Goal: Information Seeking & Learning: Learn about a topic

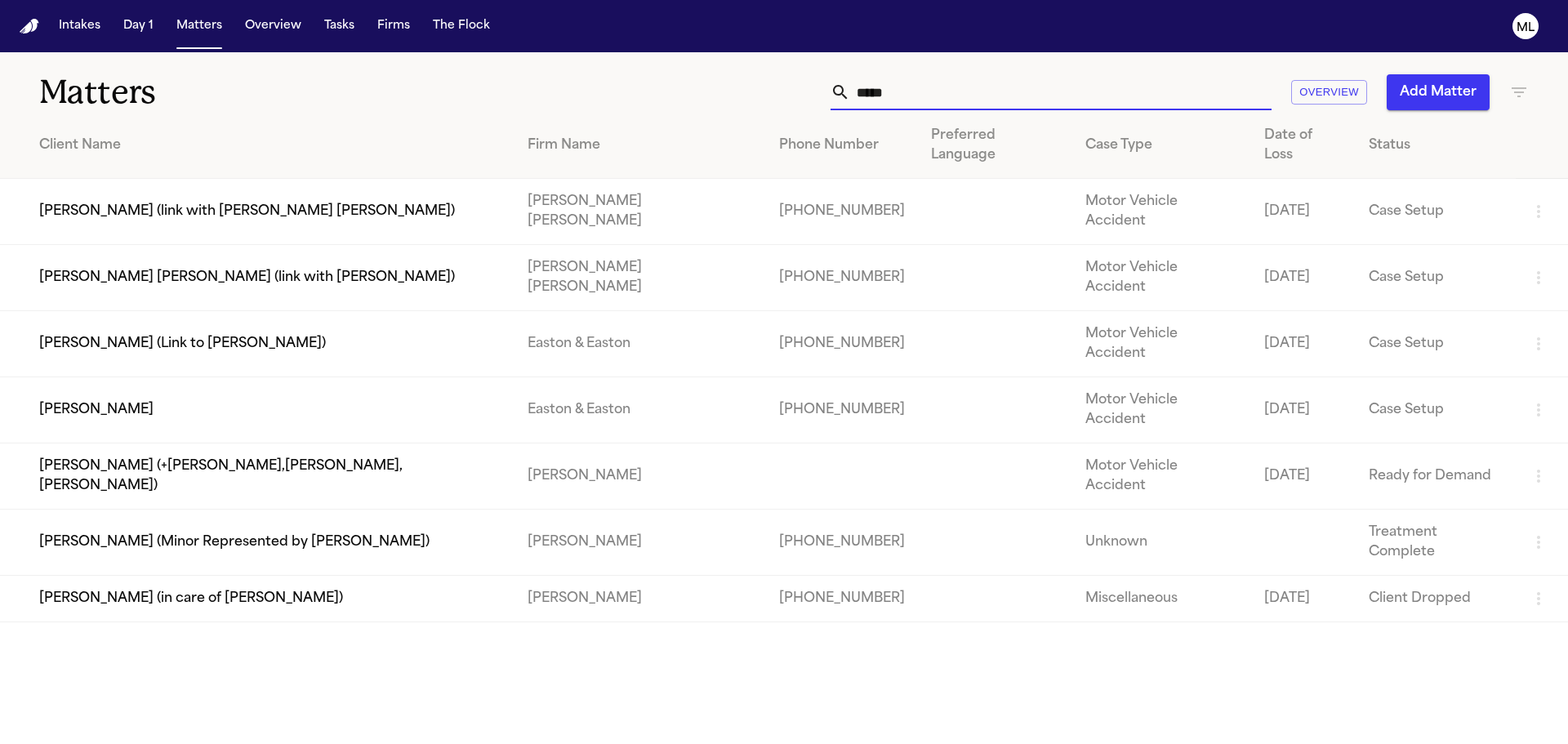
drag, startPoint x: 972, startPoint y: 105, endPoint x: 782, endPoint y: 97, distance: 190.2
click at [782, 97] on div "***** Overview Add Matter" at bounding box center [1001, 92] width 1056 height 36
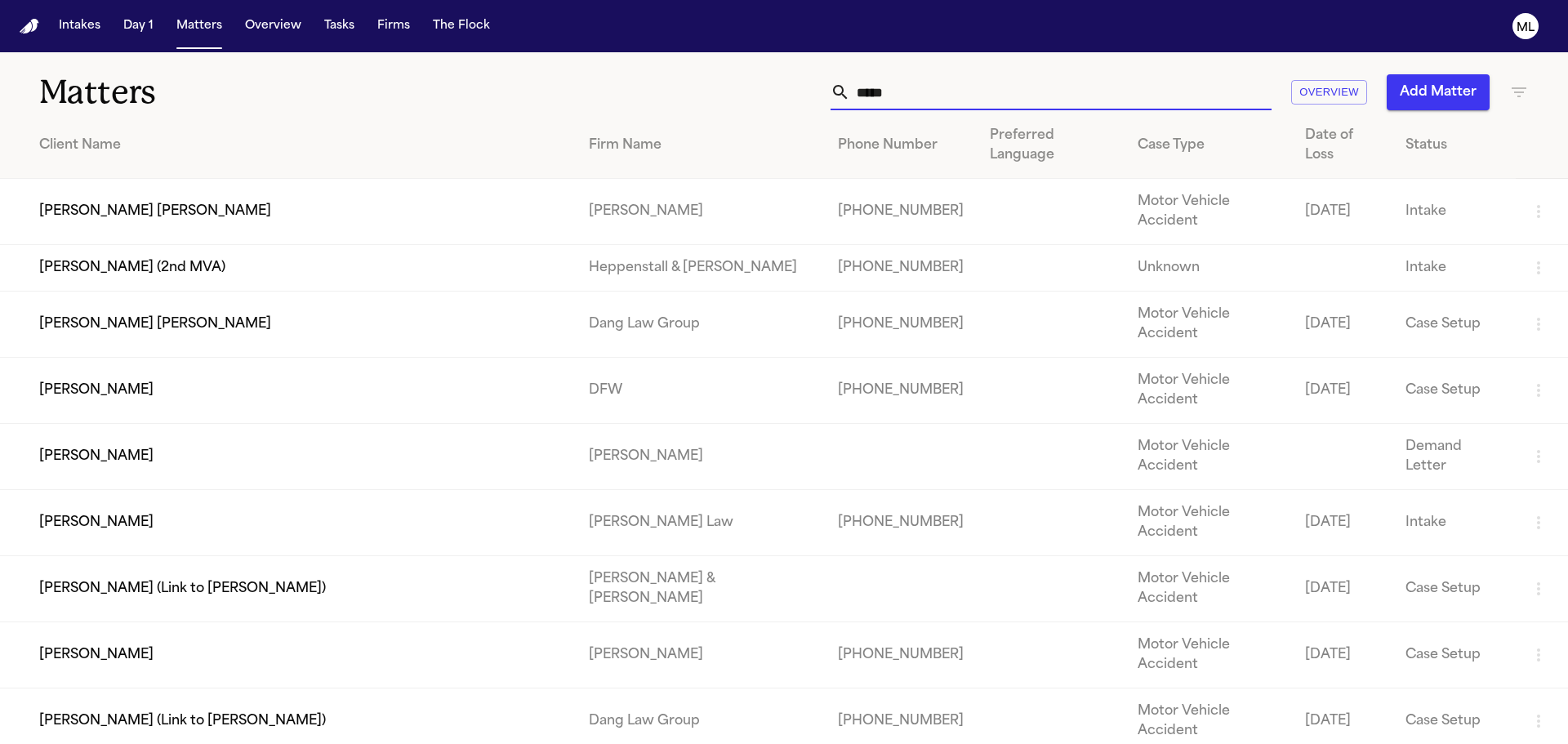
type input "*****"
click at [280, 179] on td "[PERSON_NAME] [PERSON_NAME]" at bounding box center [288, 212] width 576 height 66
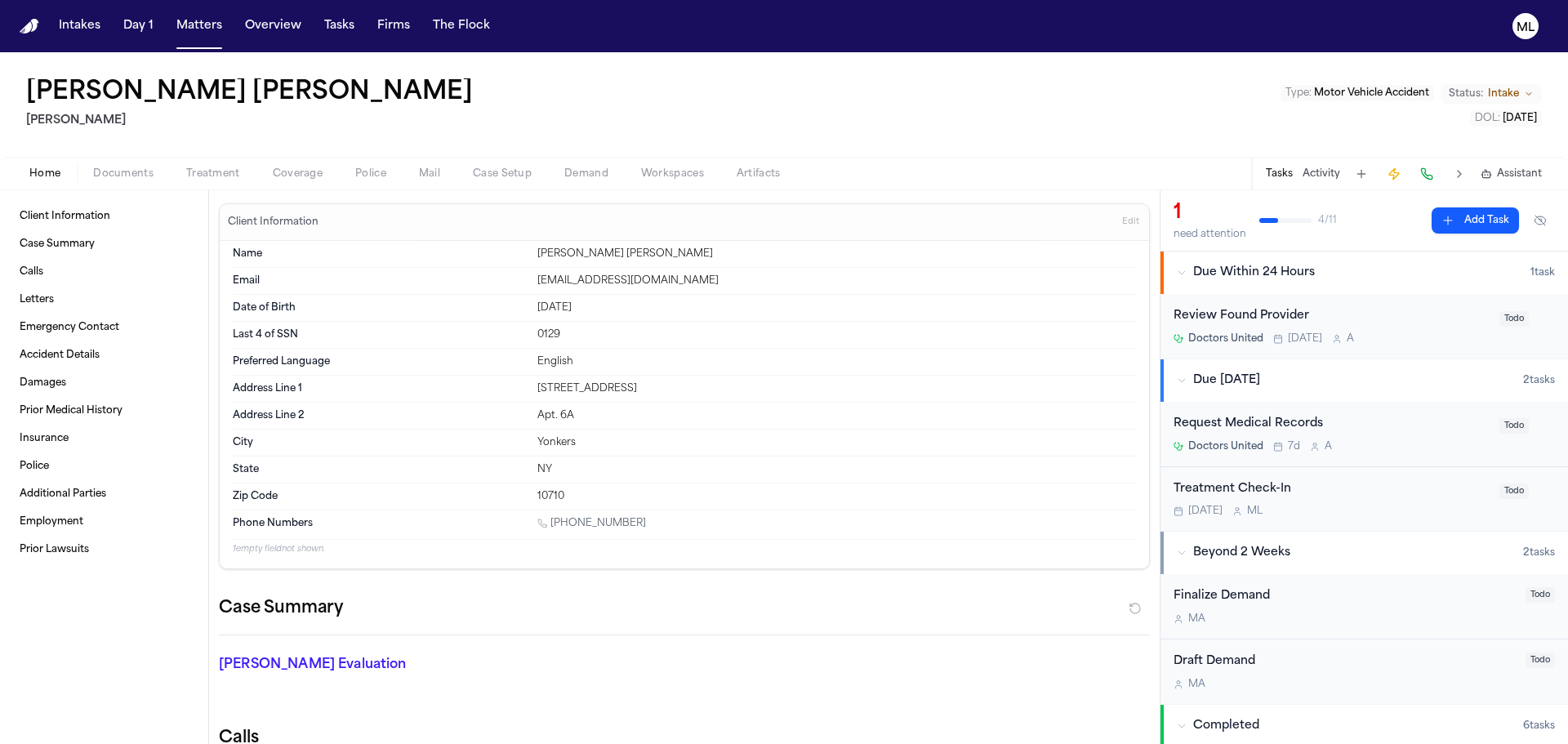
click at [1413, 338] on div "Doctors United Tomorrow A" at bounding box center [1331, 339] width 316 height 13
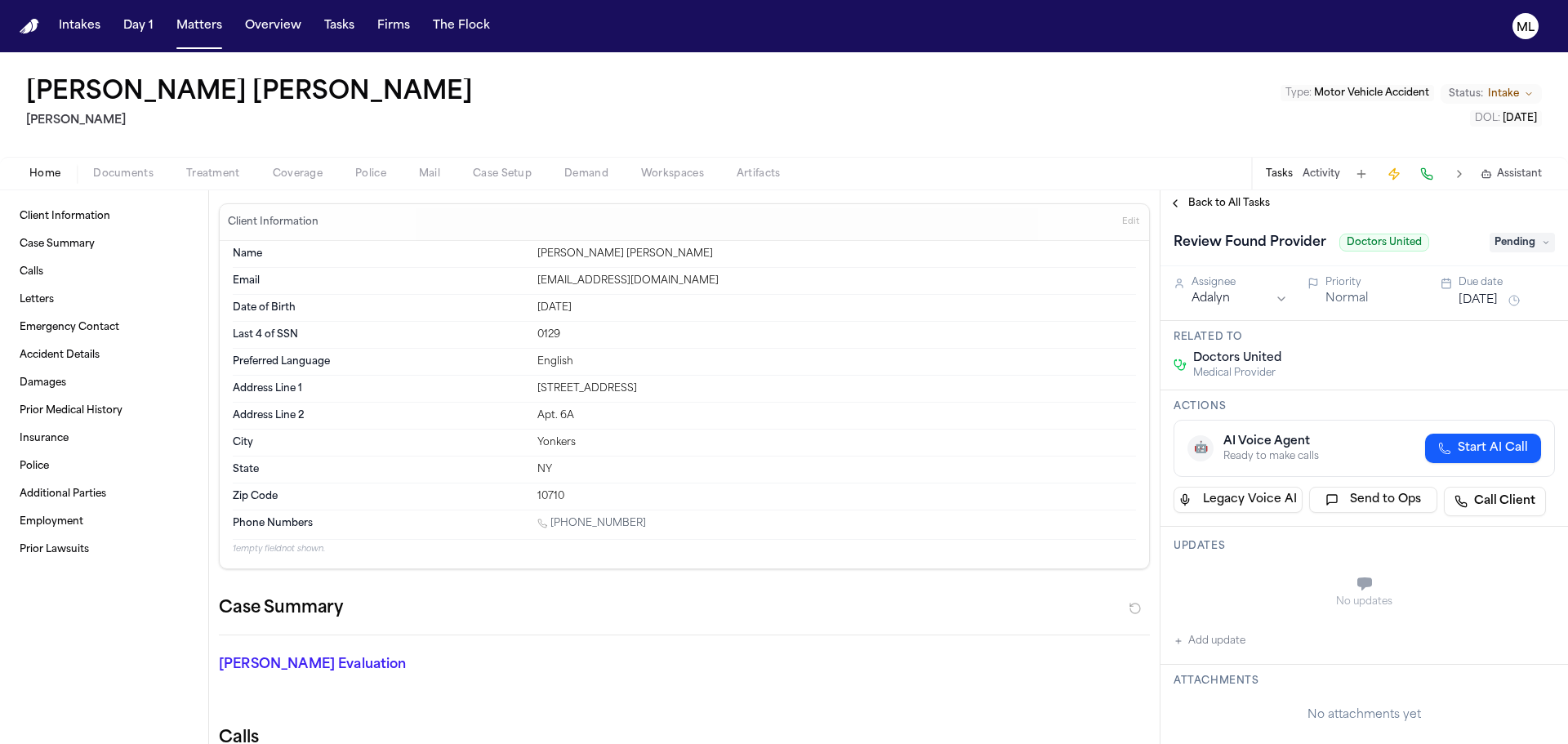
click at [1533, 257] on div "Review Found Provider Doctors United Pending" at bounding box center [1364, 241] width 408 height 49
click at [1536, 243] on span "Pending" at bounding box center [1522, 243] width 65 height 20
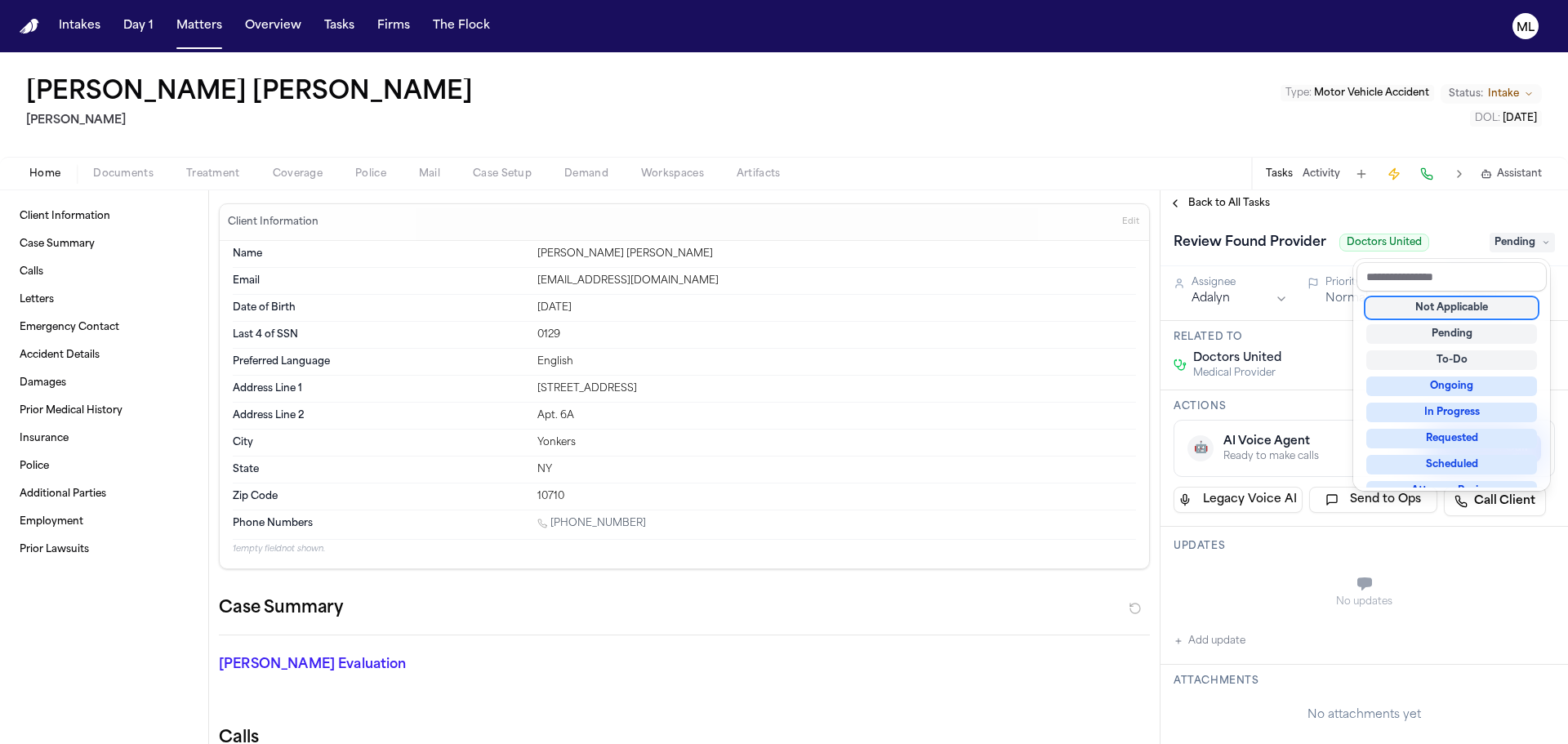
click at [1495, 300] on div "Not Applicable" at bounding box center [1452, 308] width 171 height 20
click at [1197, 199] on div "Back to All Tasks Review Found Provider Doctors United Not Applicable Assignee …" at bounding box center [1364, 467] width 408 height 553
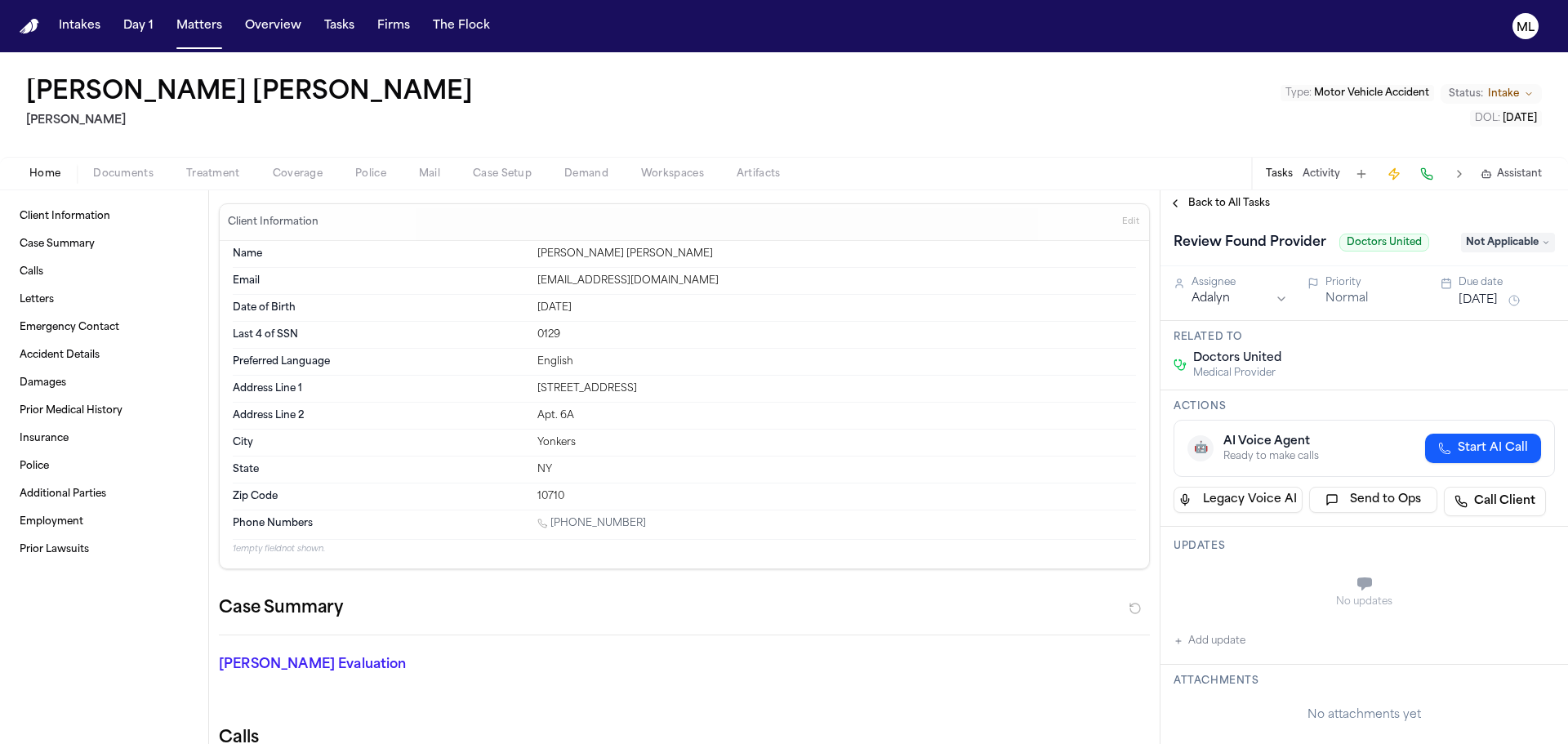
click at [1199, 199] on span "Back to All Tasks" at bounding box center [1229, 204] width 82 height 13
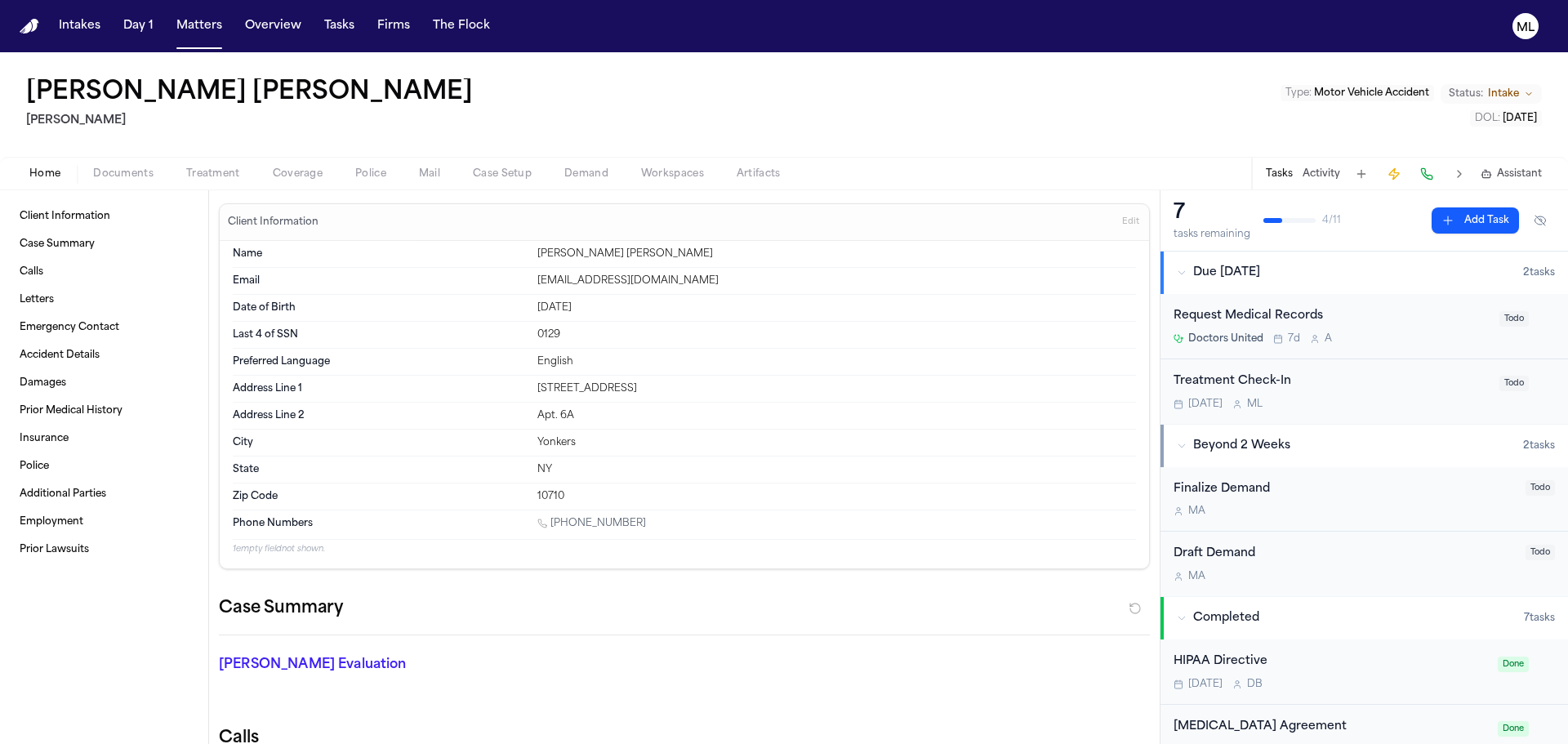
click at [1425, 323] on div "Request Medical Records" at bounding box center [1331, 316] width 316 height 19
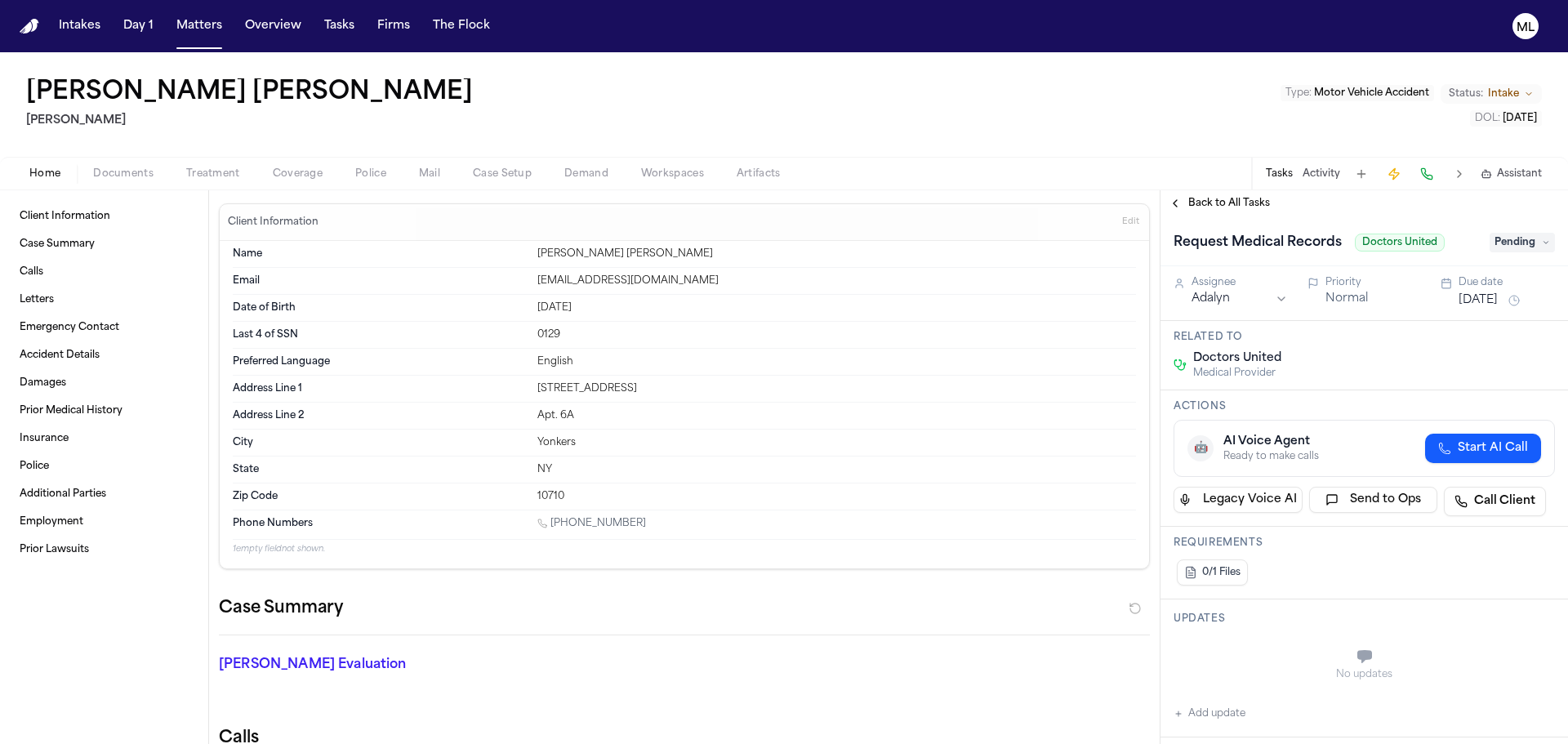
click at [1511, 243] on span "Pending" at bounding box center [1522, 243] width 65 height 20
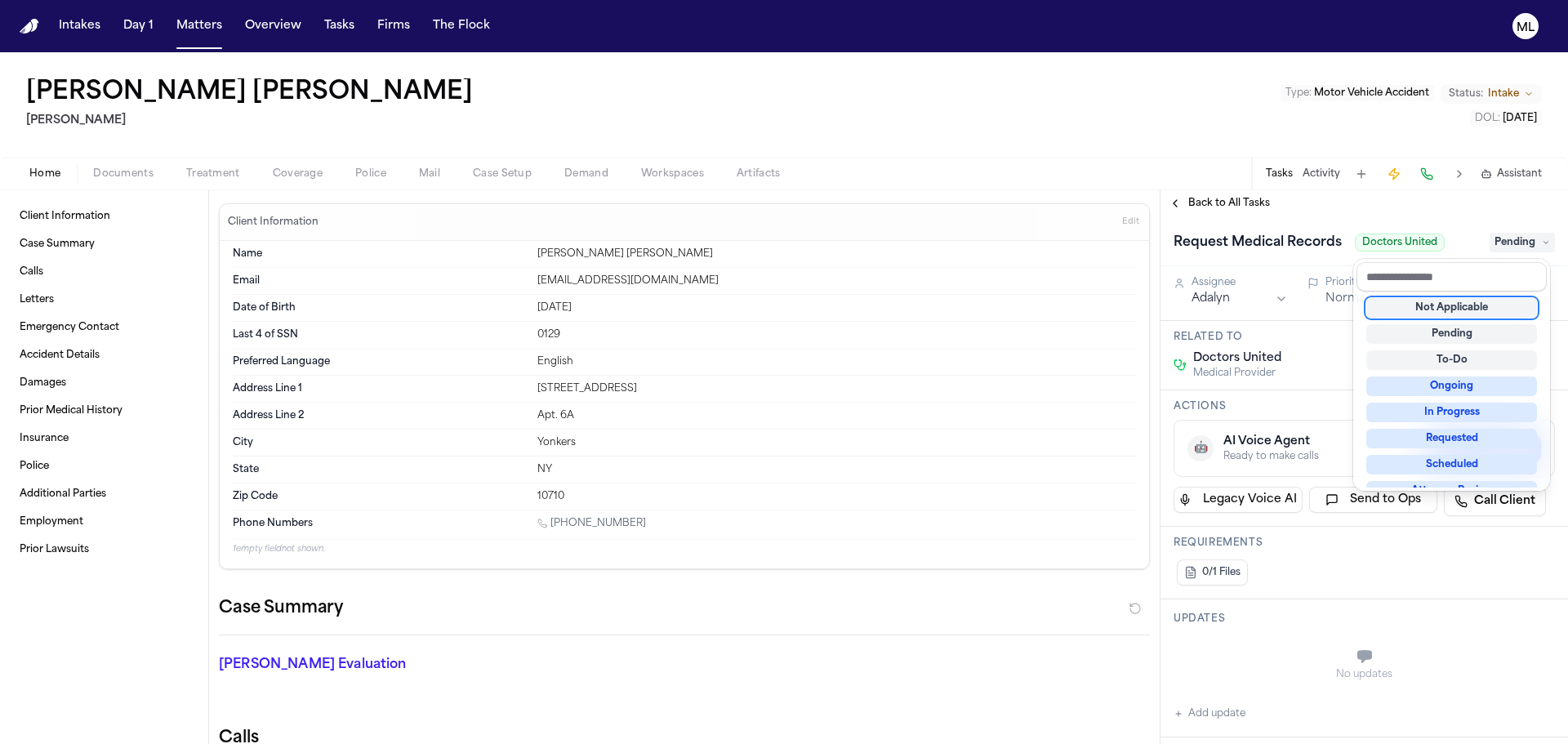
click at [1462, 307] on div "Not Applicable" at bounding box center [1452, 308] width 171 height 20
click at [1220, 200] on div "Back to All Tasks Request Medical Records Doctors United Not Applicable Assigne…" at bounding box center [1364, 467] width 408 height 553
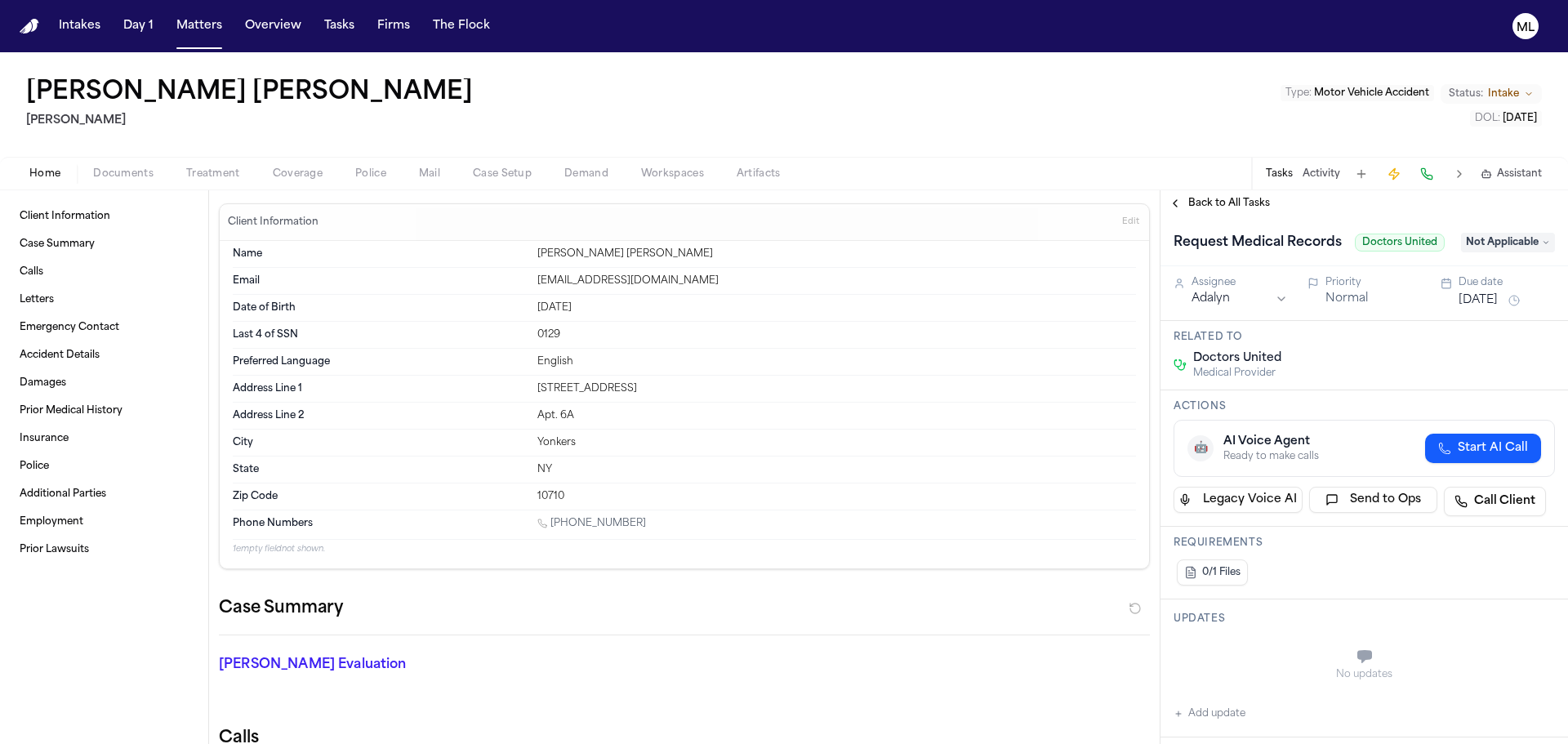
click at [1220, 200] on span "Back to All Tasks" at bounding box center [1229, 204] width 82 height 13
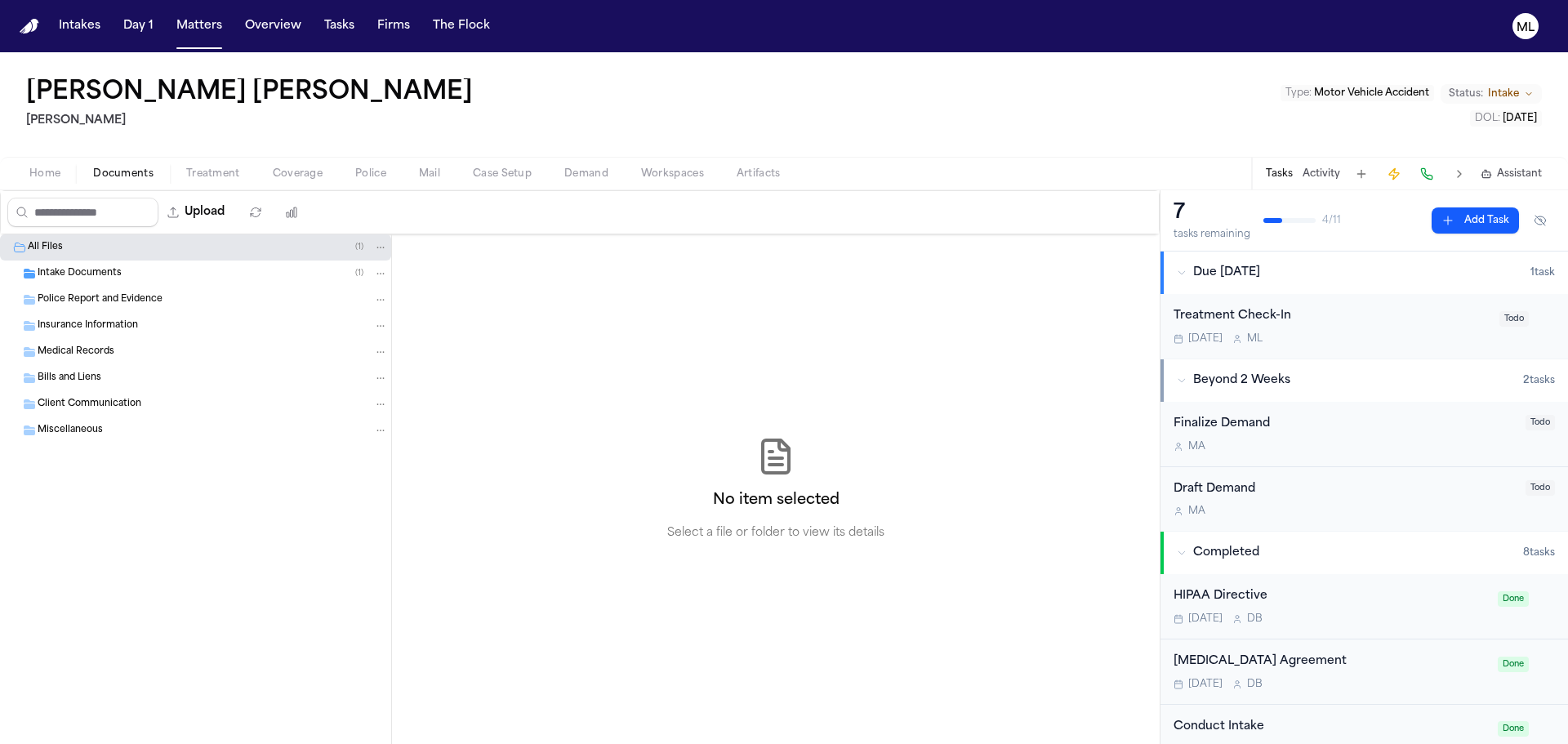
click at [129, 179] on span "Documents" at bounding box center [123, 174] width 60 height 13
click at [119, 268] on span "Intake Documents" at bounding box center [80, 274] width 84 height 14
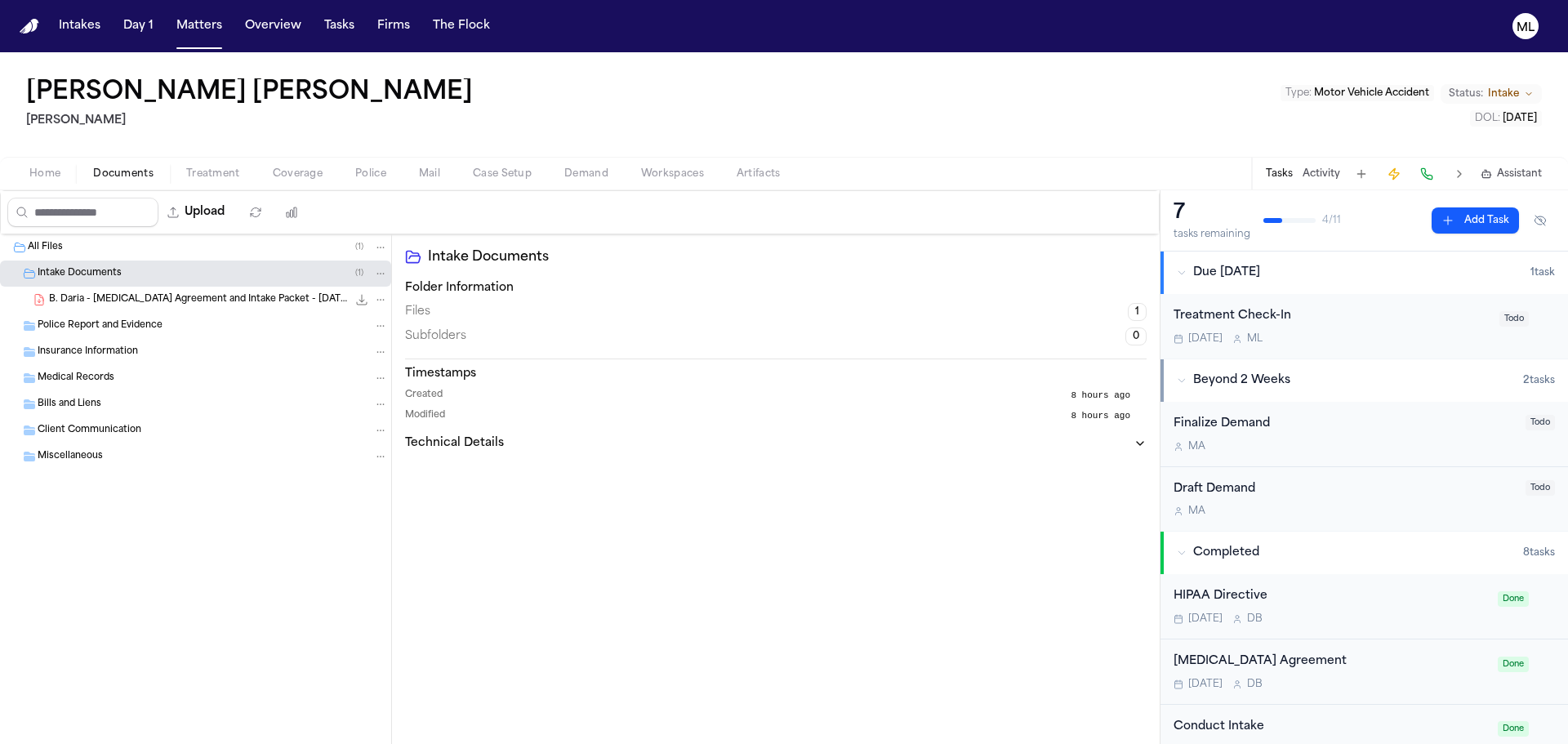
click at [122, 289] on div "B. Daria - Retainer Agreement and Intake Packet - 8.10.25 371.9 KB • PDF" at bounding box center [196, 299] width 391 height 26
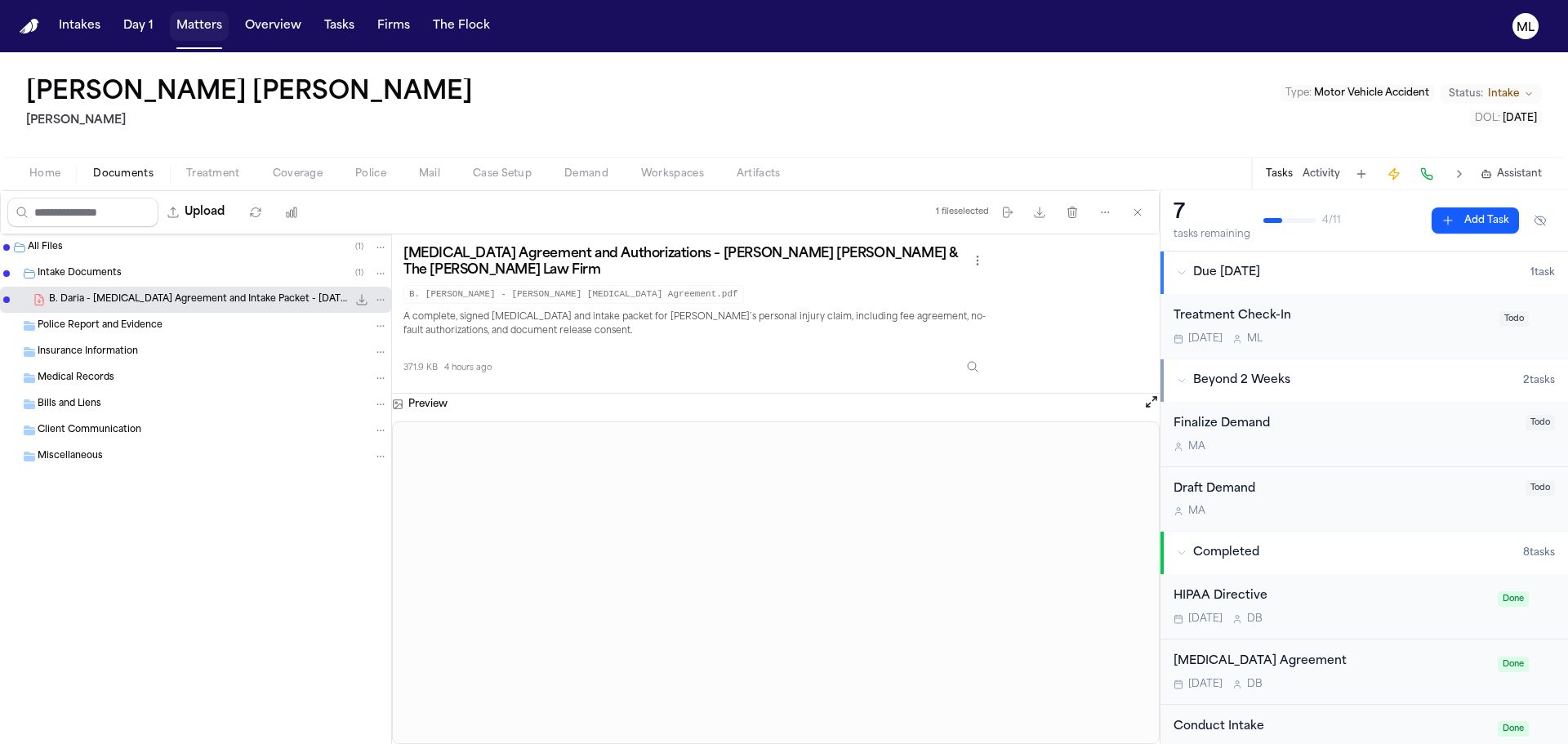
click at [188, 24] on button "Matters" at bounding box center [199, 26] width 59 height 30
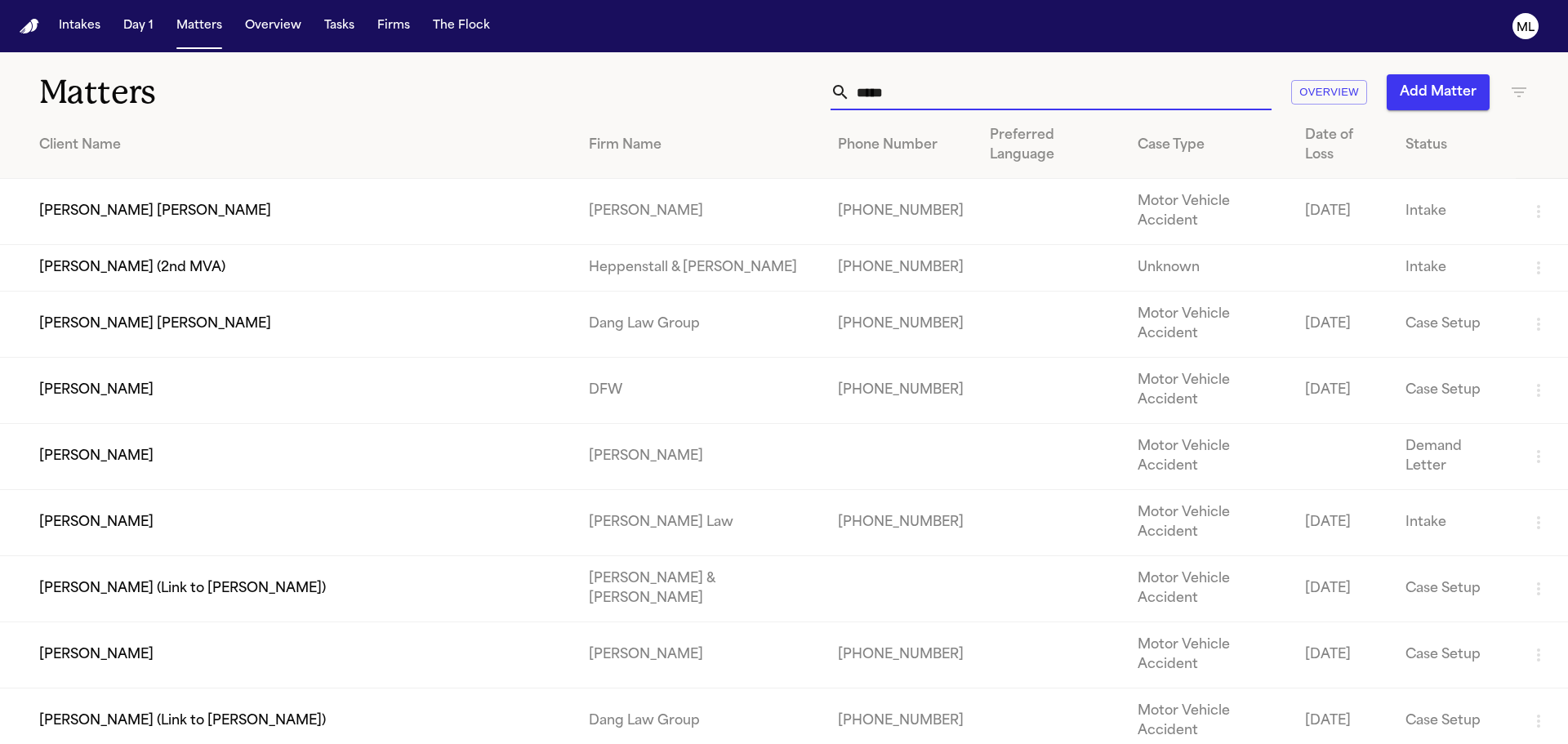
drag, startPoint x: 926, startPoint y: 93, endPoint x: 706, endPoint y: 73, distance: 220.9
click at [706, 73] on div "Matters ***** Overview Add Matter" at bounding box center [784, 82] width 1568 height 60
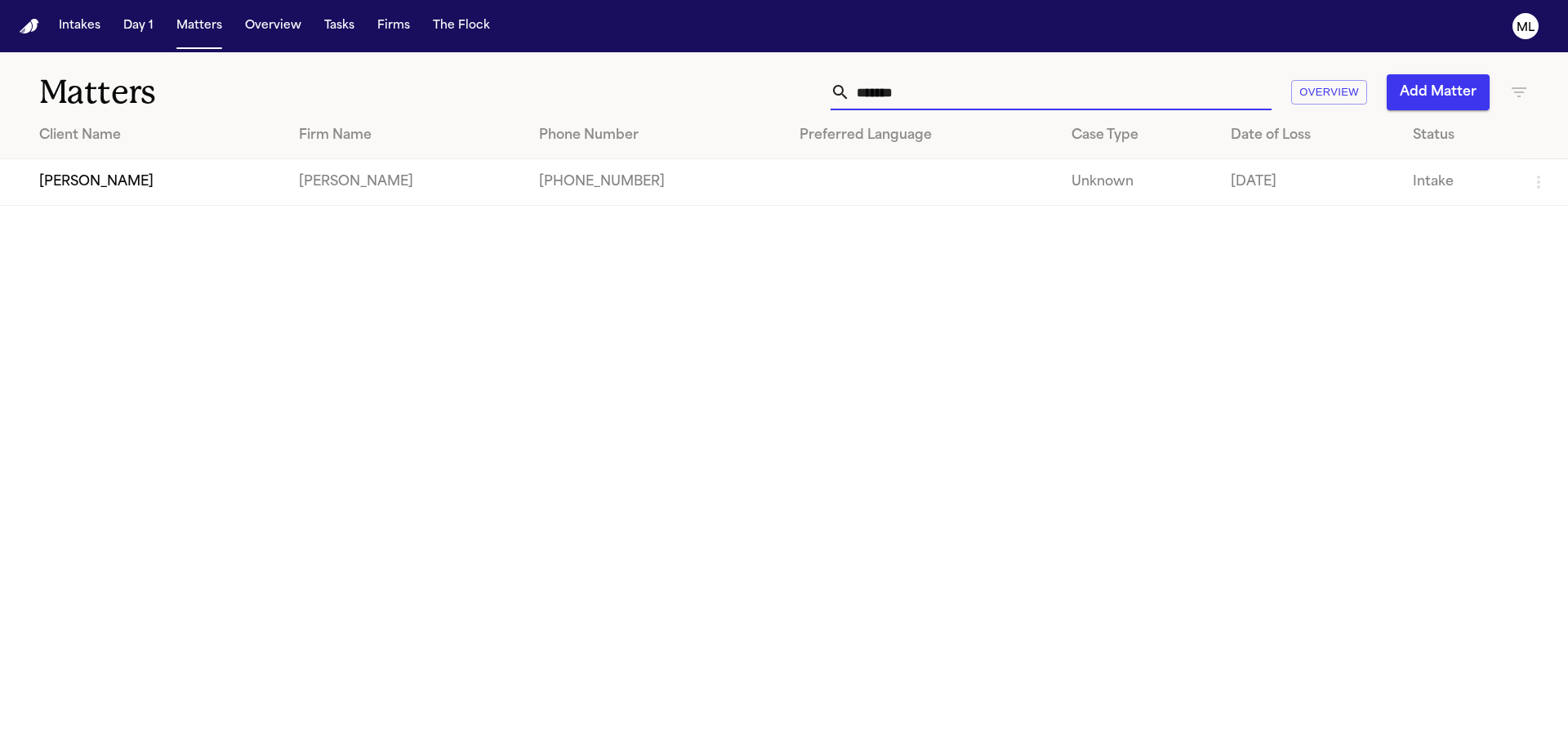
type input "*******"
click at [263, 197] on td "[PERSON_NAME]" at bounding box center [143, 182] width 286 height 46
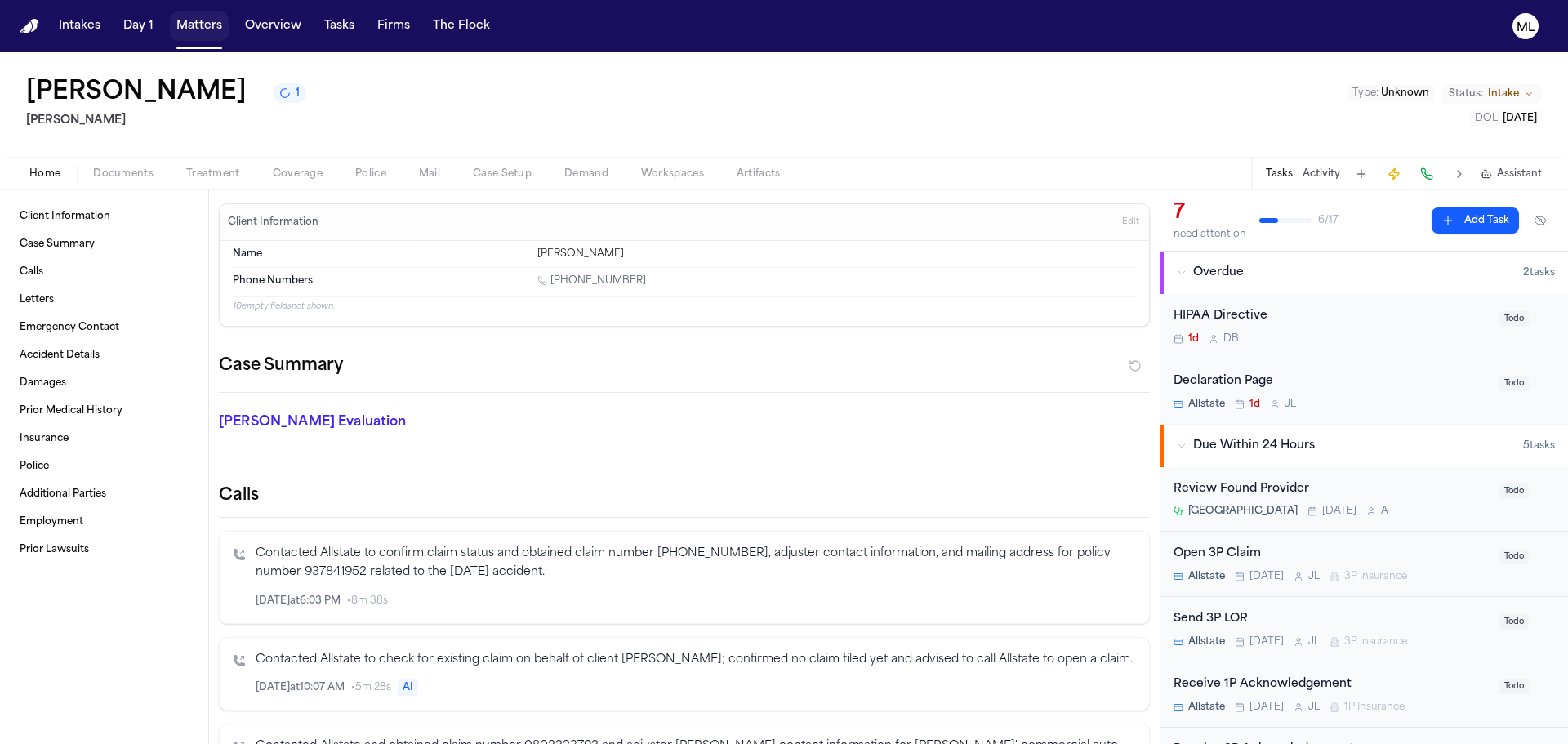
click at [196, 29] on button "Matters" at bounding box center [199, 26] width 59 height 30
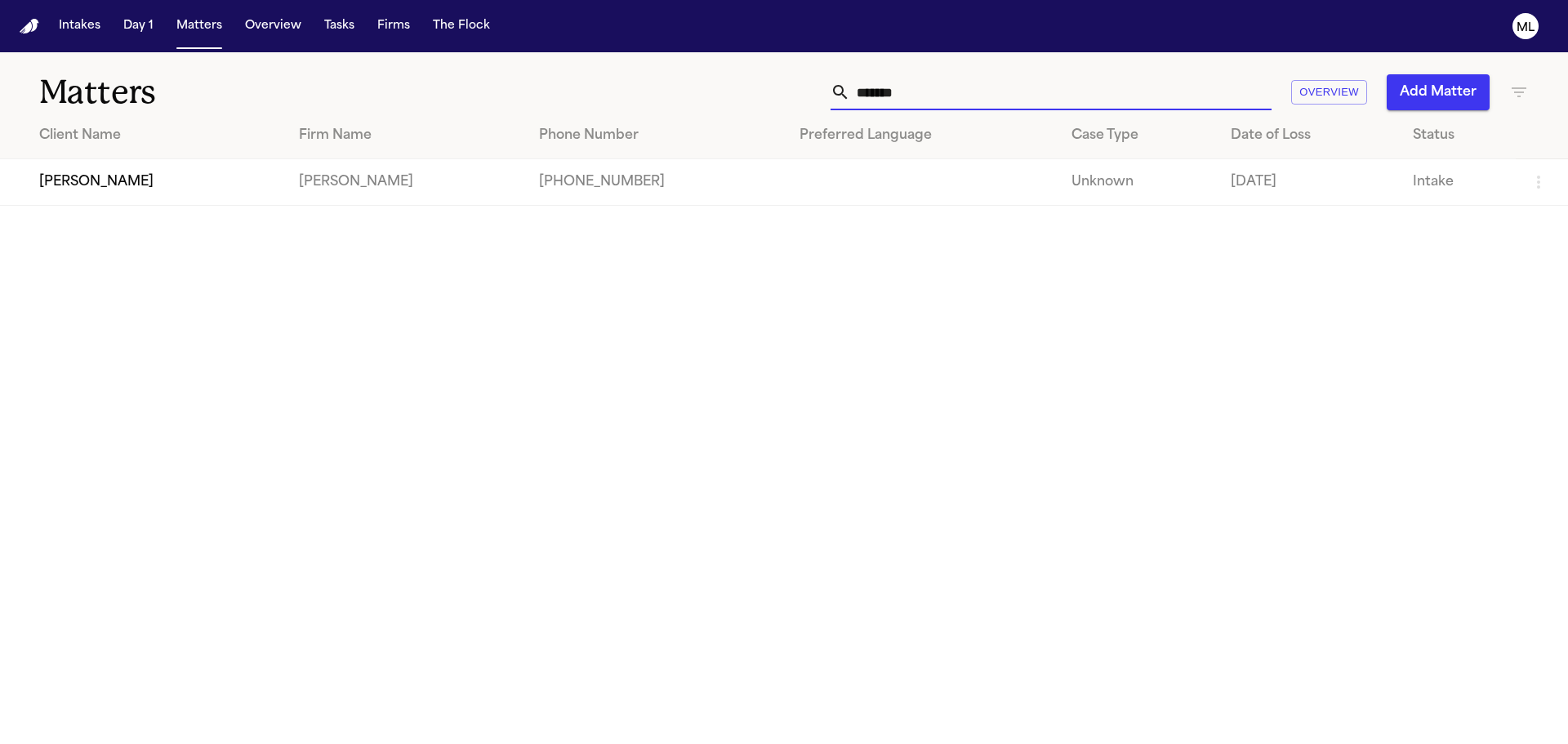
drag, startPoint x: 1030, startPoint y: 89, endPoint x: 765, endPoint y: 93, distance: 265.0
click at [758, 98] on div "******* Overview Add Matter" at bounding box center [1001, 92] width 1056 height 36
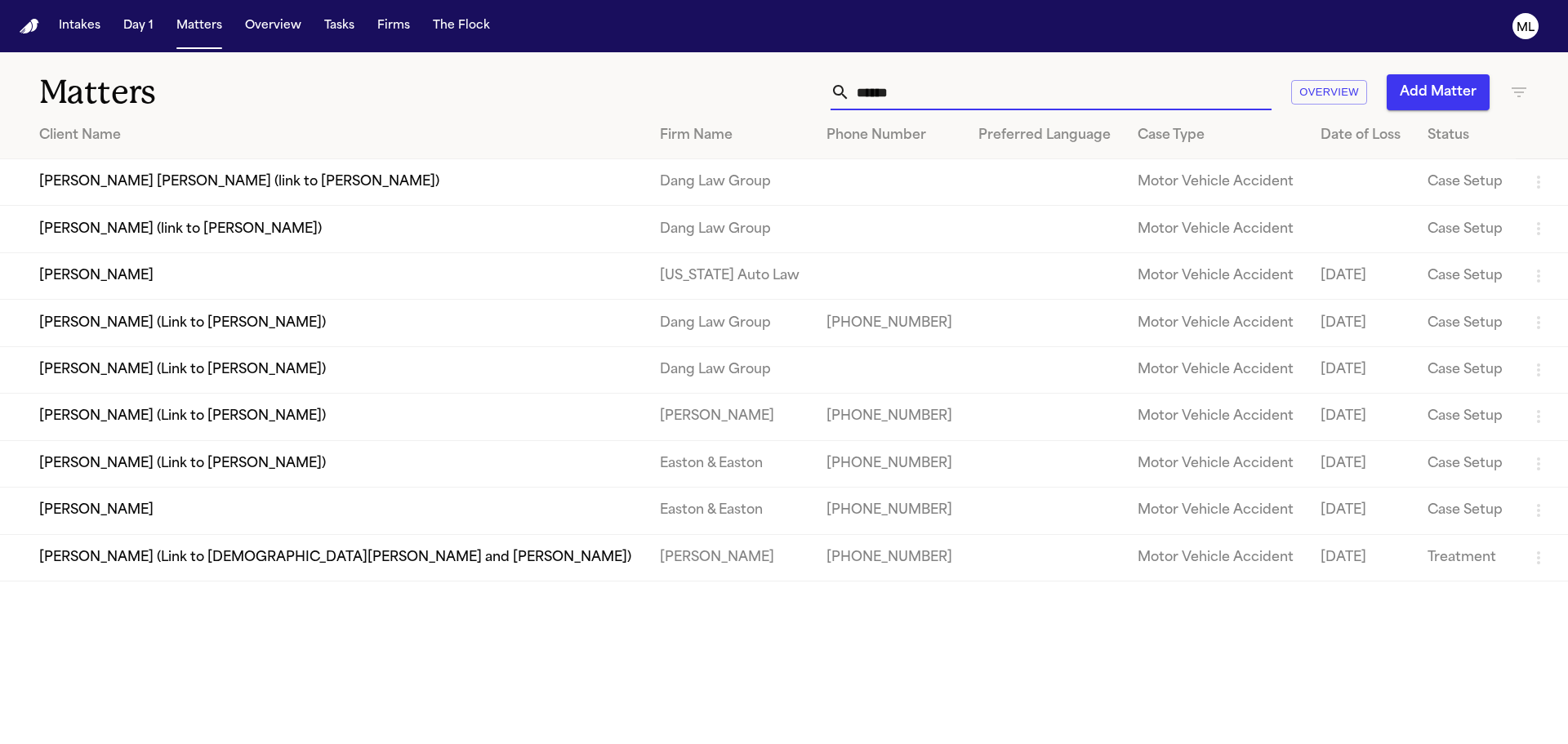
type input "******"
click at [325, 269] on td "[PERSON_NAME]" at bounding box center [324, 275] width 647 height 46
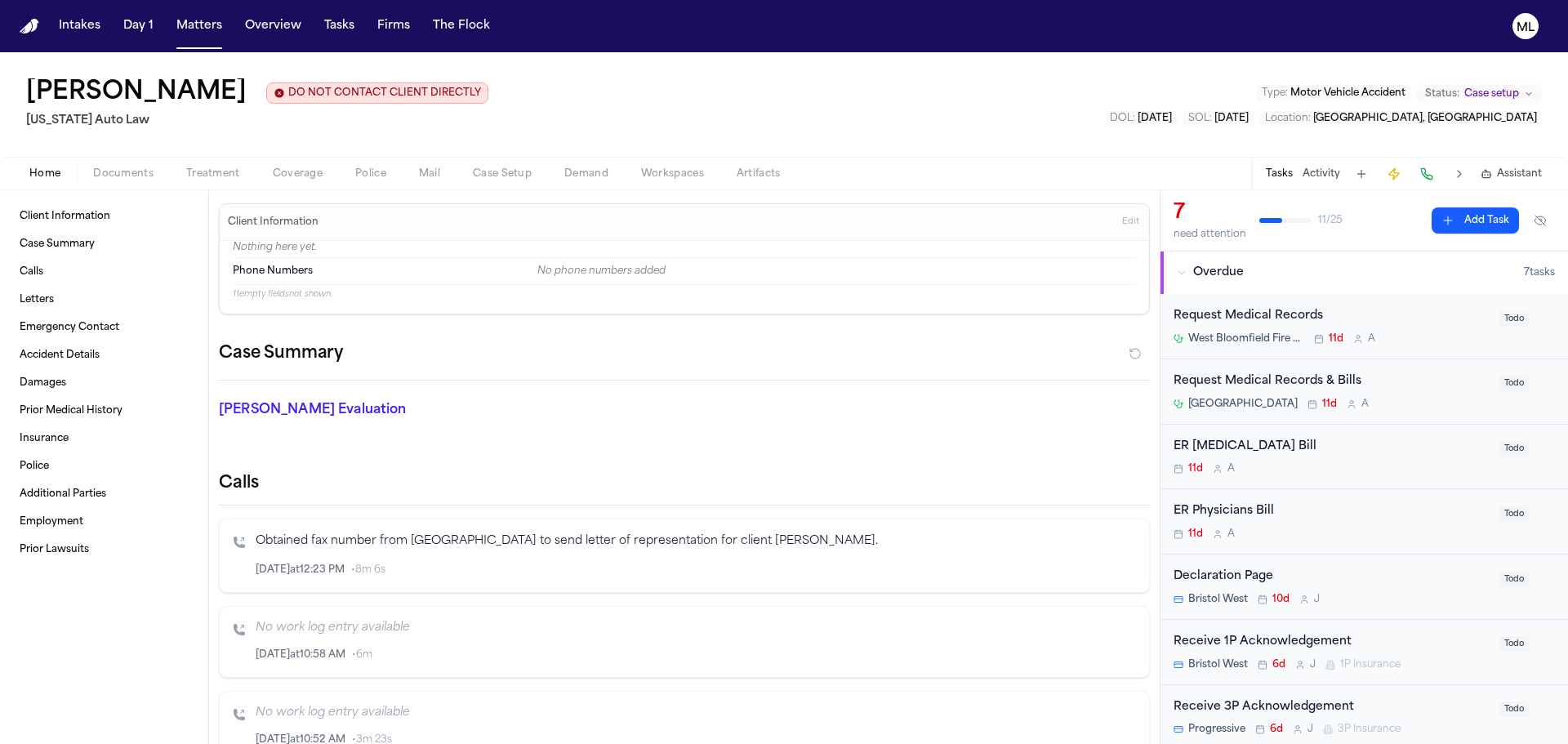
click at [299, 180] on span "Coverage" at bounding box center [298, 174] width 50 height 13
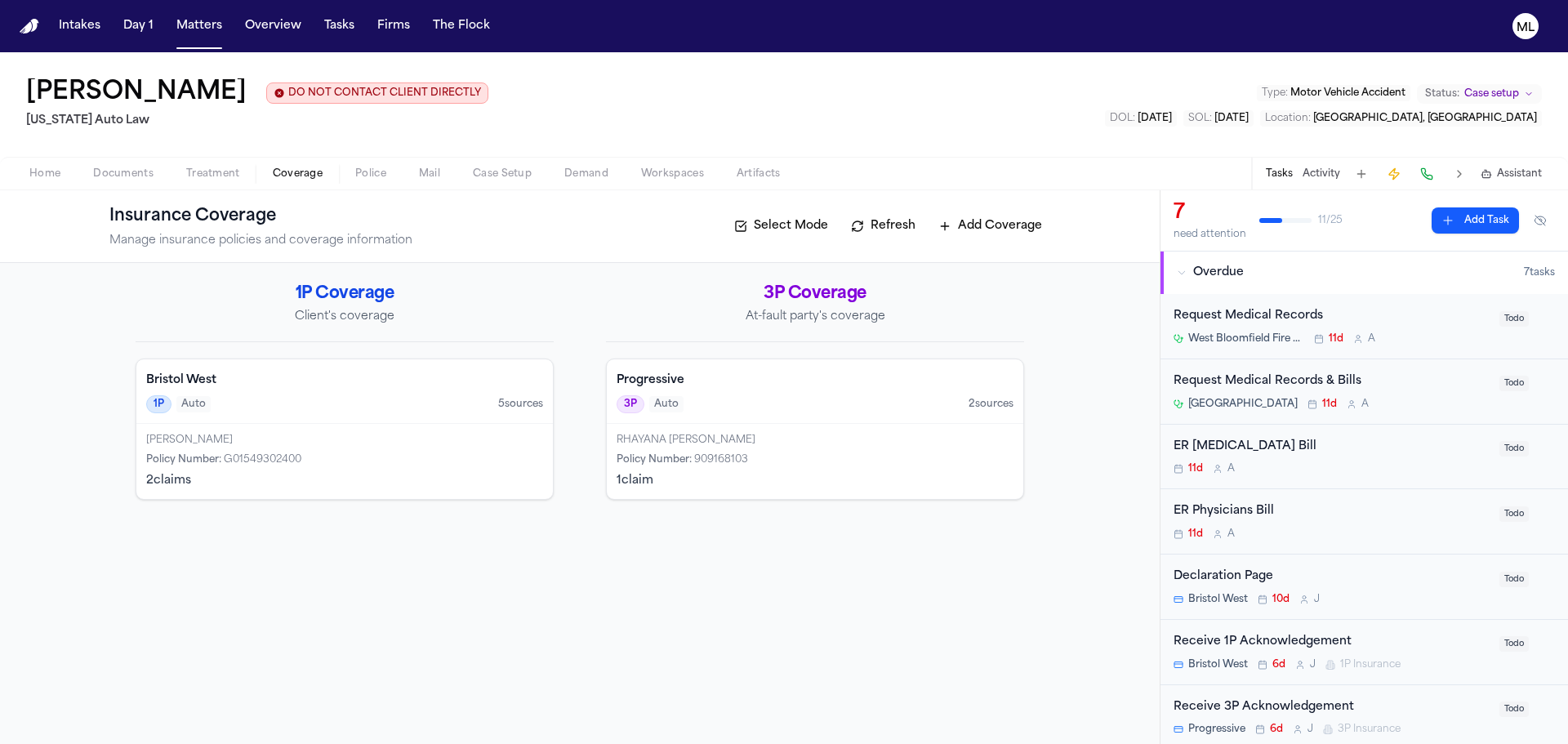
click at [820, 429] on div "RHAYANA MARIE DONALDSON-BRENNAN Policy Number : 909168103 1 claim" at bounding box center [815, 461] width 417 height 75
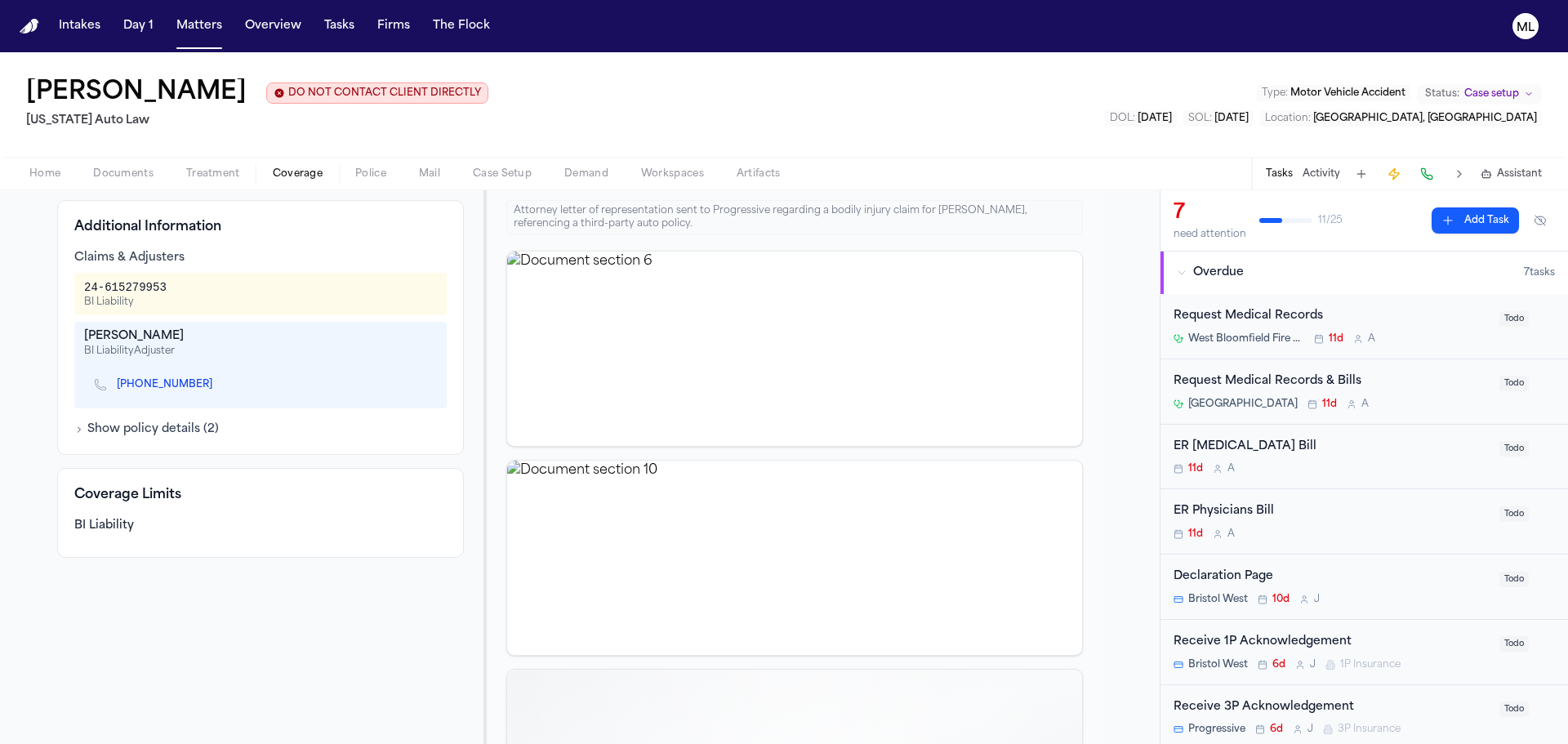
scroll to position [490, 0]
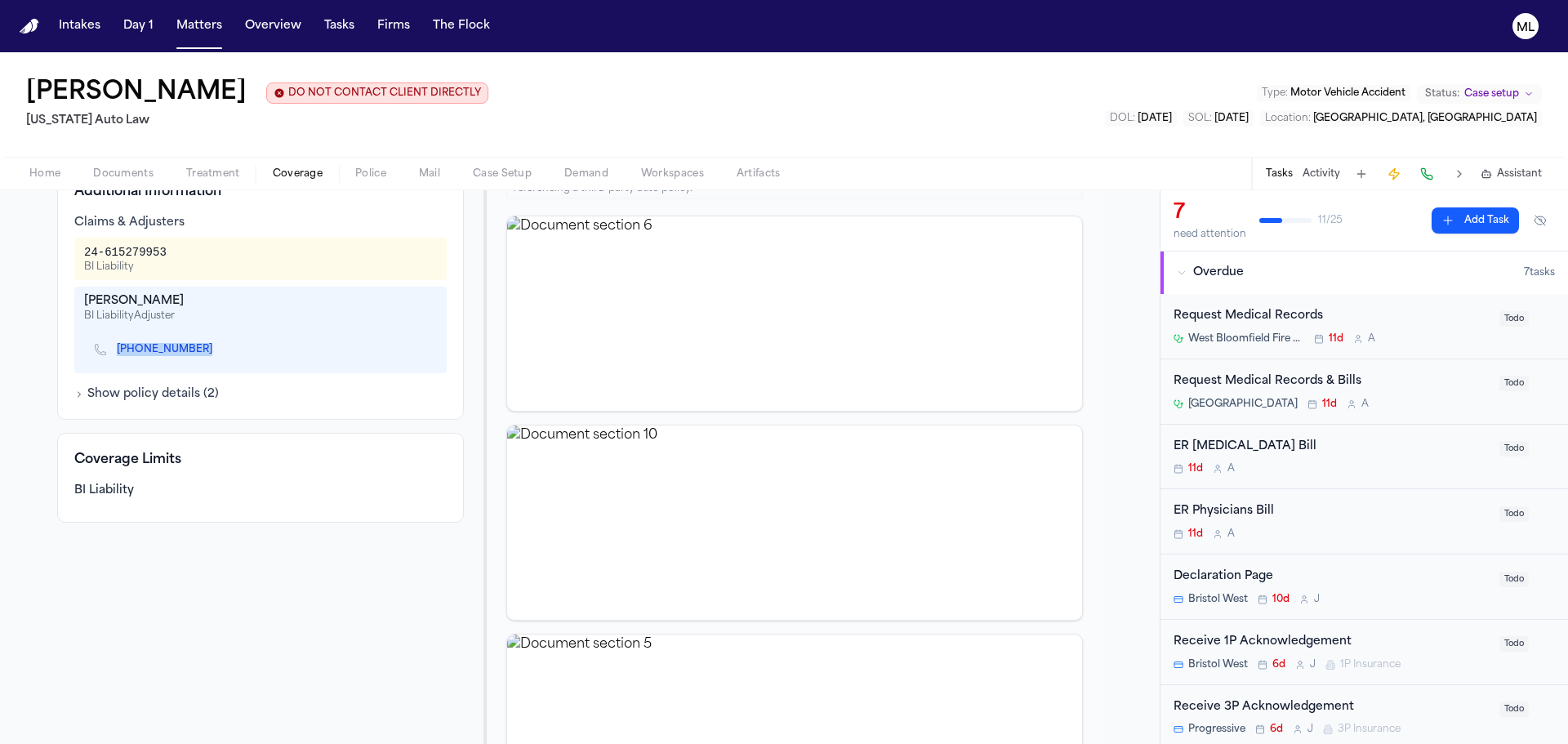
drag, startPoint x: 208, startPoint y: 351, endPoint x: 109, endPoint y: 351, distance: 99.0
click at [109, 351] on div "(239) 265-9488" at bounding box center [261, 350] width 353 height 35
copy link "(239) 265-9488"
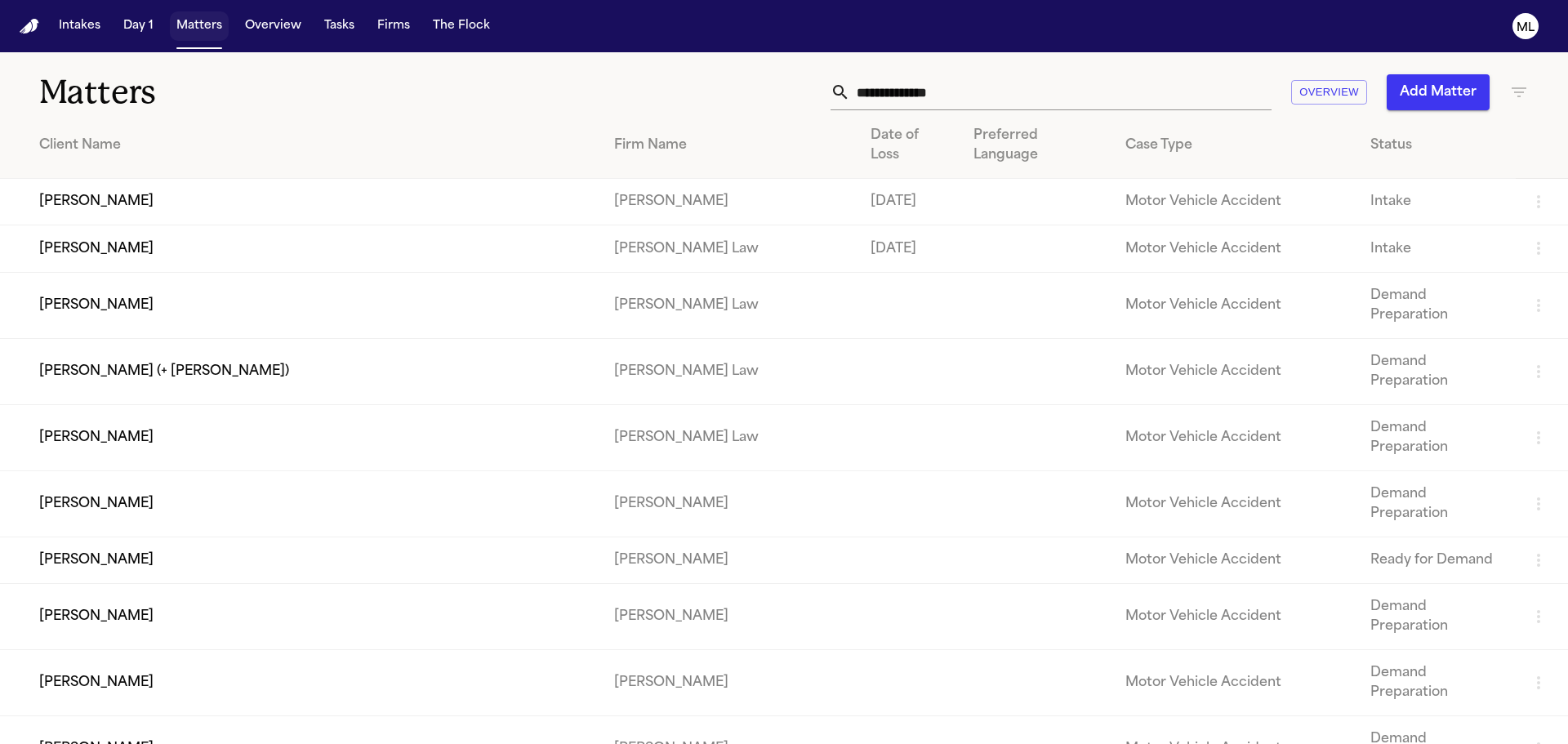
click at [189, 27] on button "Matters" at bounding box center [199, 26] width 59 height 30
click at [942, 95] on input "text" at bounding box center [1060, 92] width 422 height 36
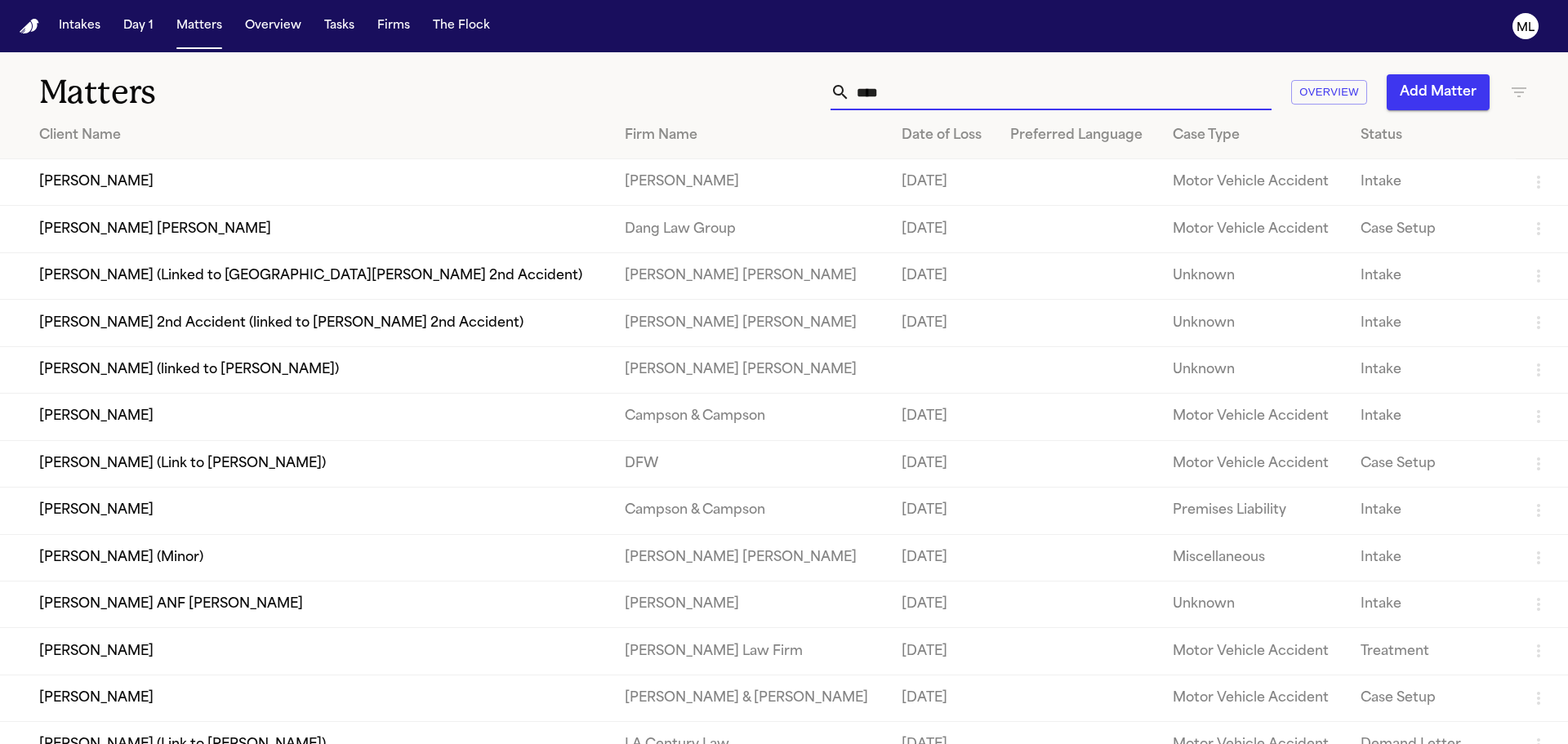
type input "*****"
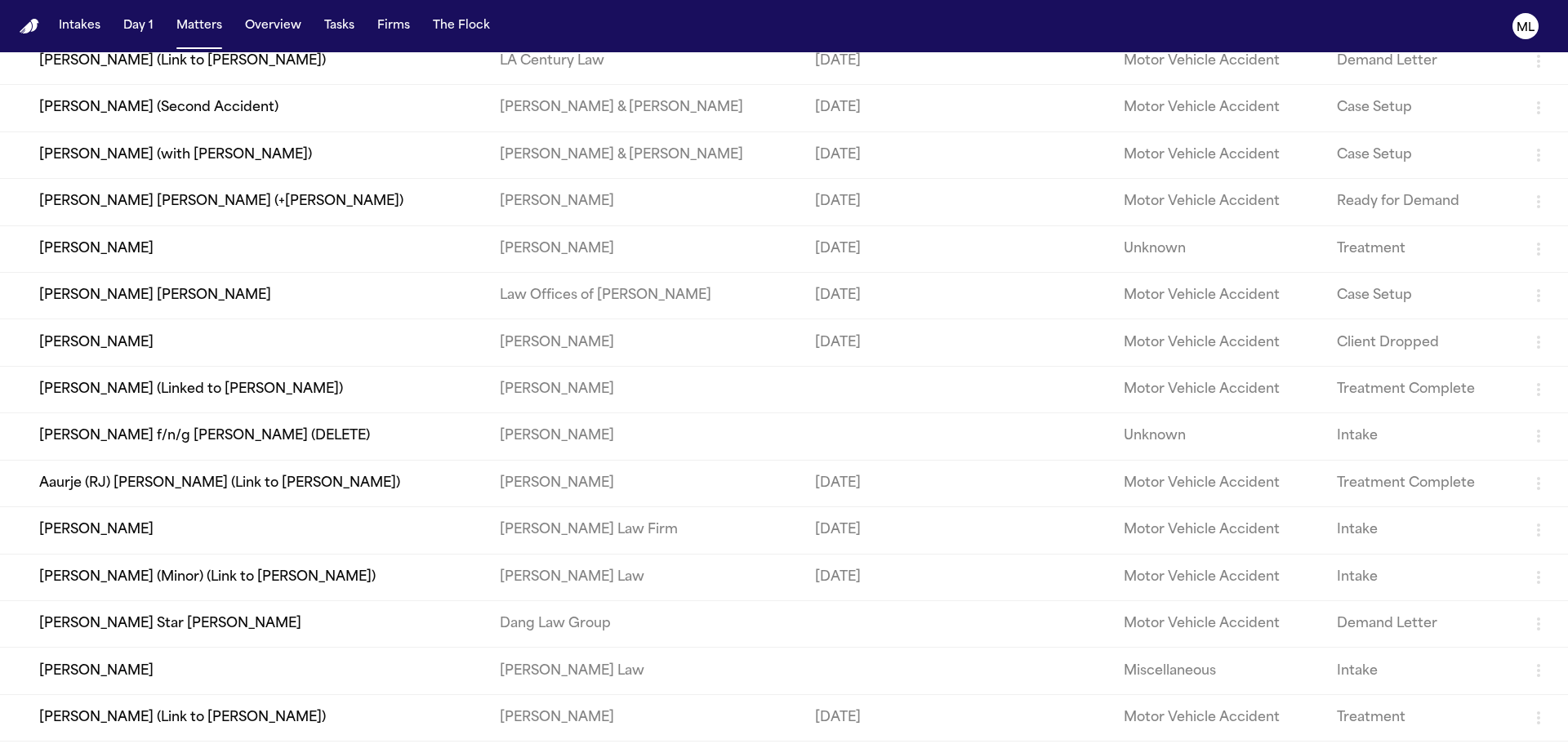
scroll to position [354, 0]
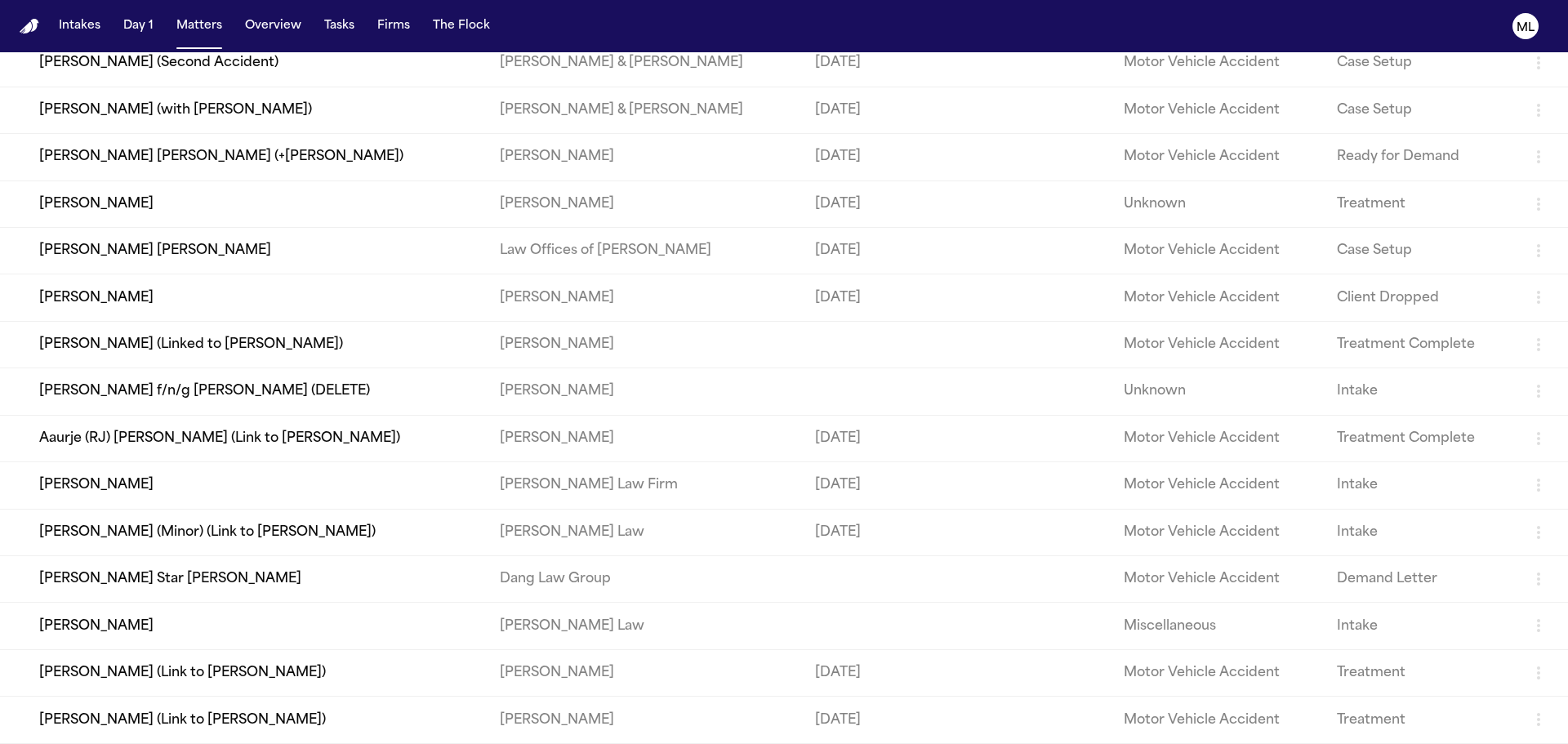
click at [390, 728] on td "[PERSON_NAME] (Link to [PERSON_NAME])" at bounding box center [243, 719] width 487 height 46
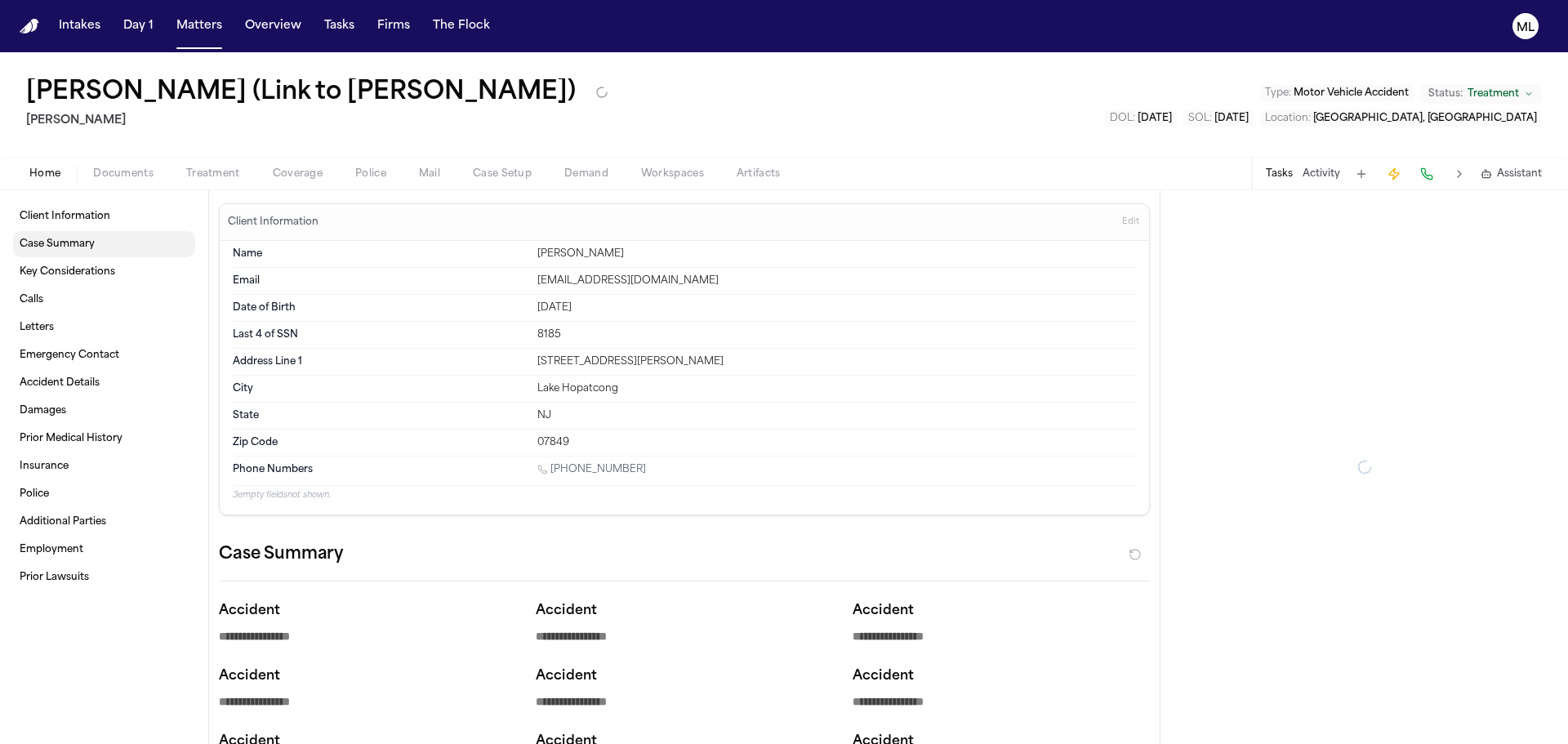
type textarea "*"
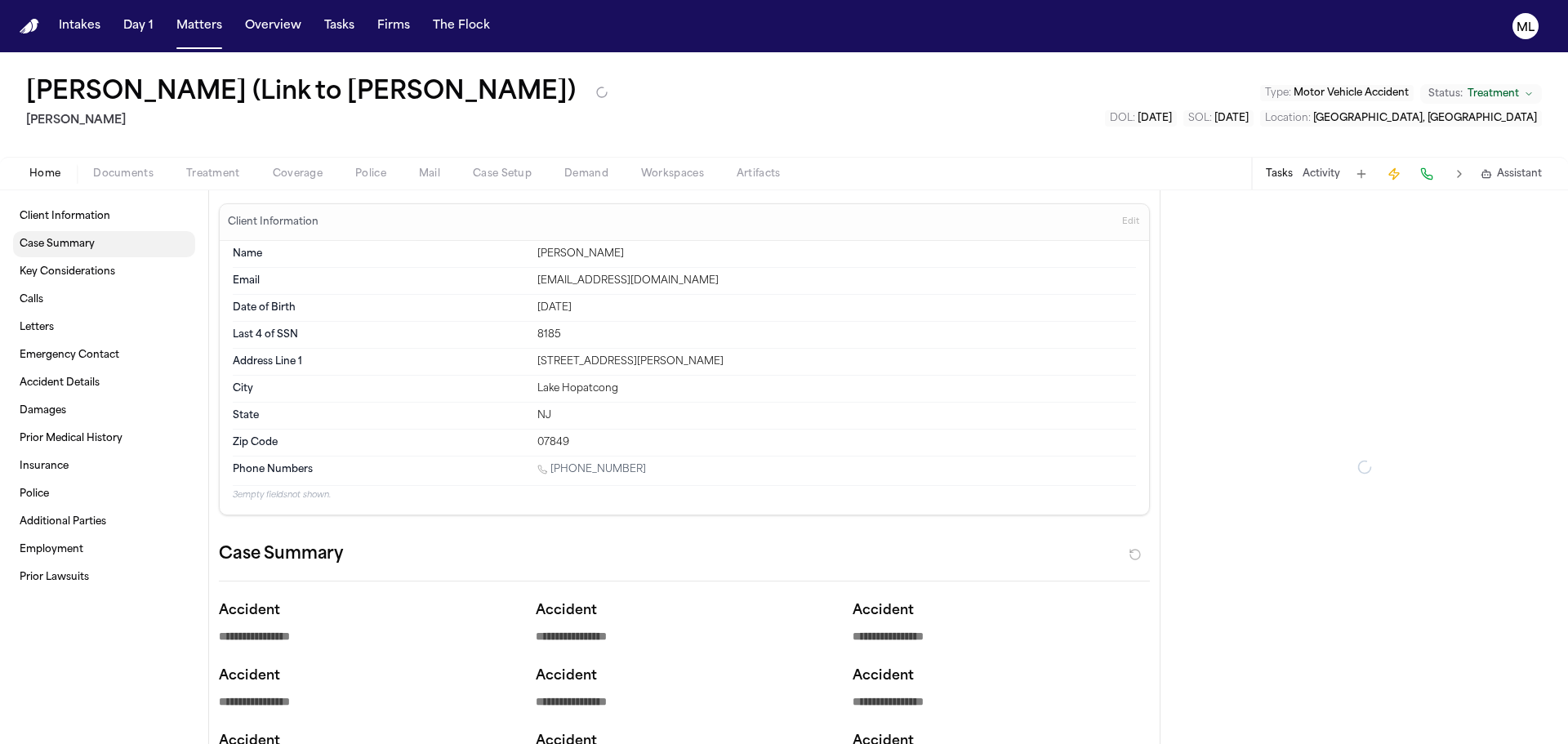
type textarea "*"
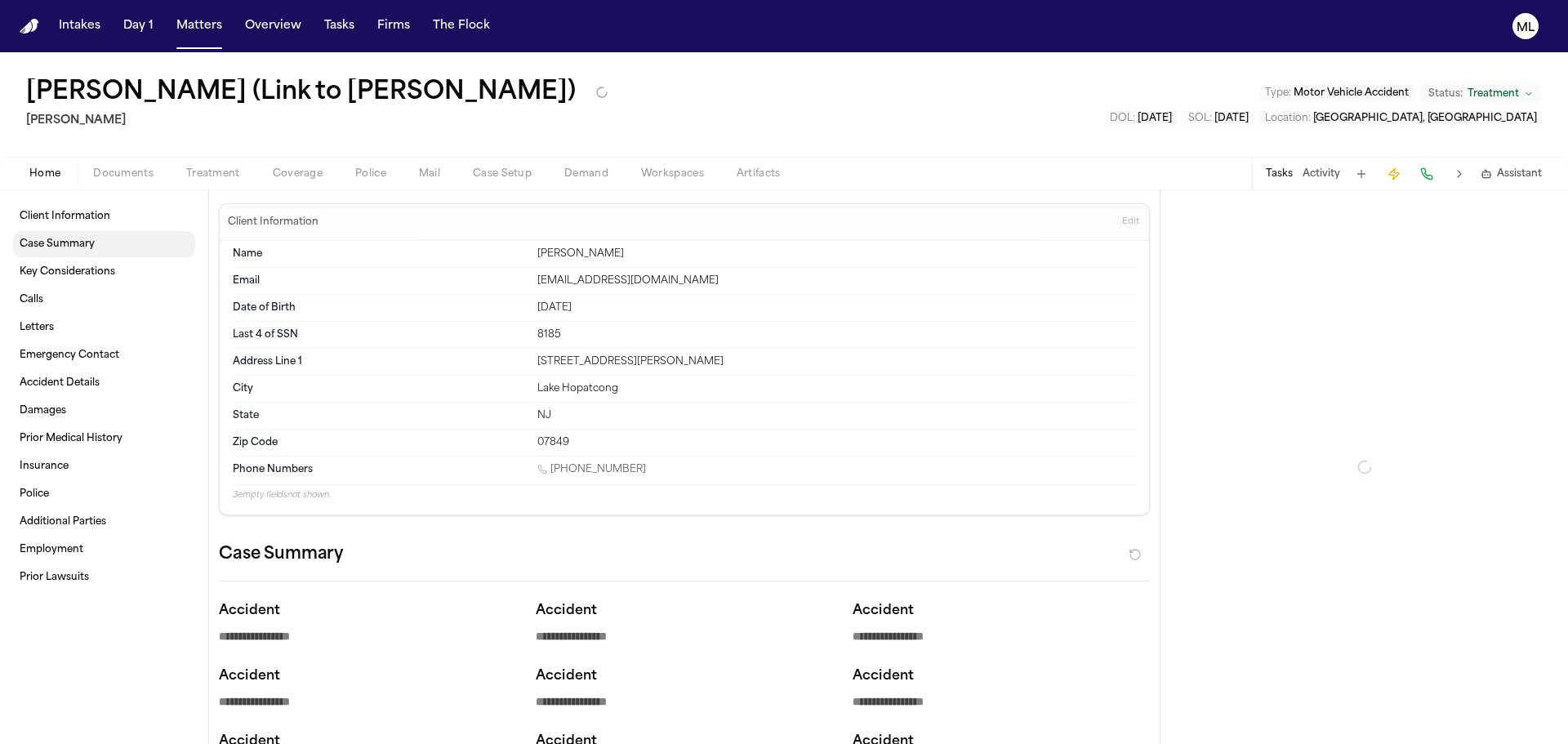
type textarea "*"
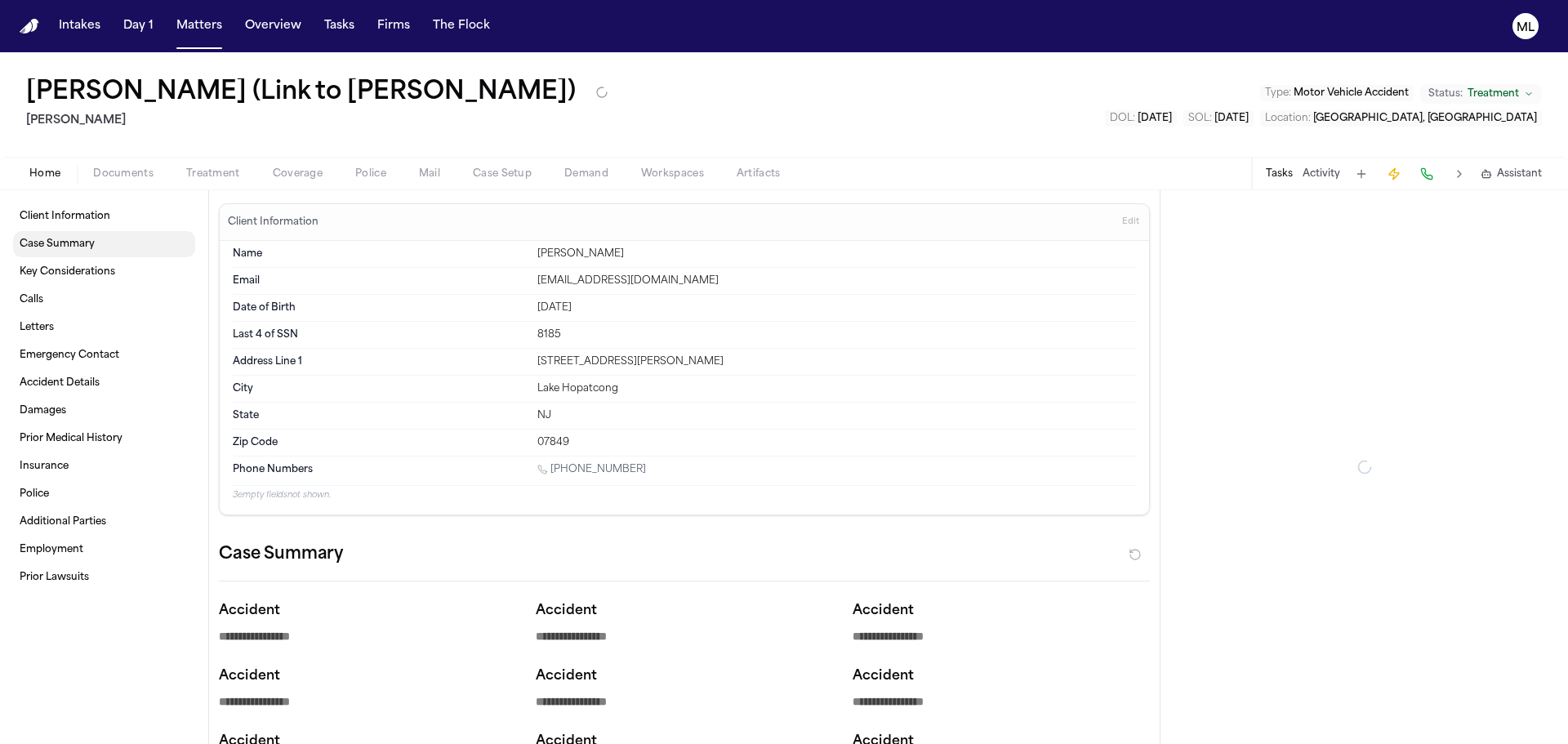
type textarea "*"
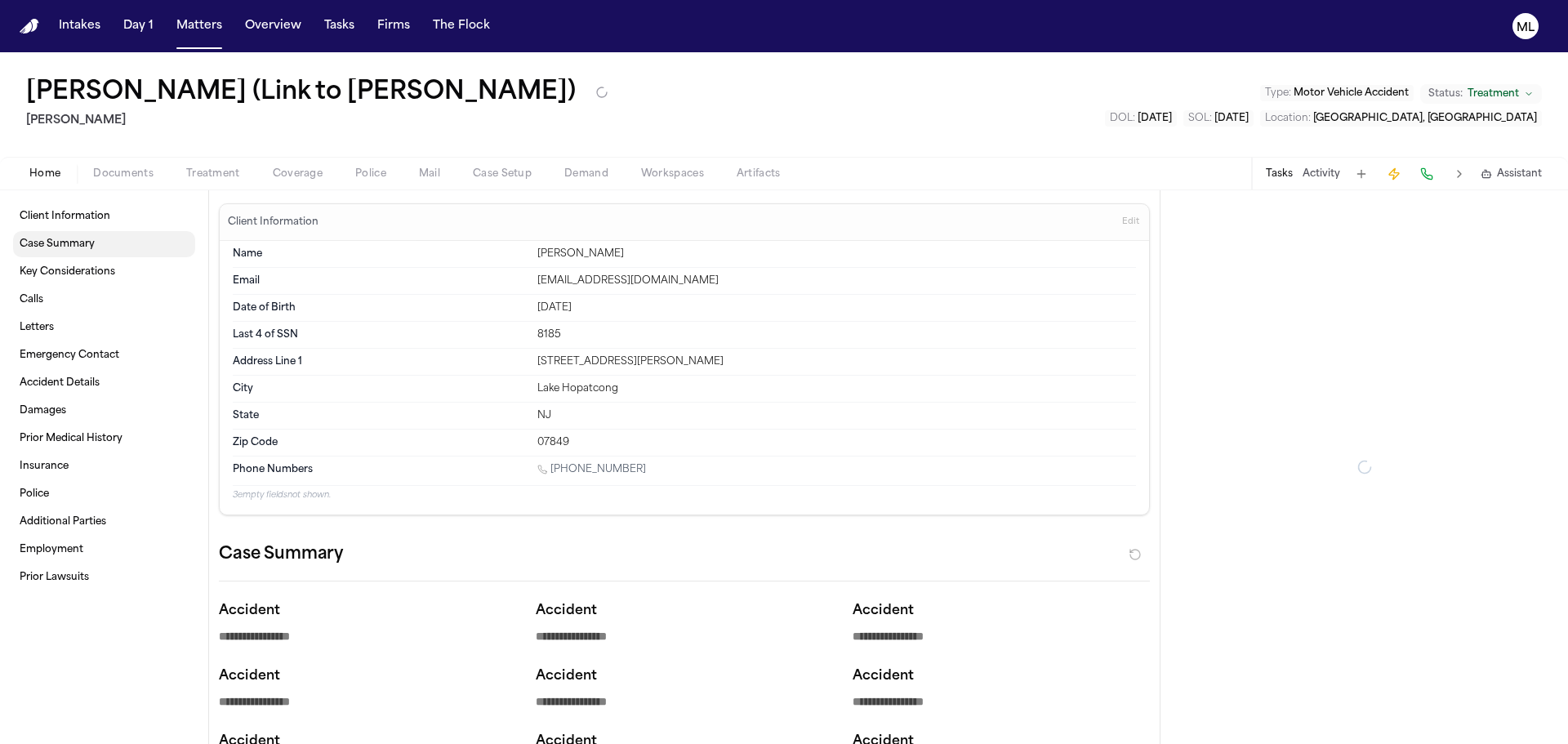
type textarea "*"
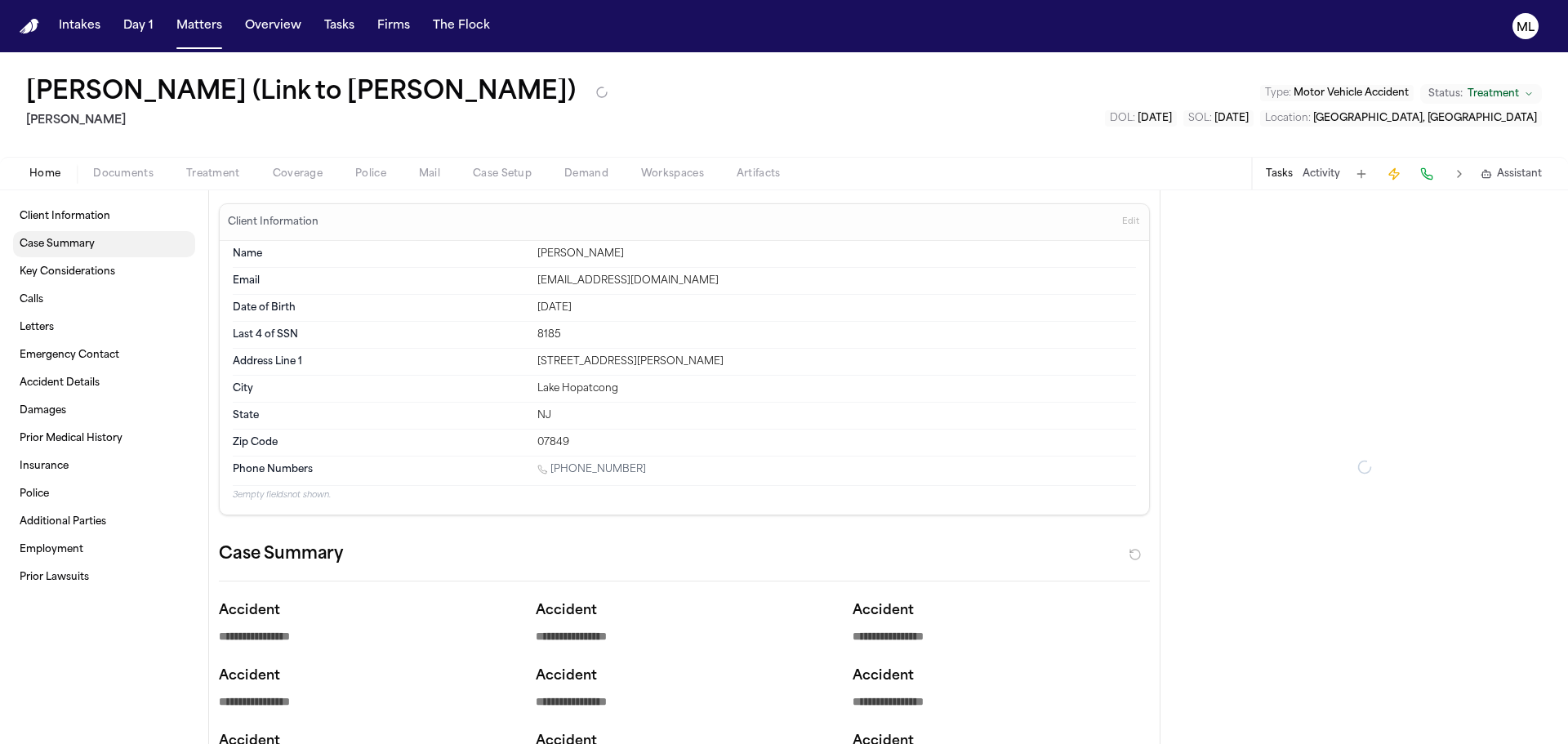
type textarea "*"
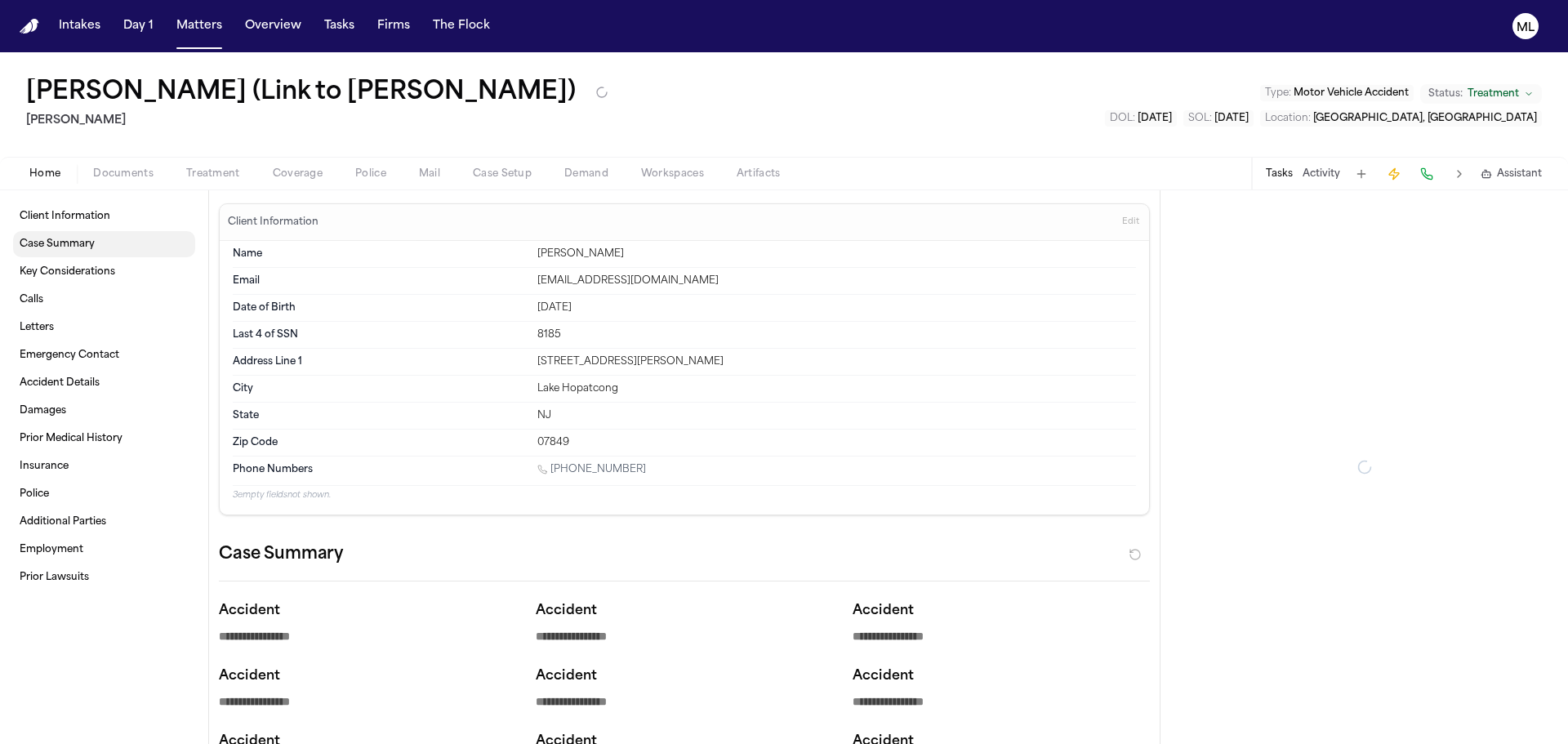
type textarea "*"
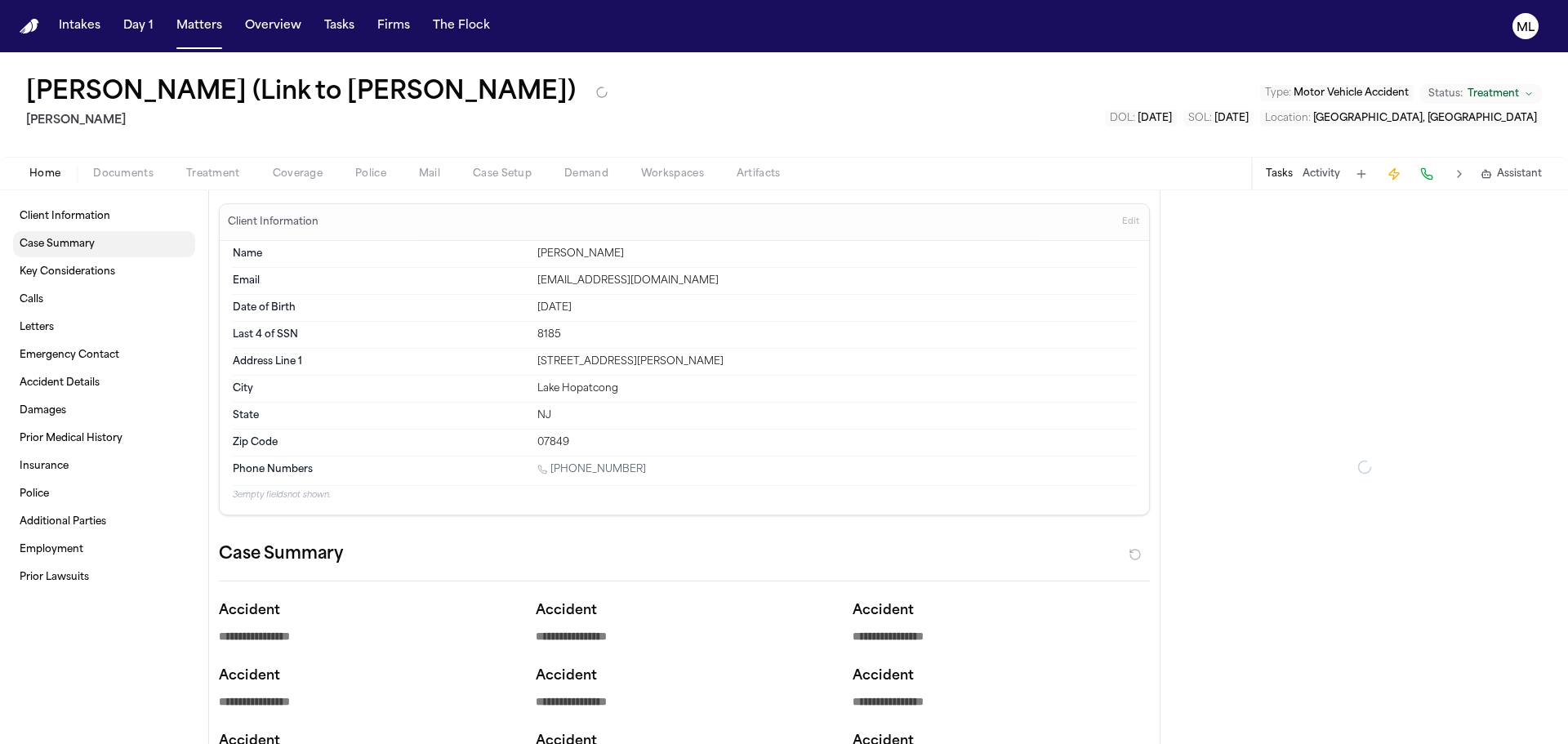
type textarea "*"
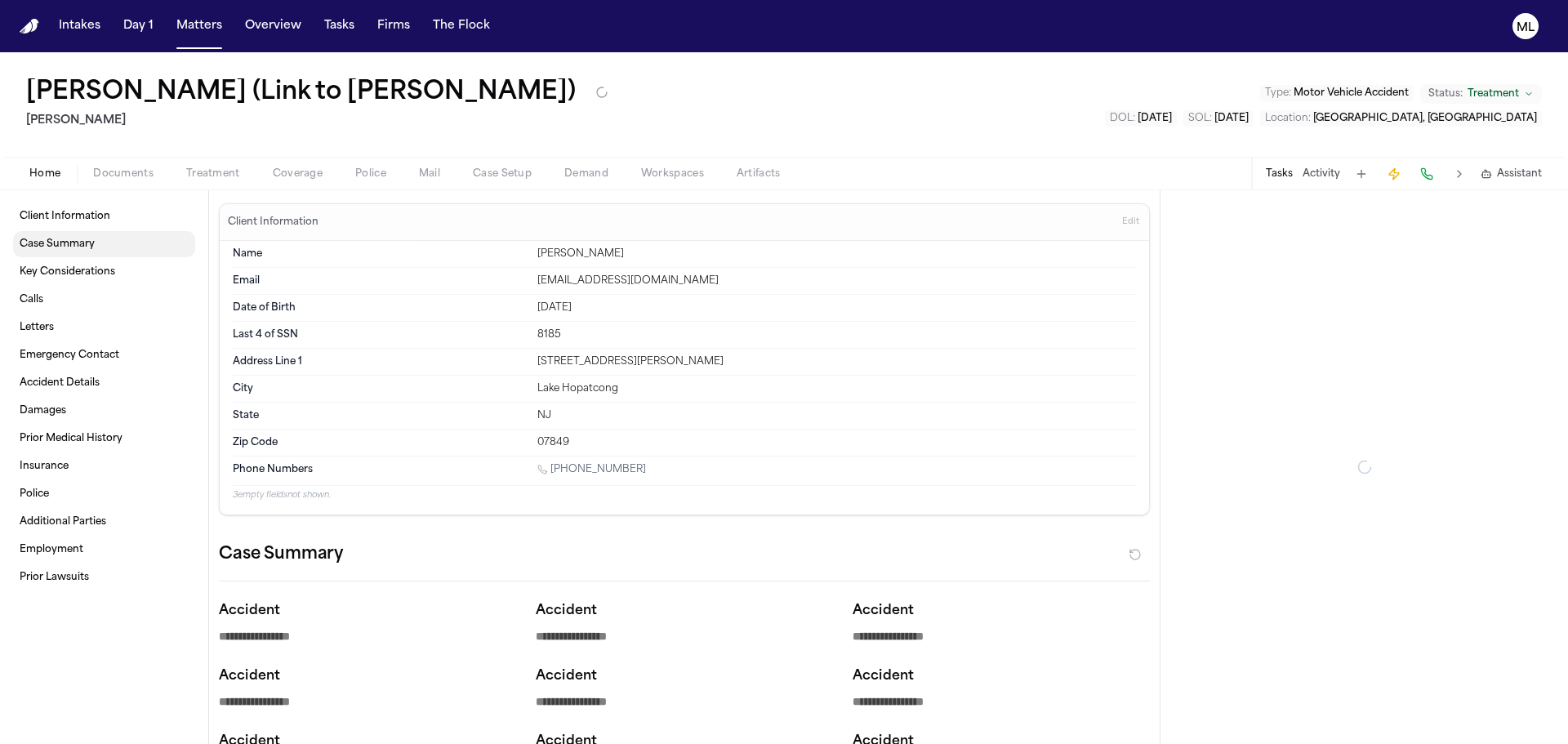
type textarea "*"
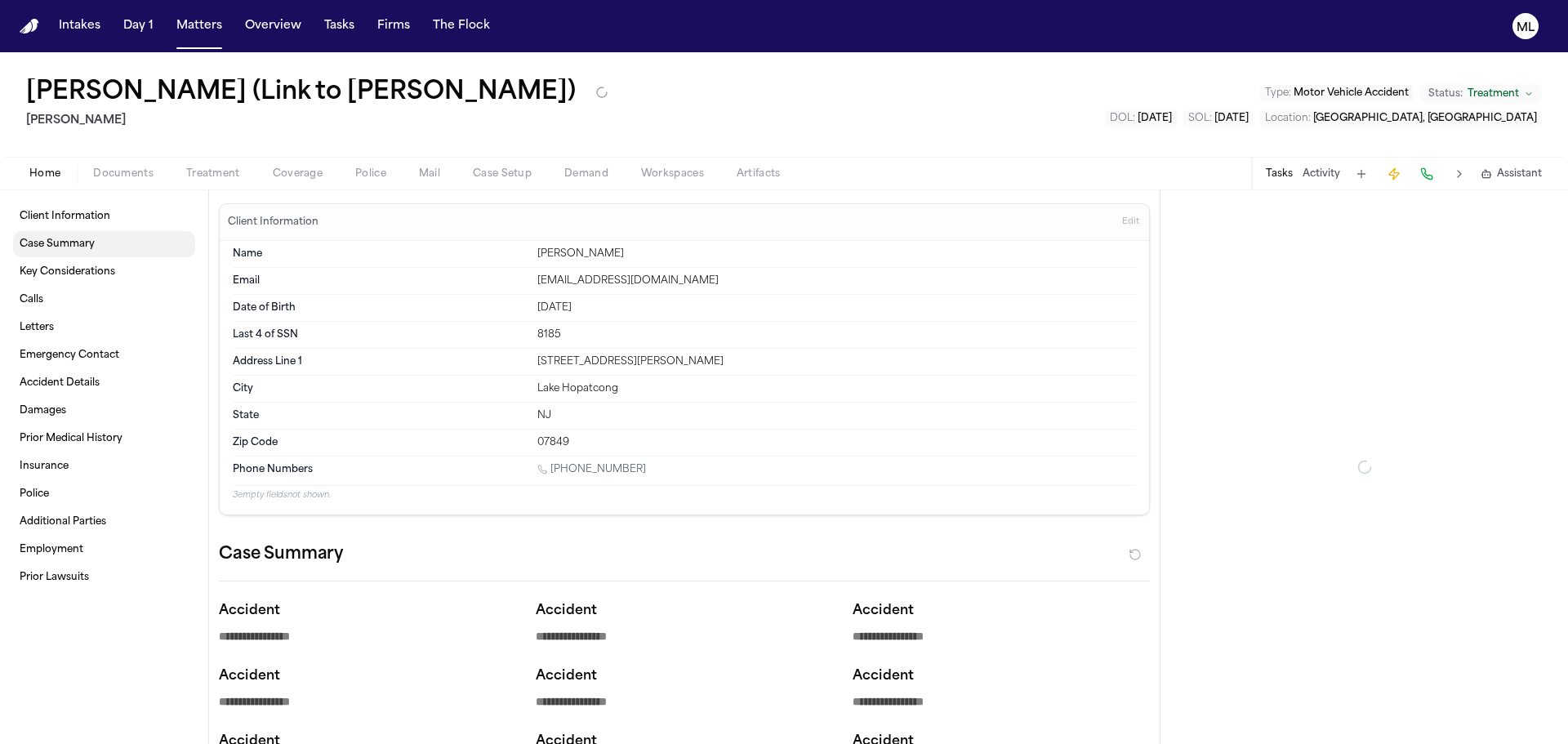
type textarea "*"
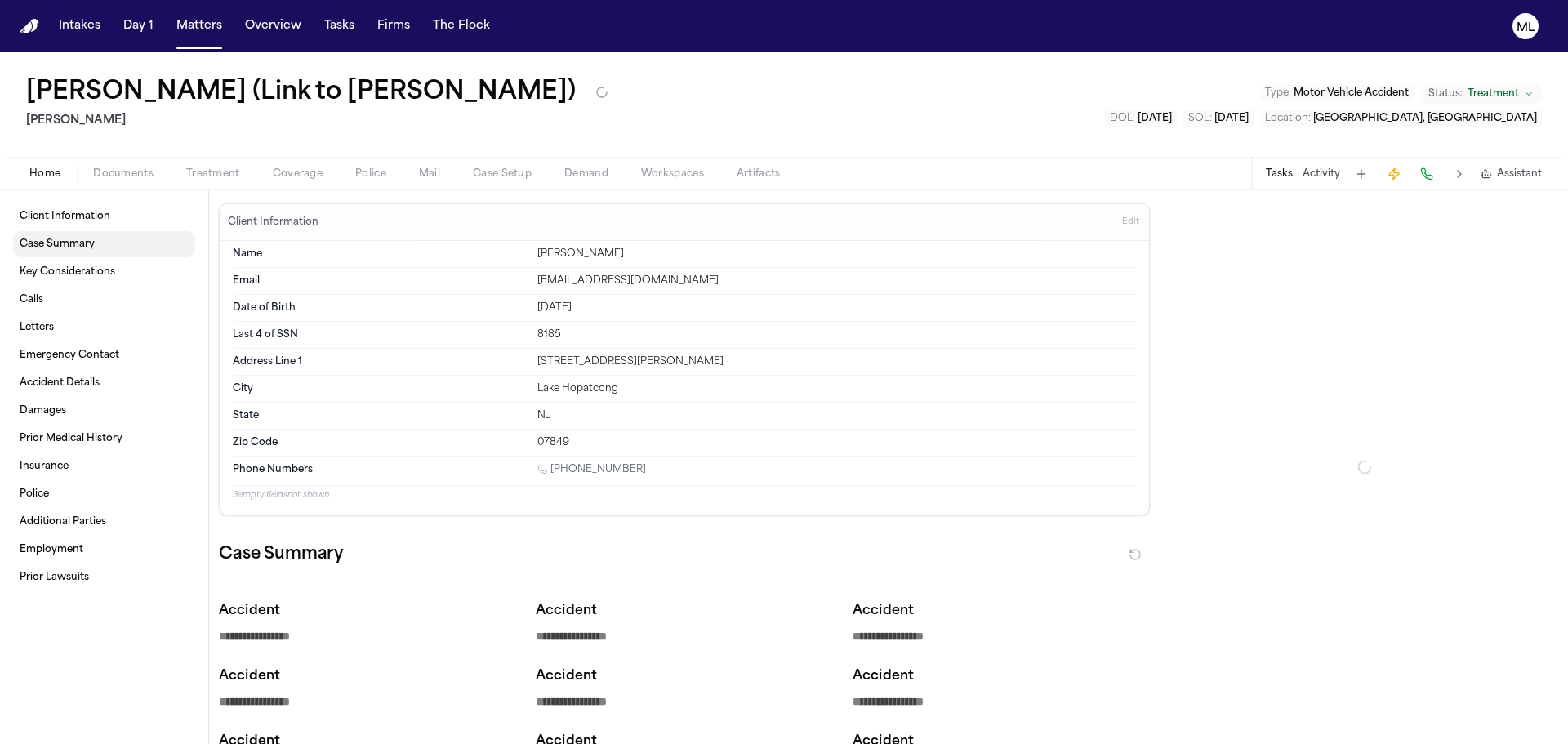
type textarea "*"
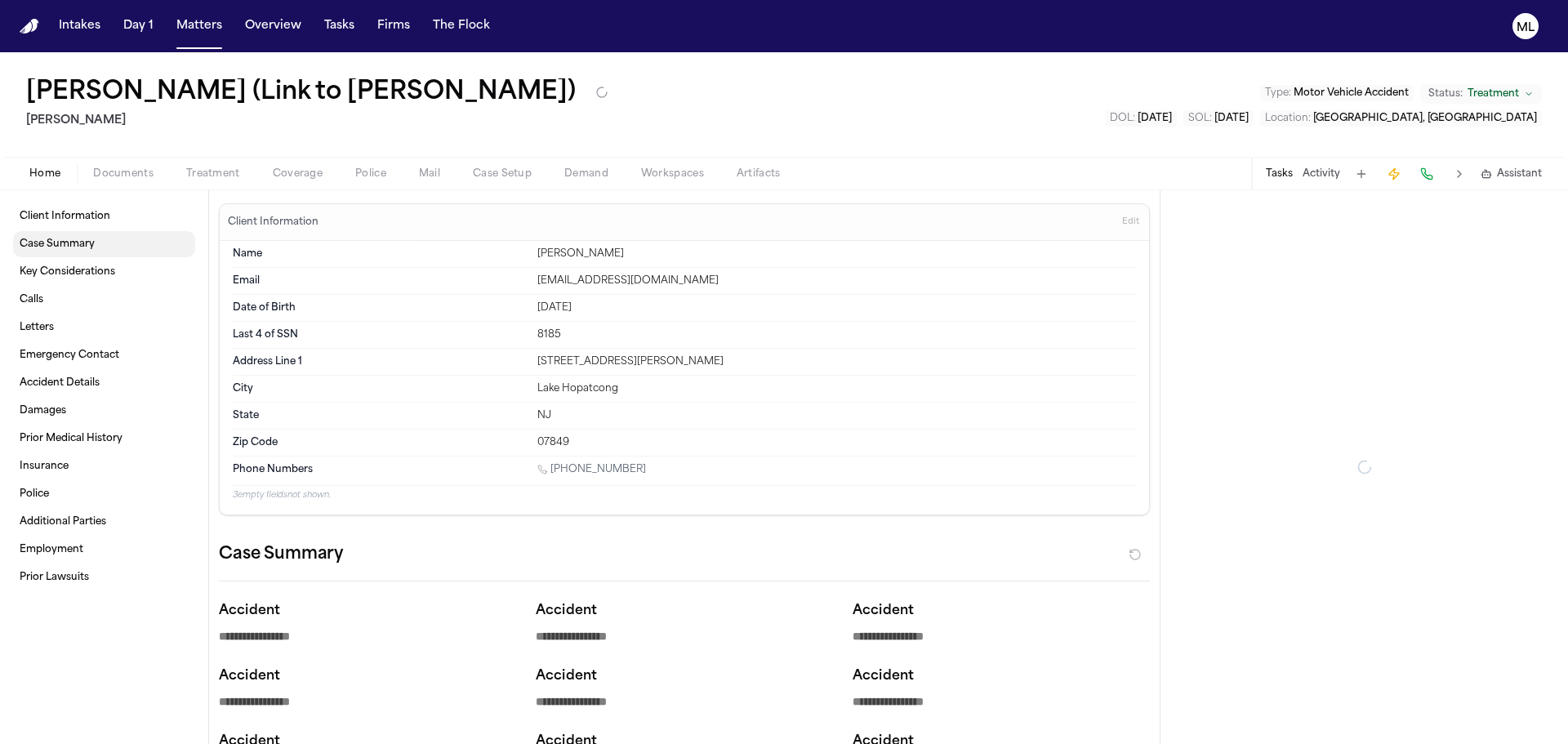
type textarea "*"
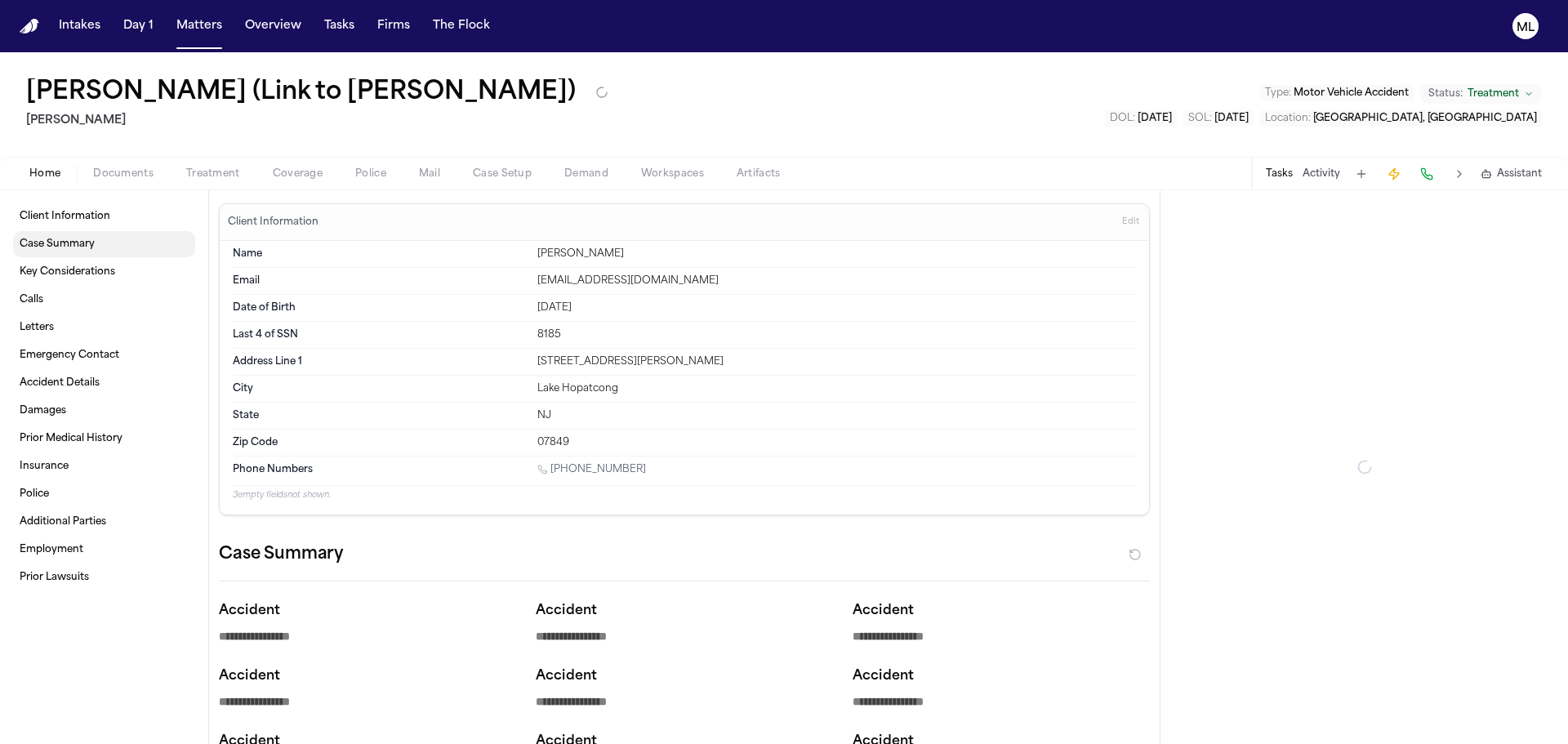
type textarea "*"
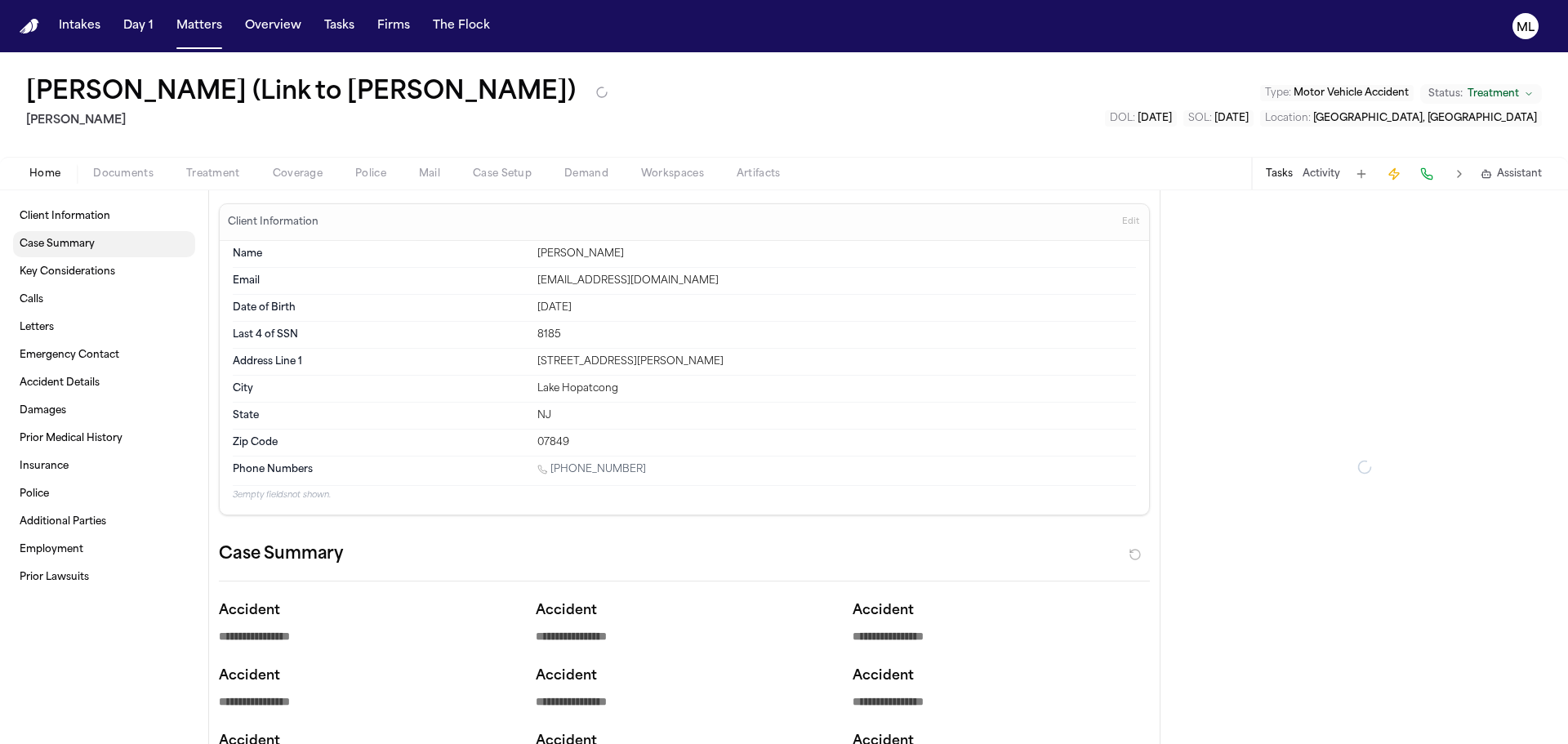
type textarea "*"
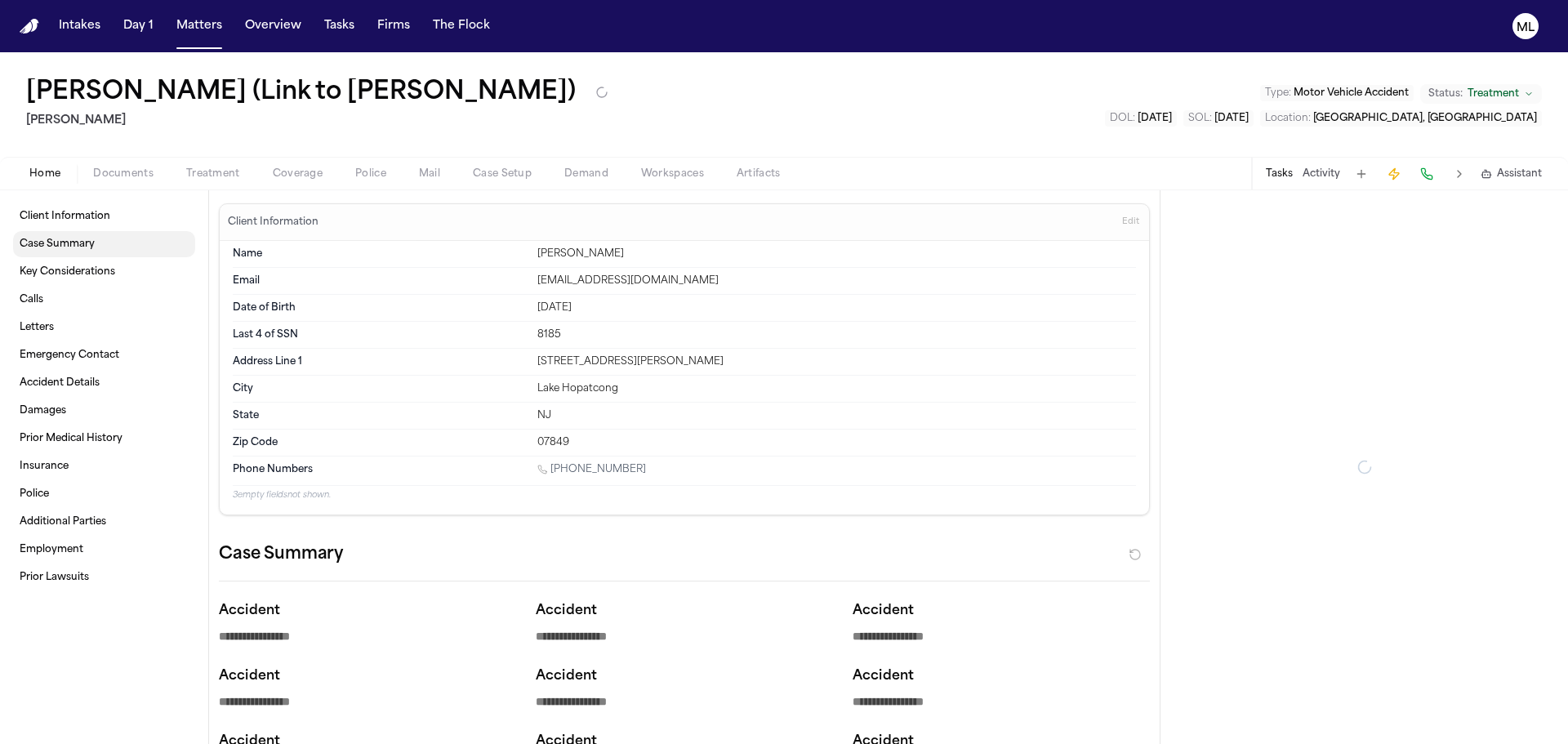
type textarea "*"
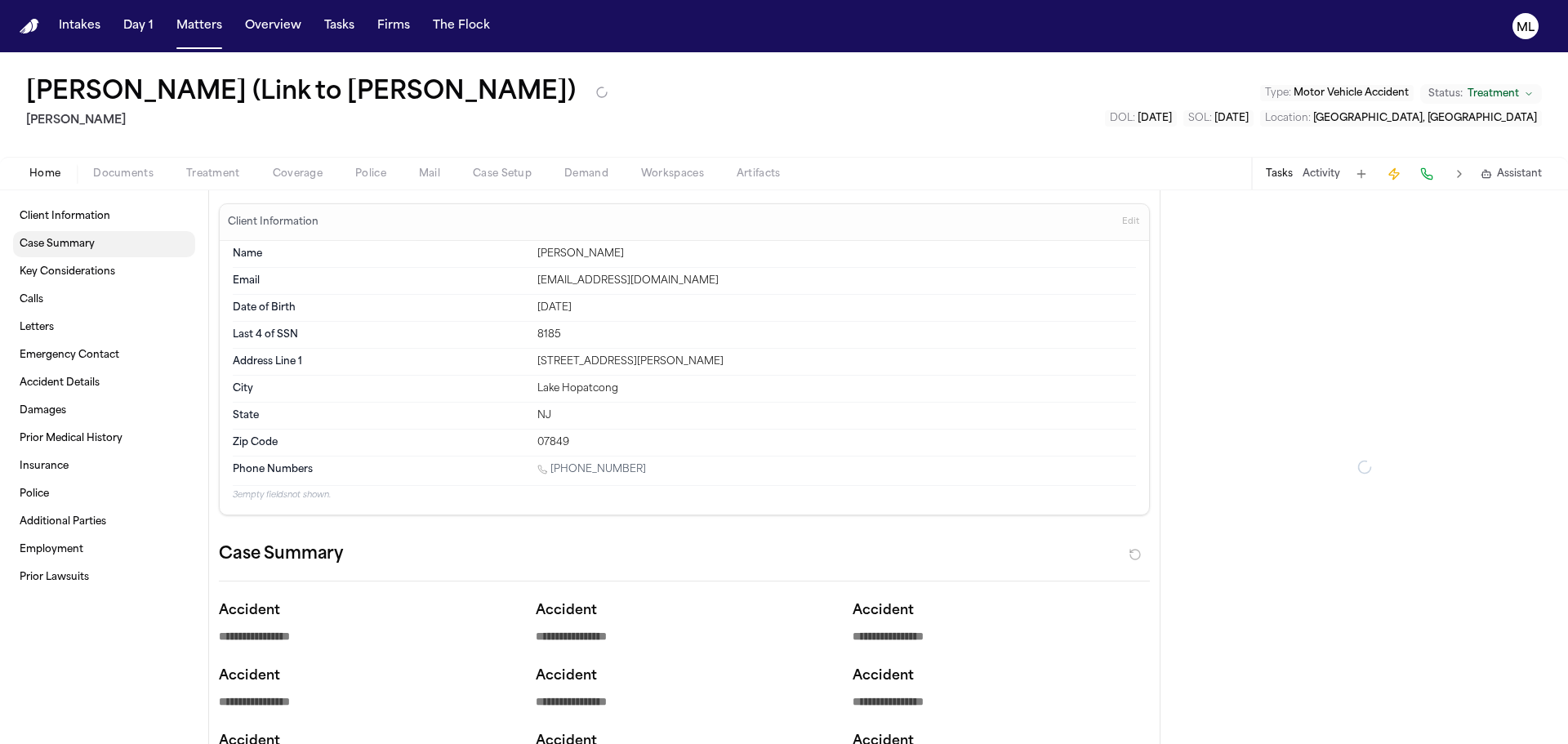
type textarea "*"
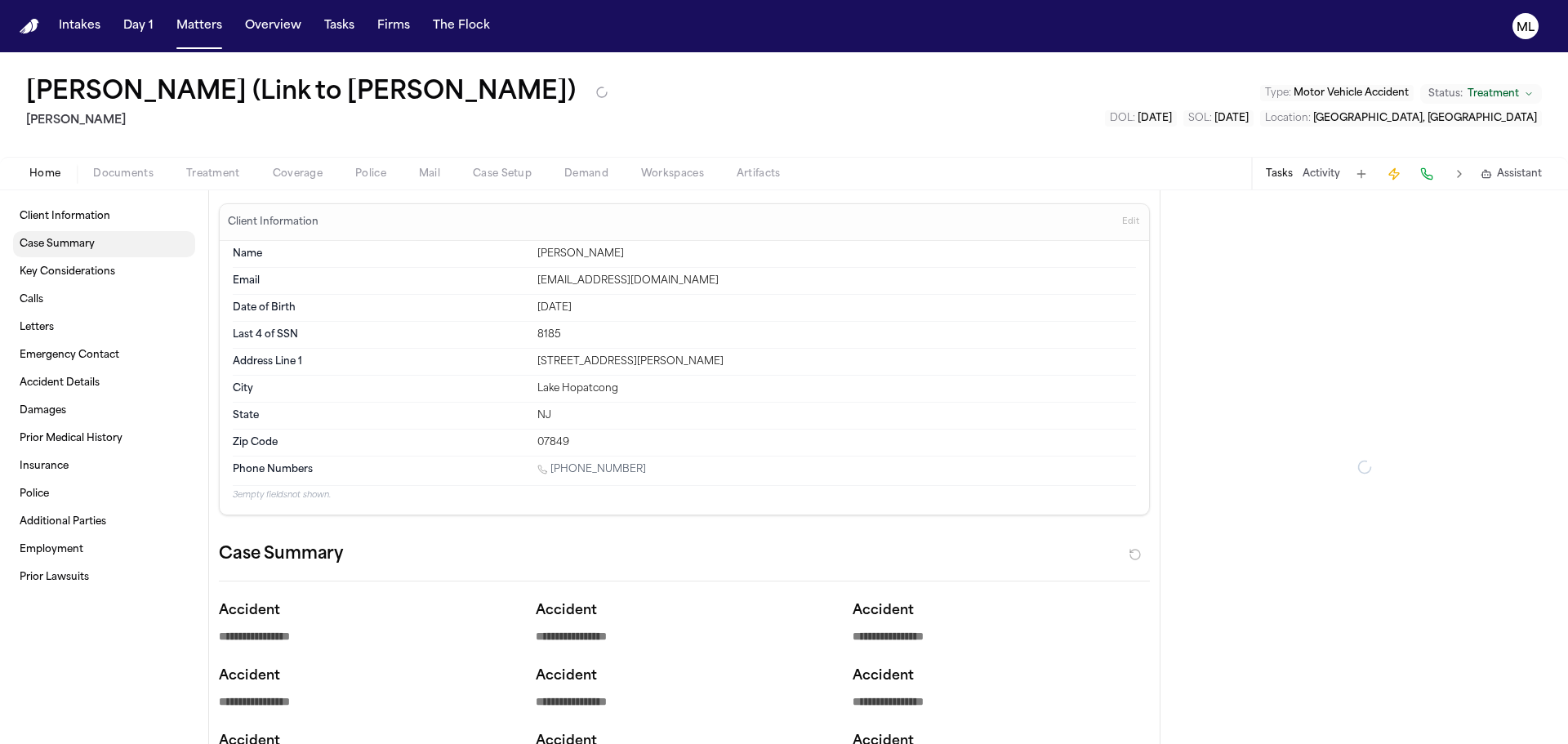
type textarea "*"
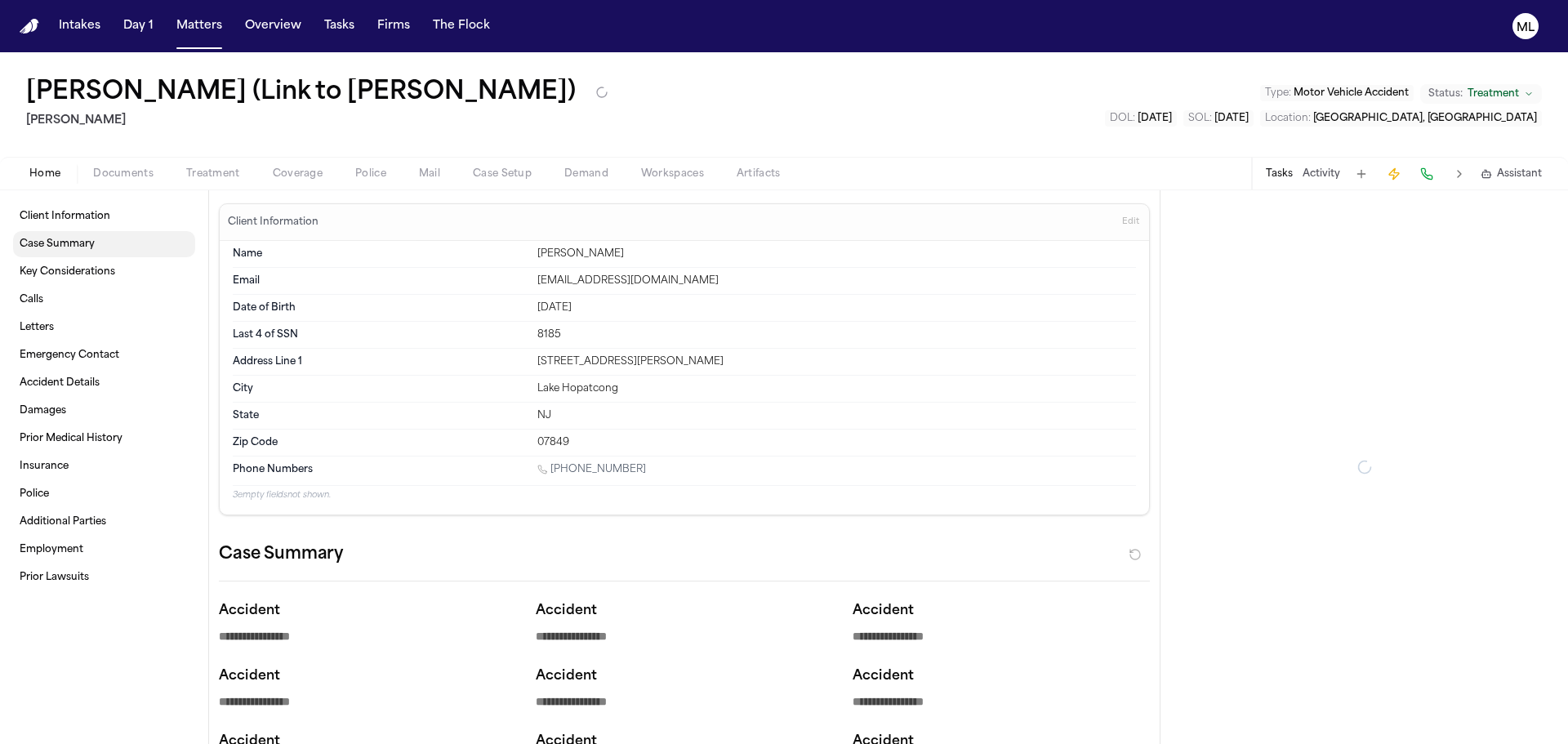
type textarea "*"
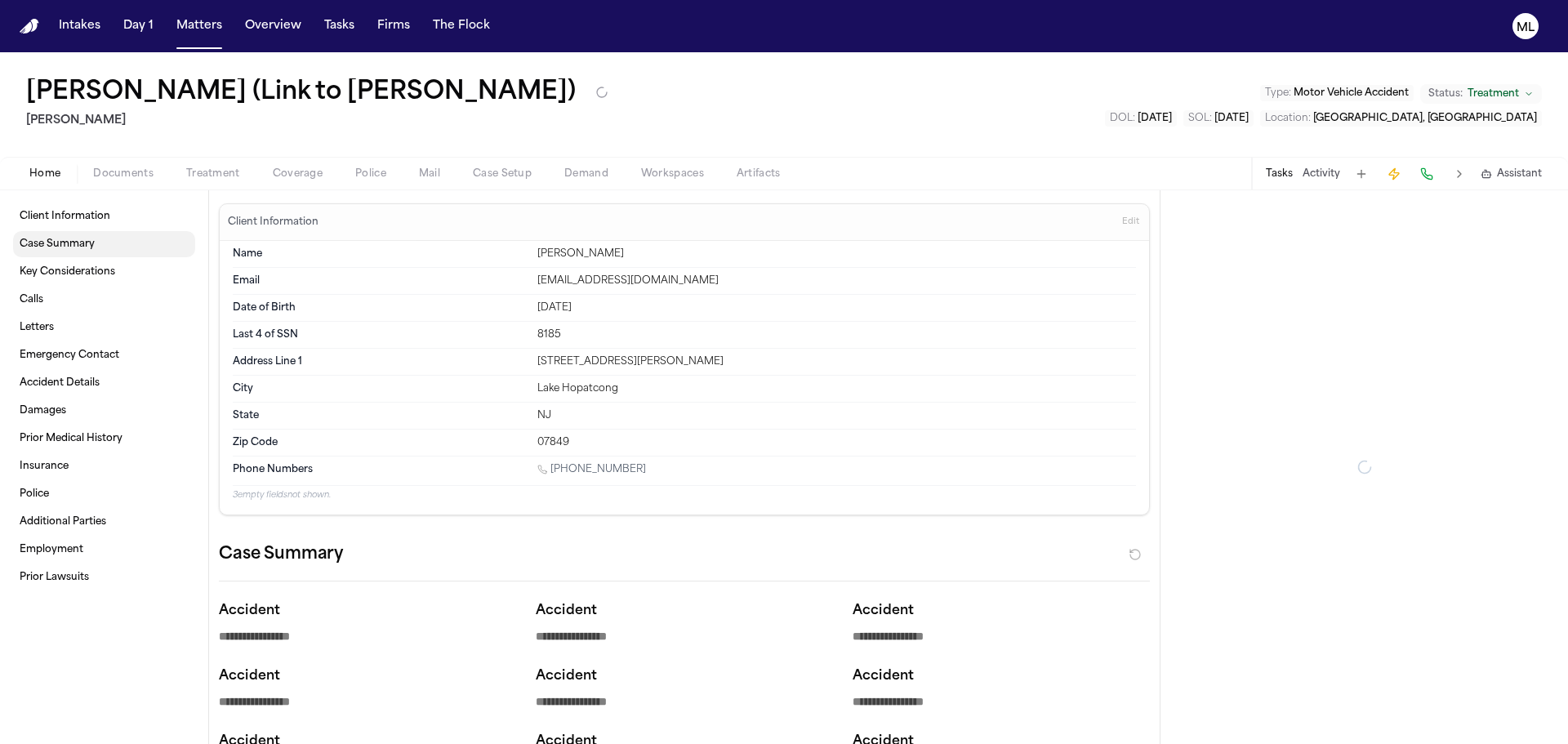
type textarea "*"
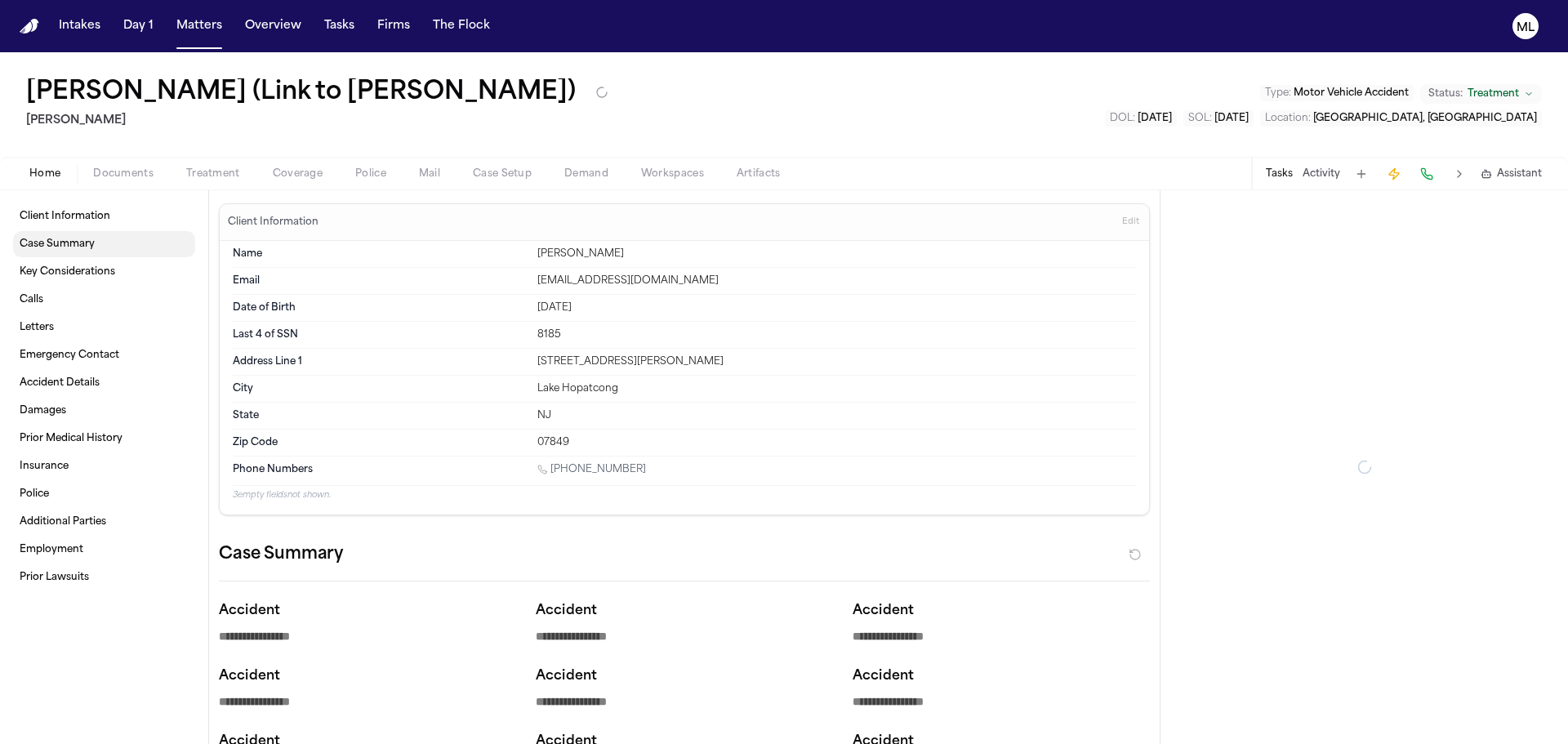
type textarea "*"
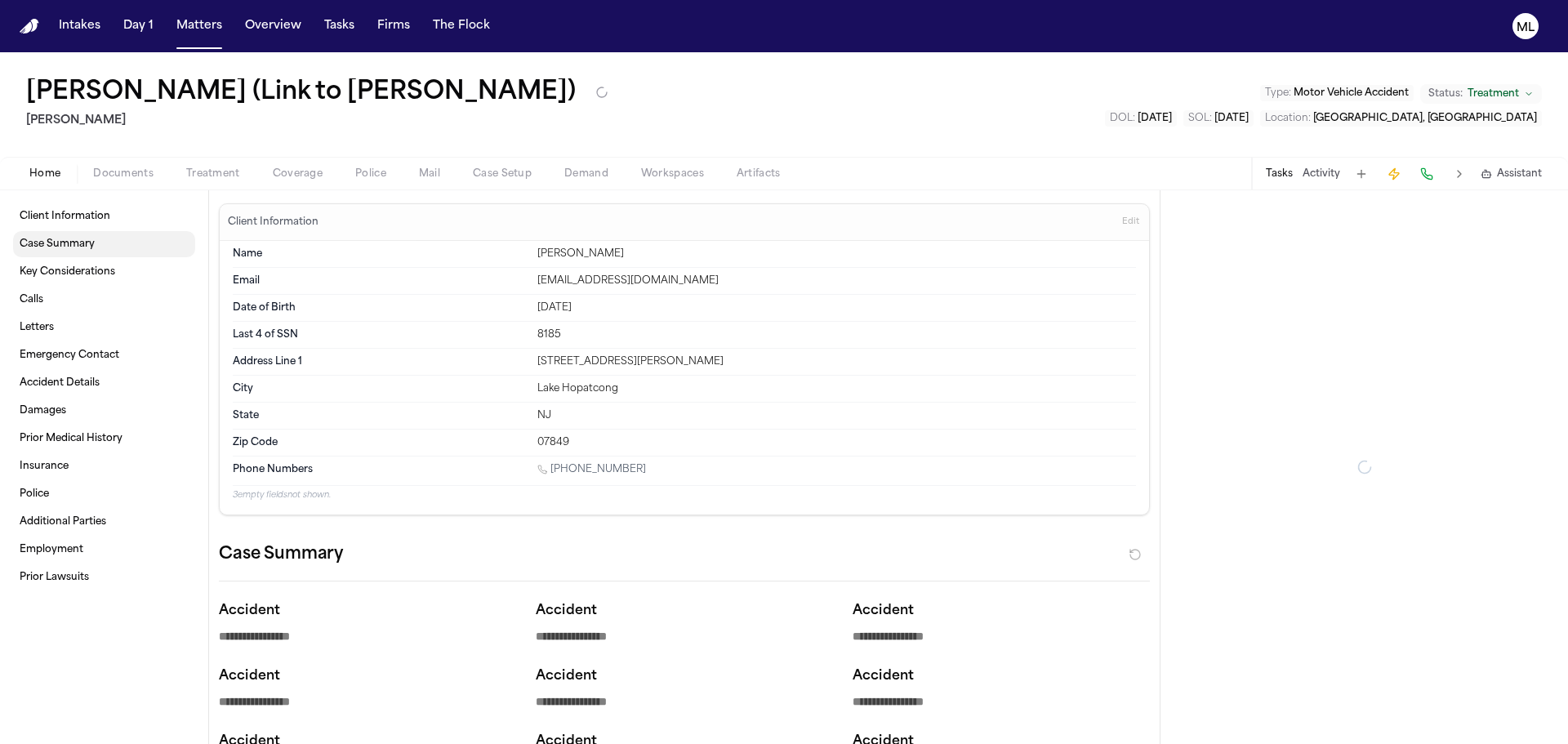
type textarea "*"
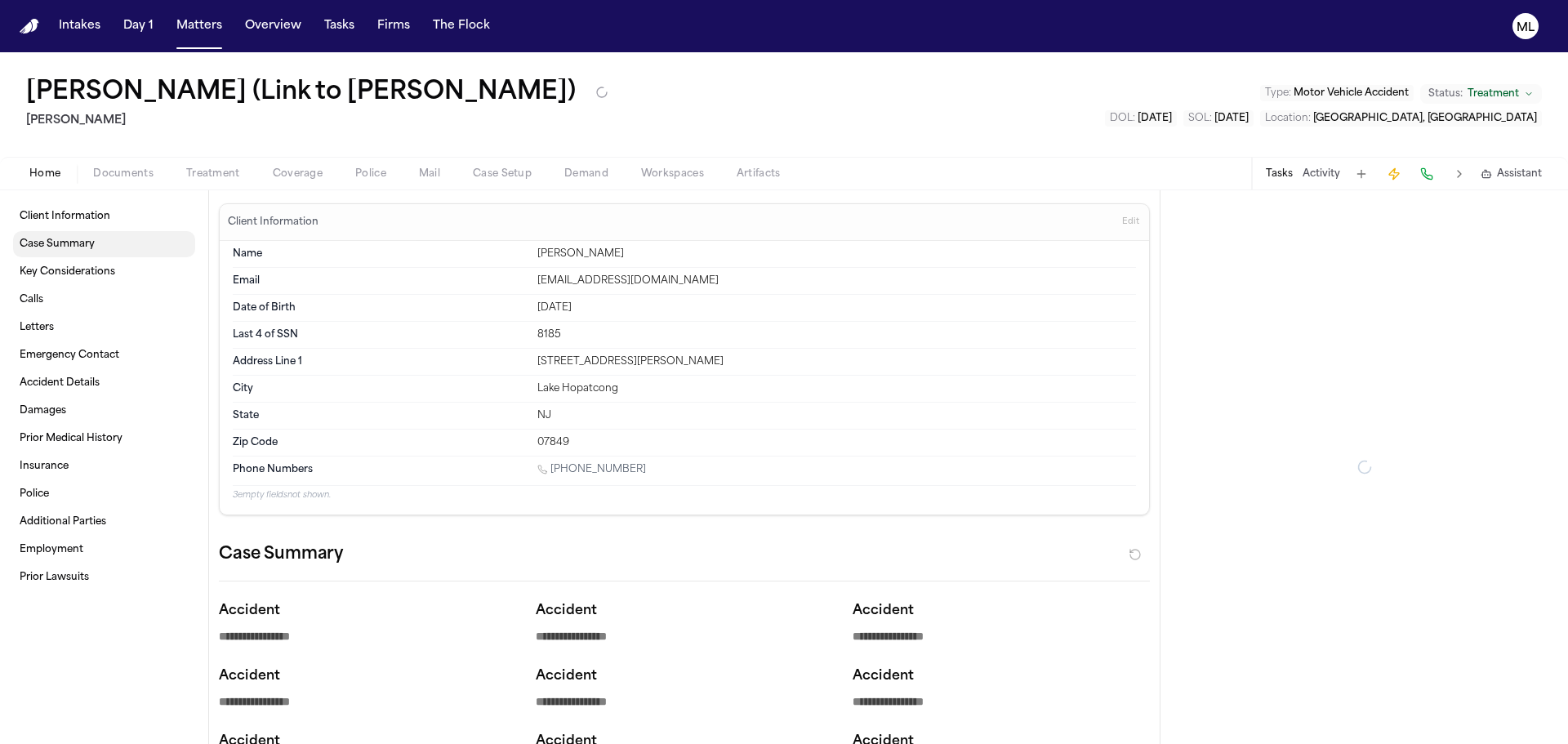
type textarea "*"
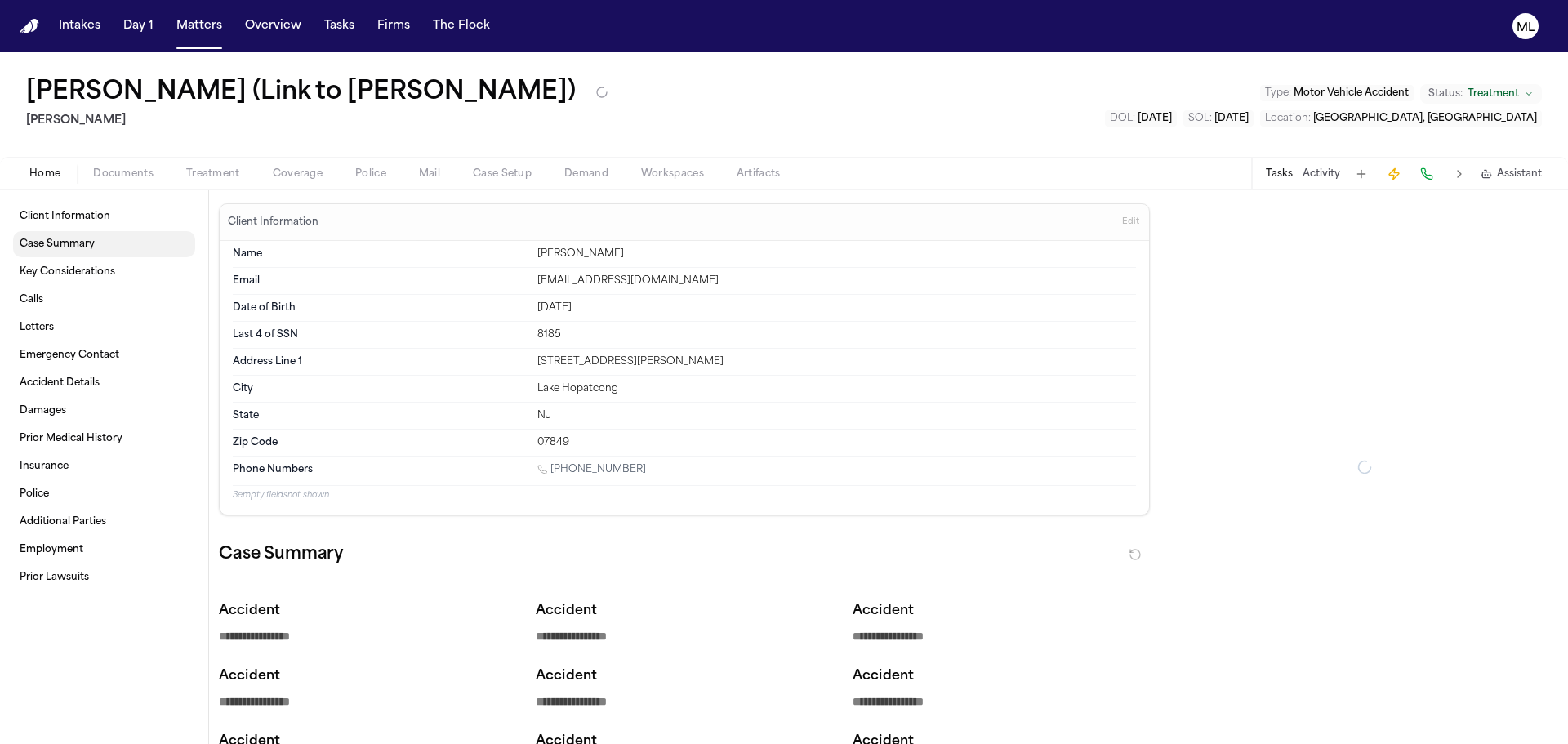
type textarea "*"
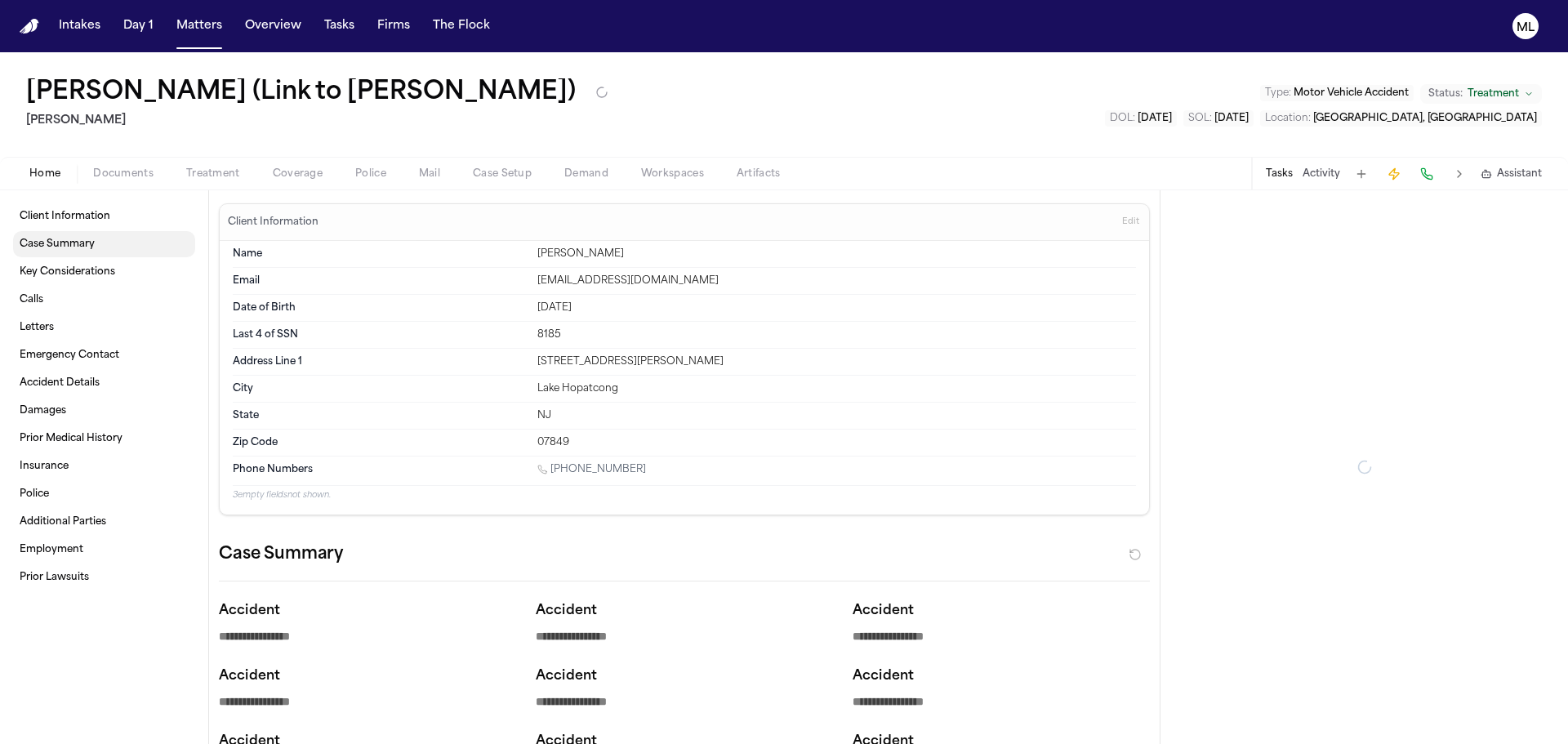
type textarea "*"
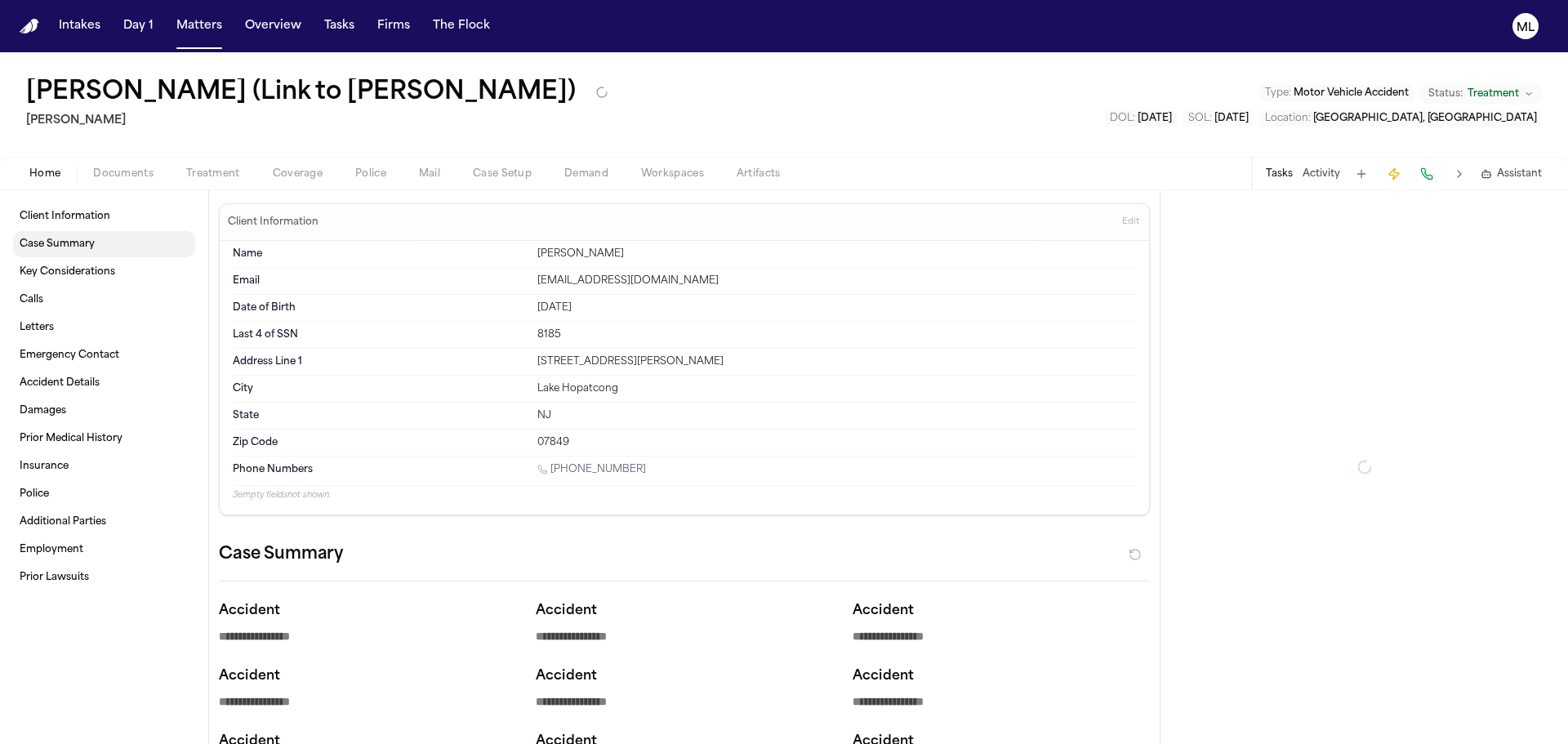
type textarea "*"
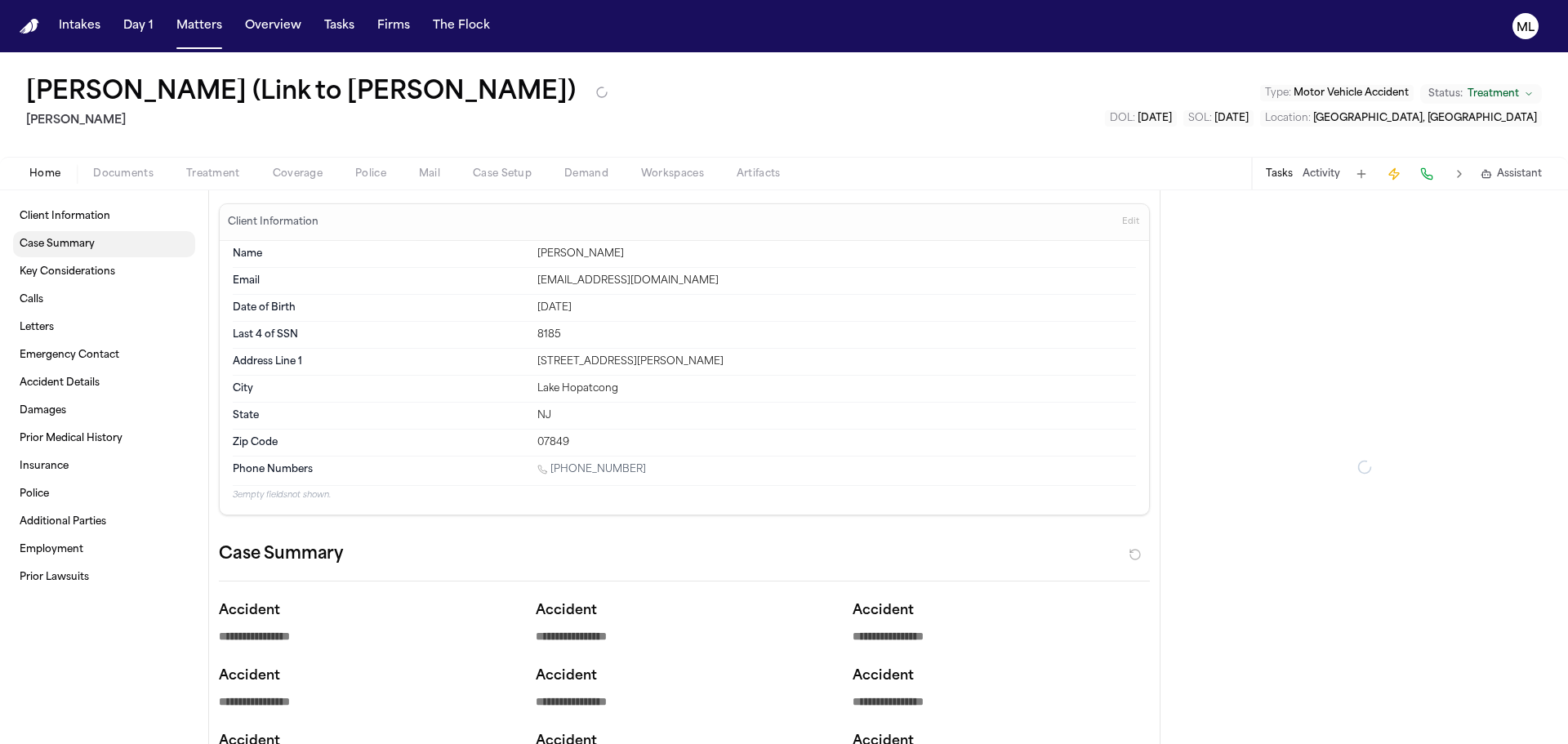
type textarea "*"
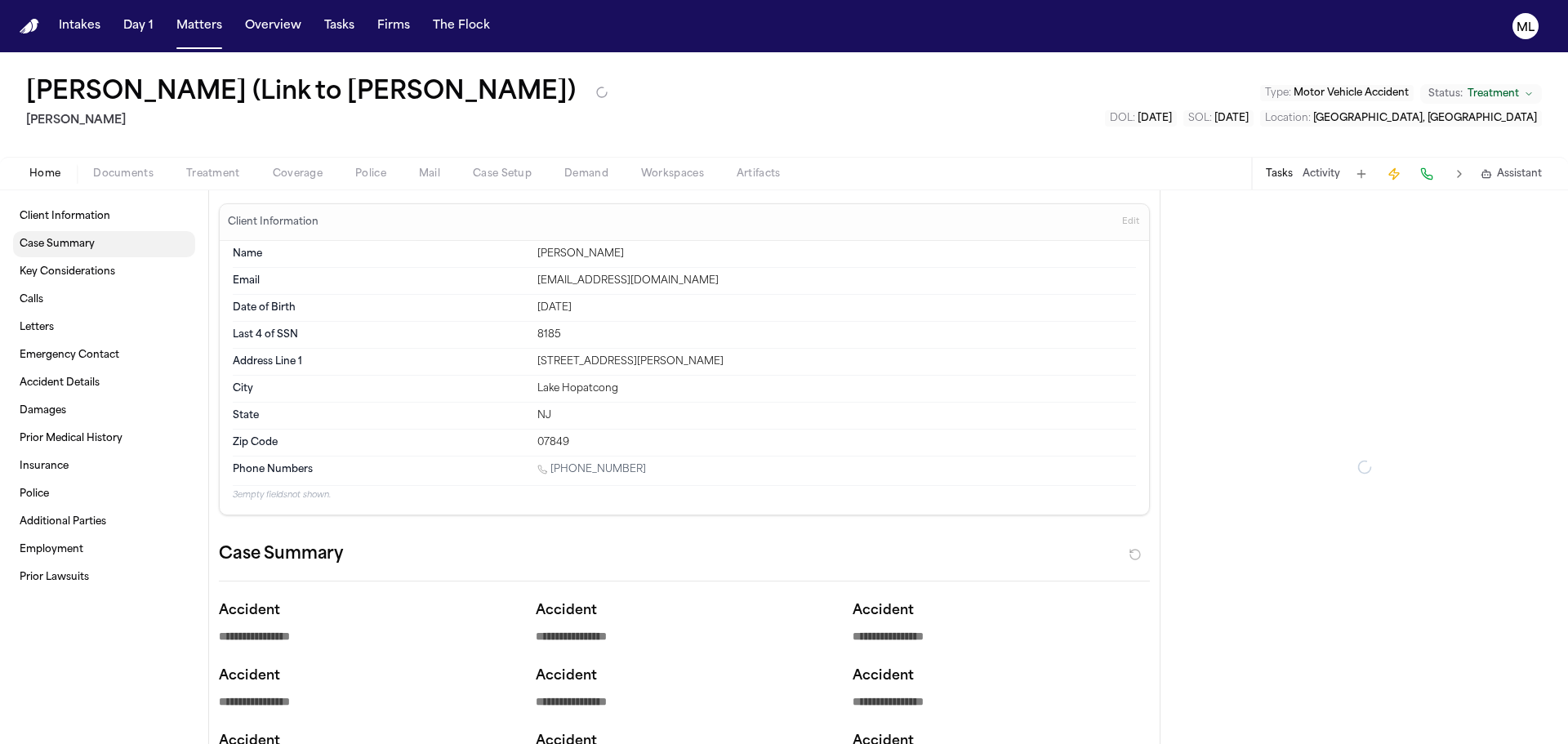
type textarea "*"
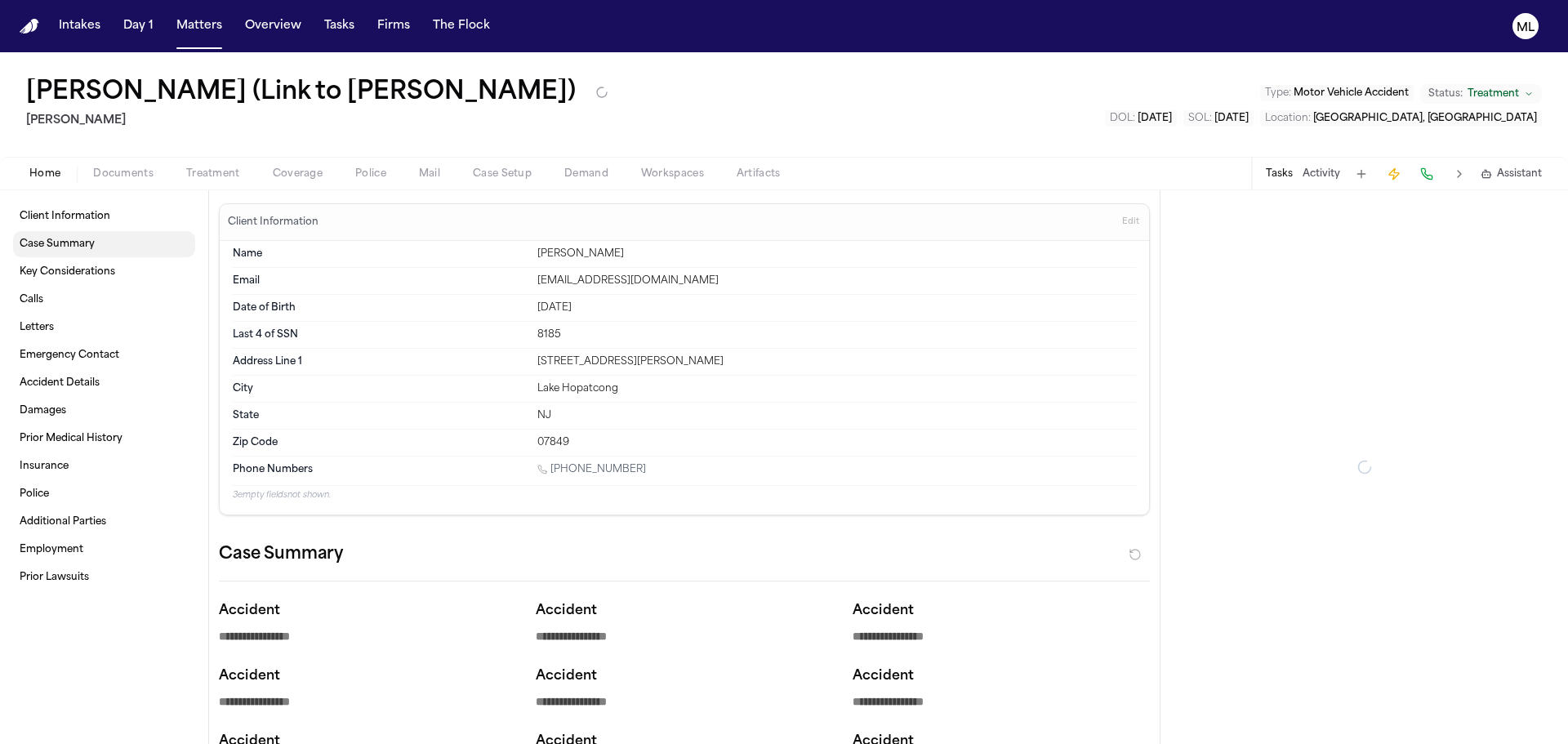
type textarea "*"
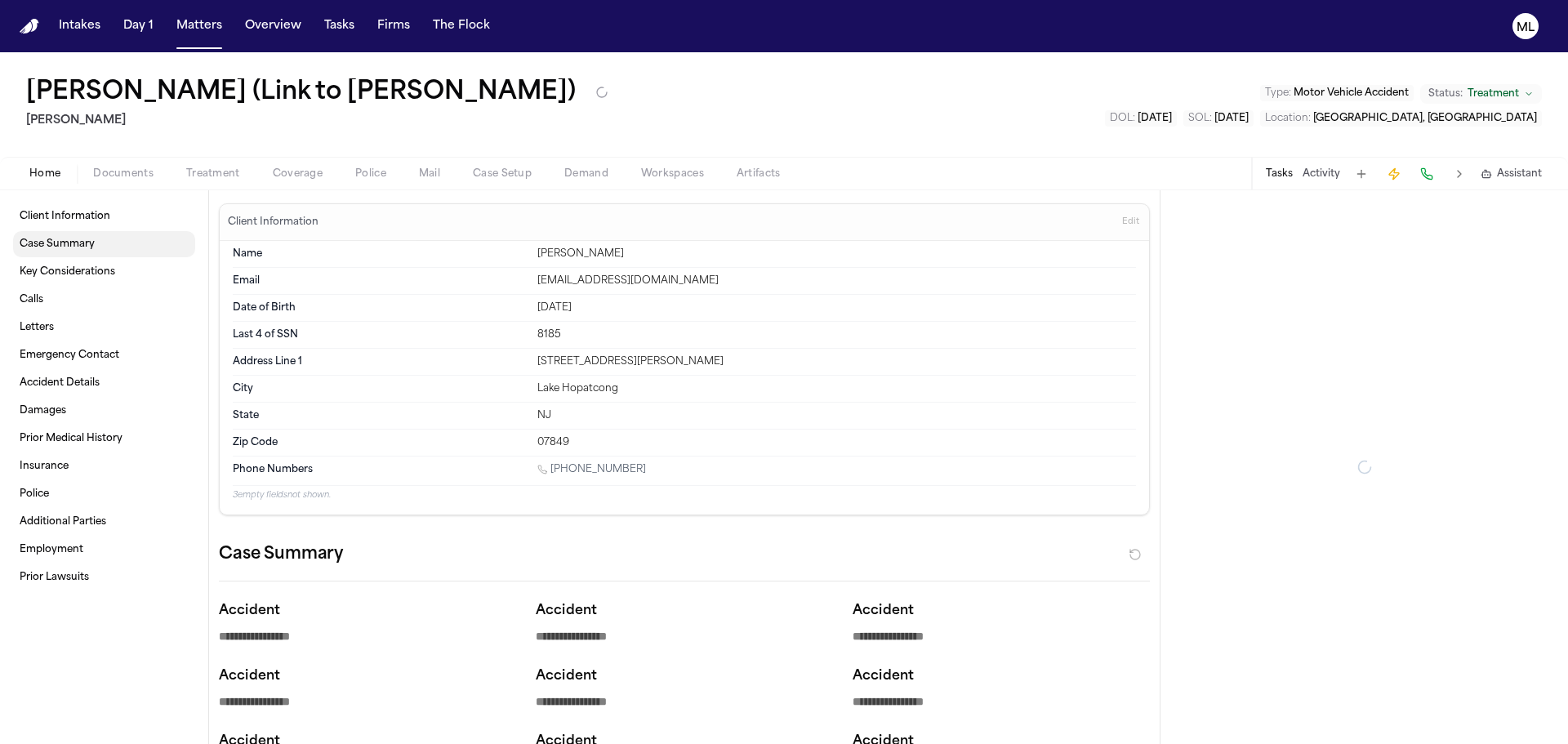
type textarea "*"
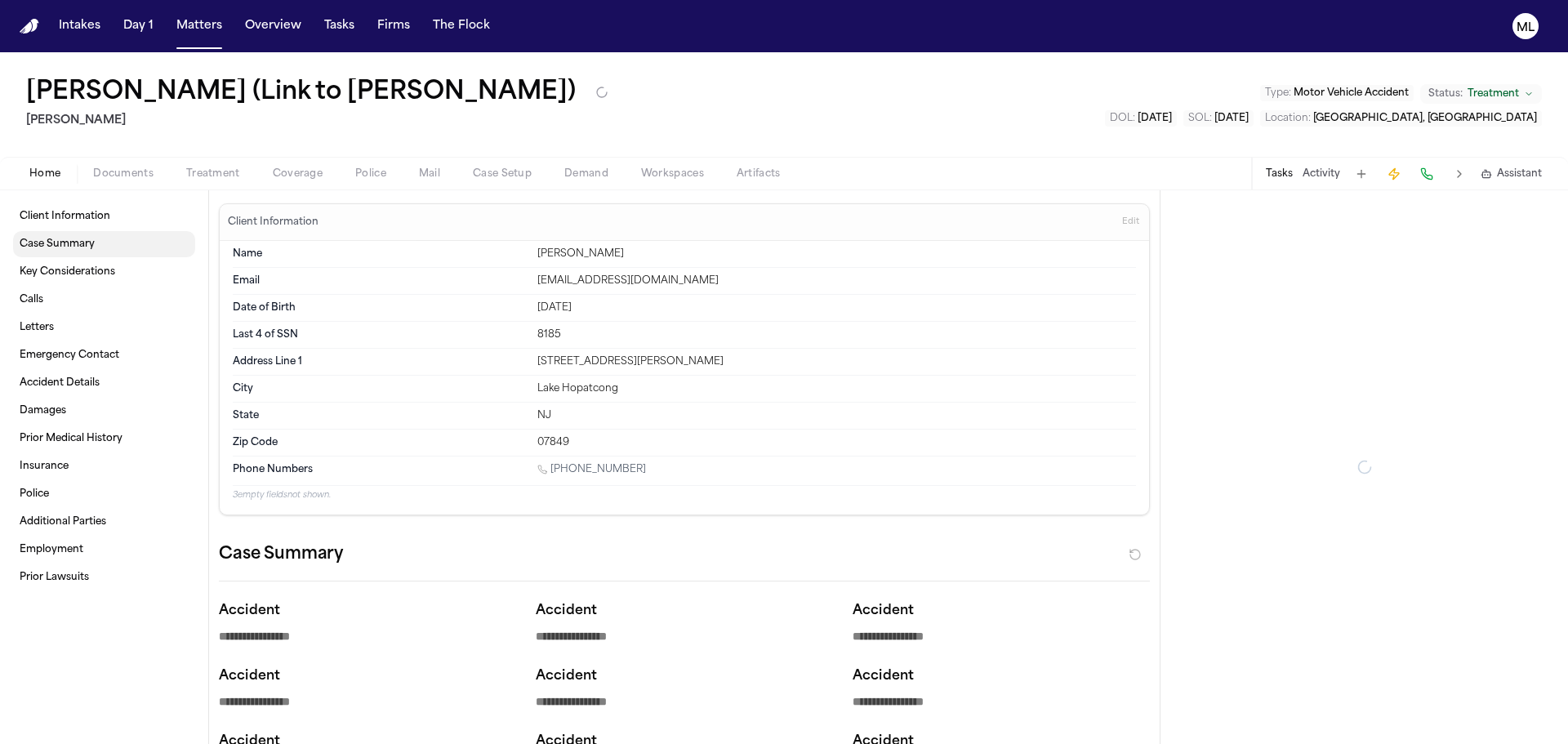
type textarea "*"
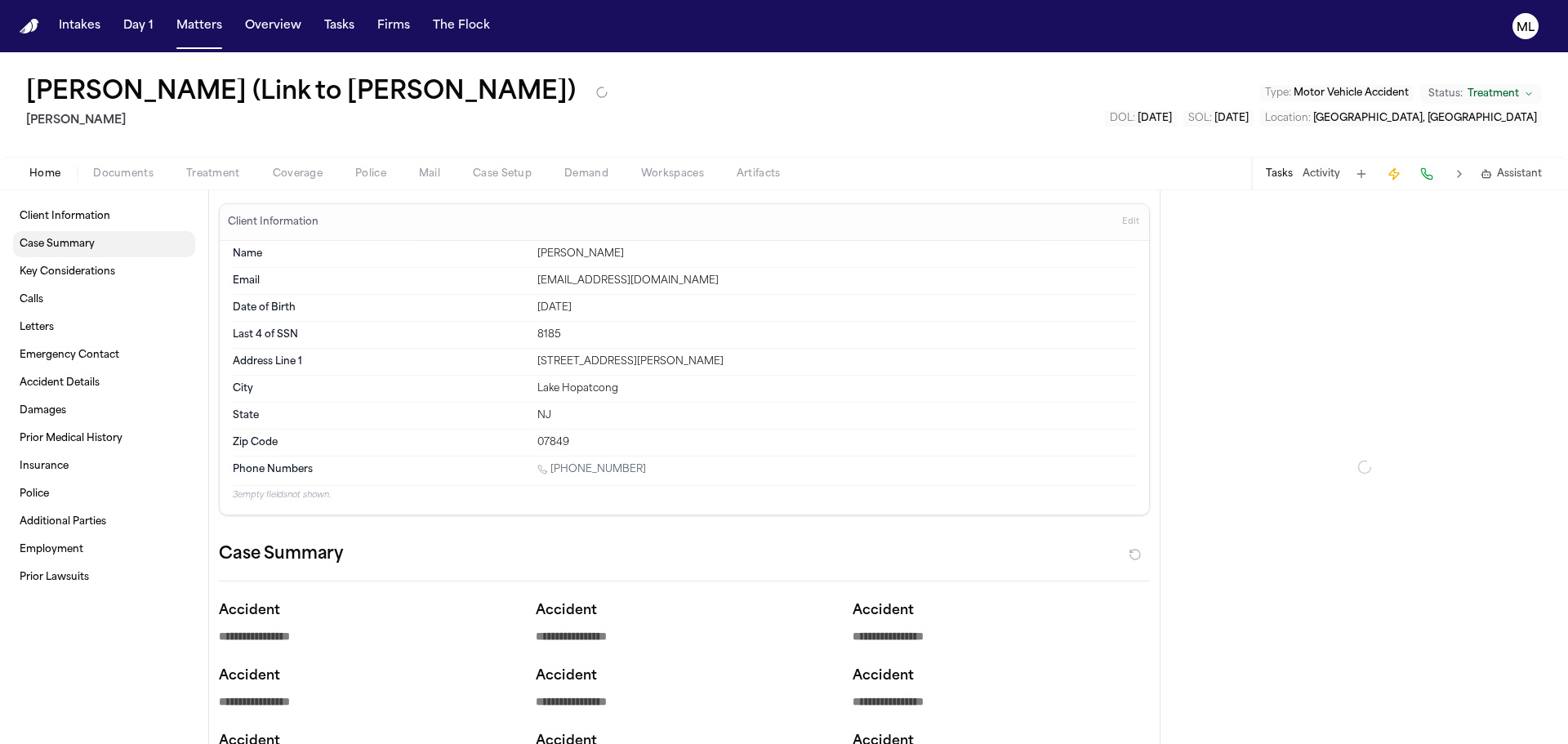
type textarea "*"
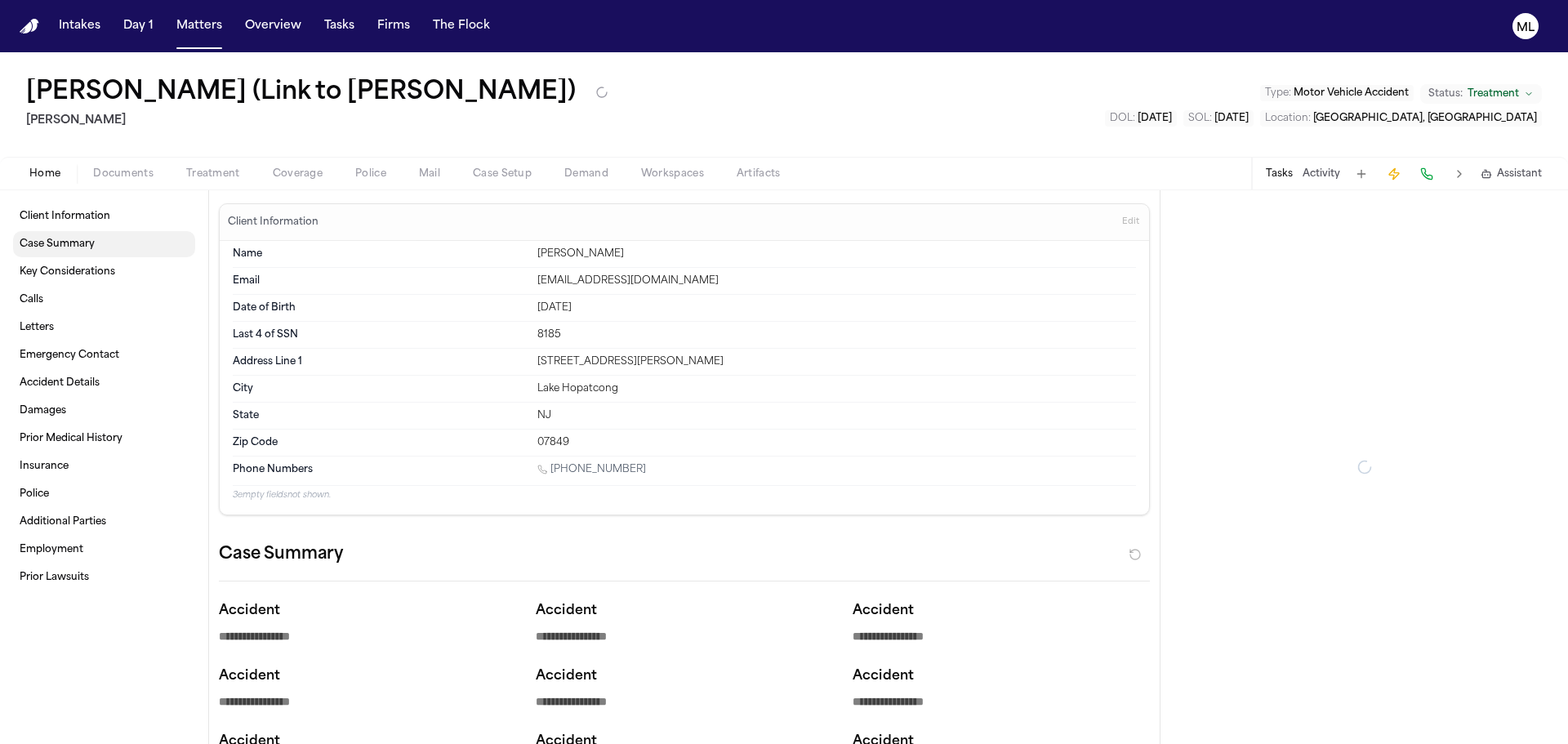
type textarea "*"
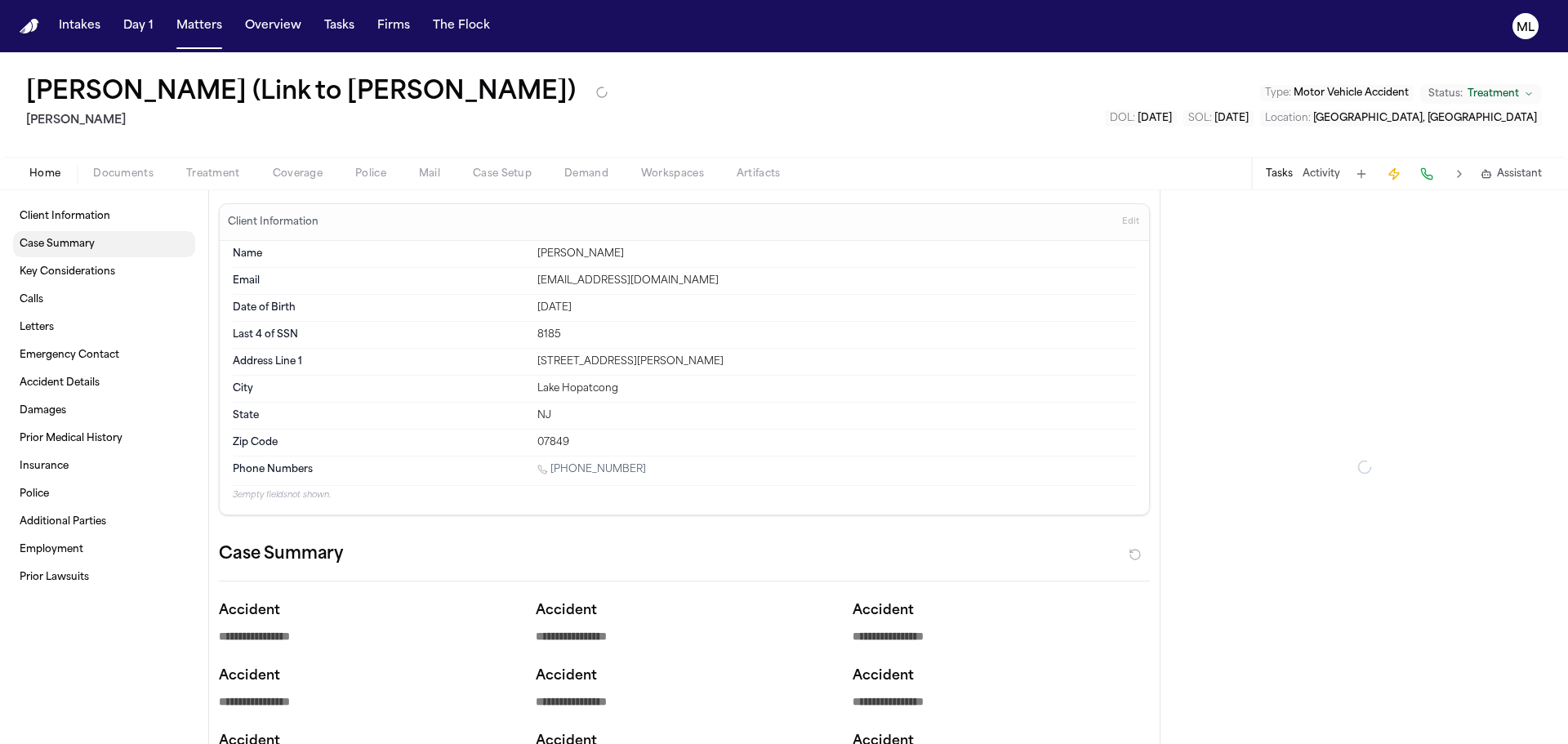
type textarea "*"
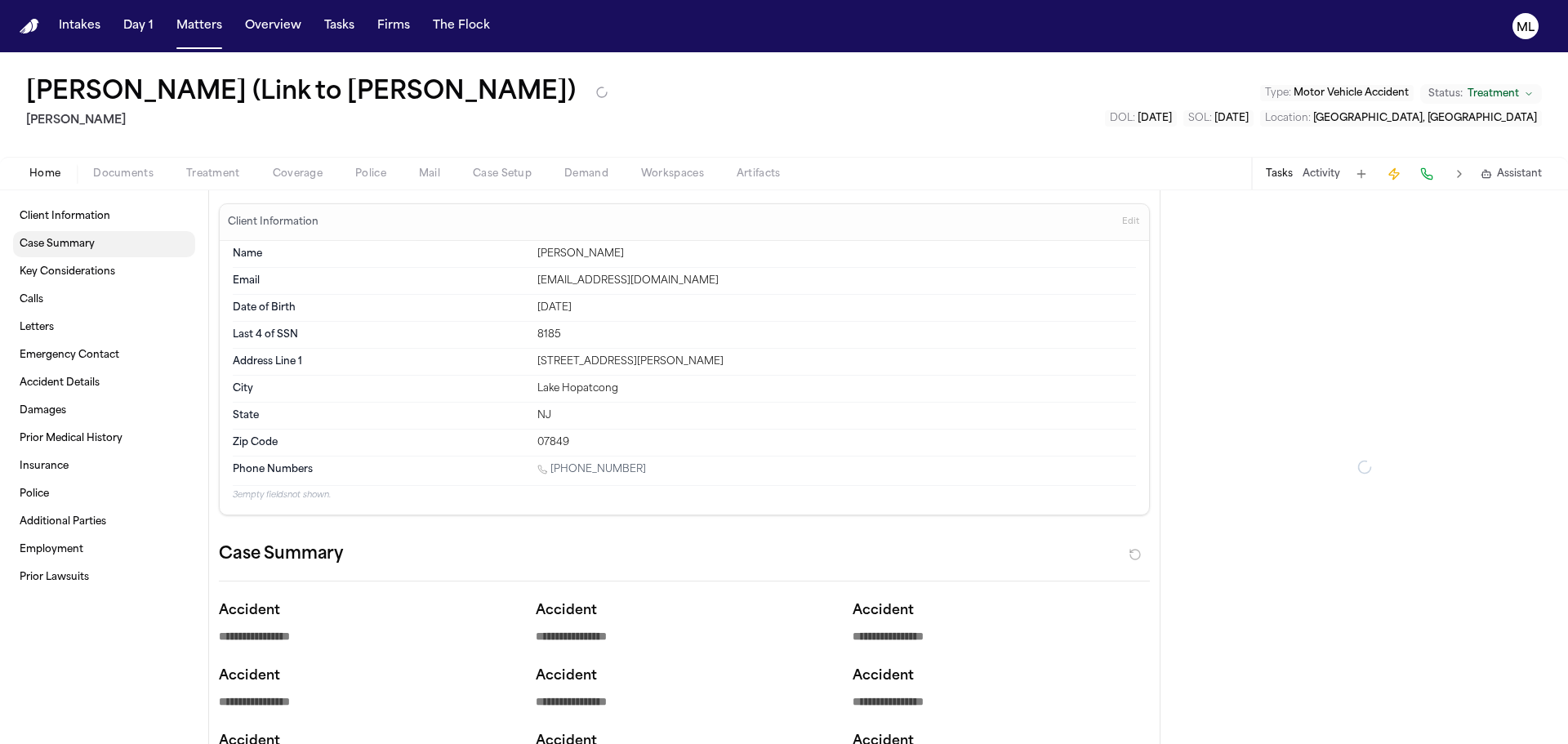
type textarea "*"
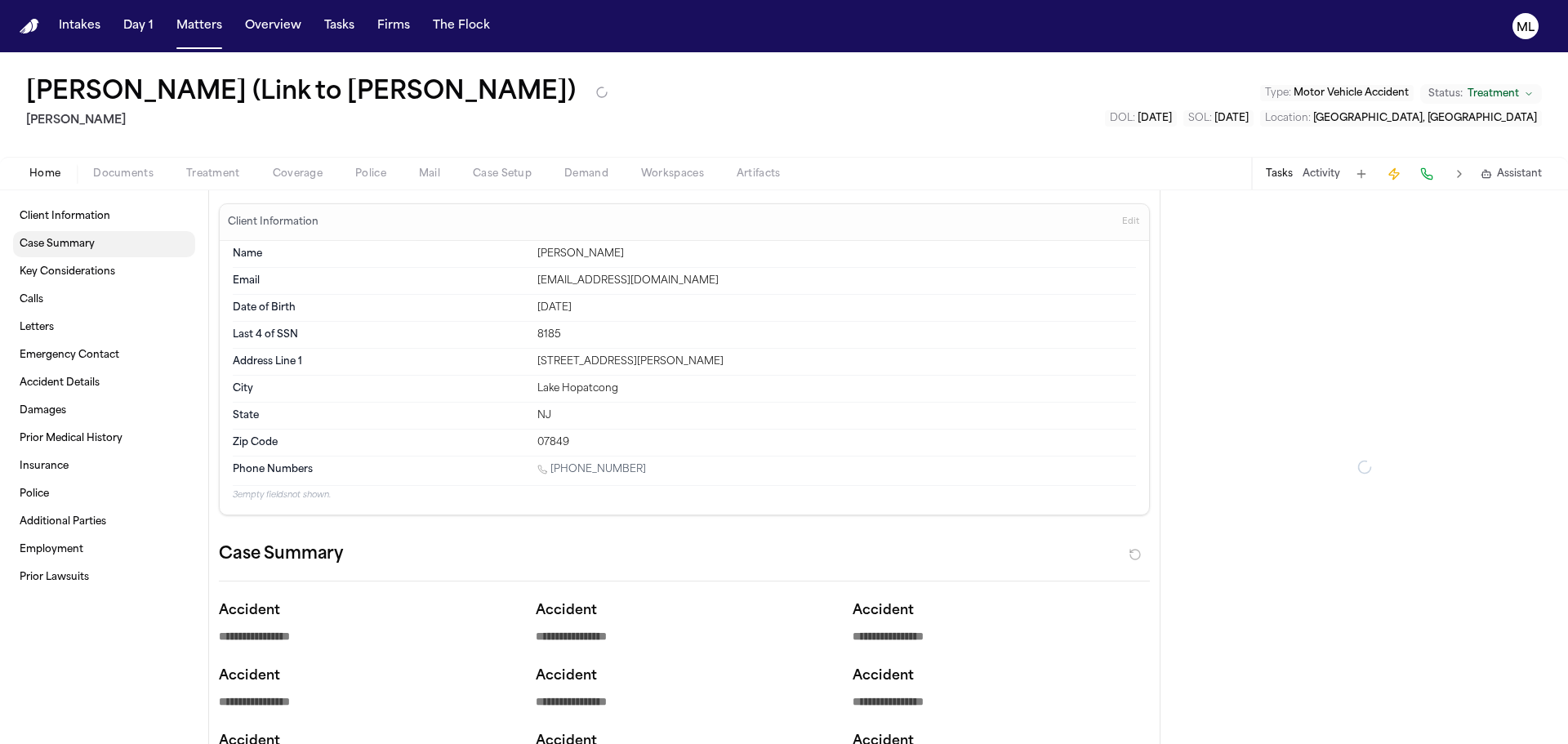
type textarea "*"
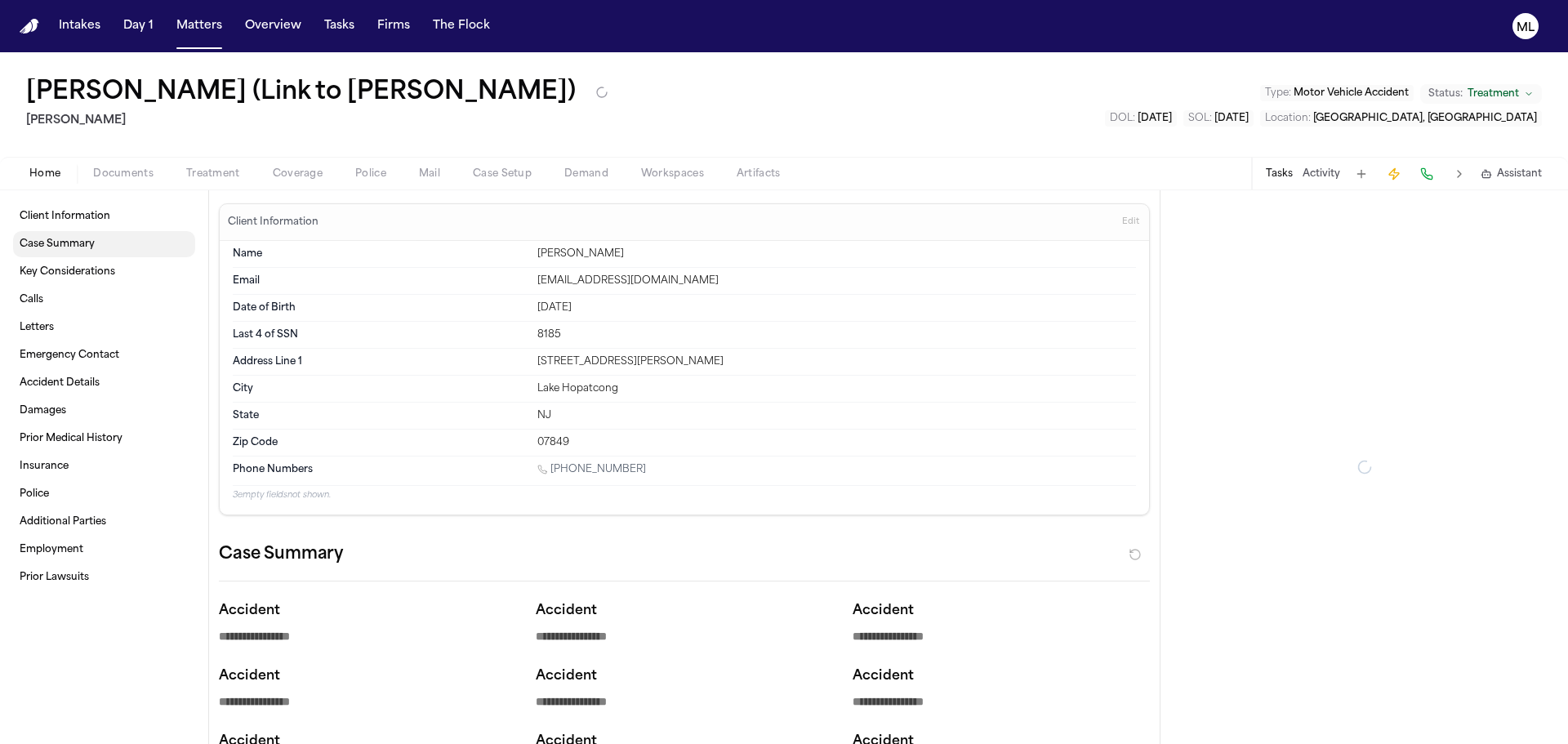
type textarea "*"
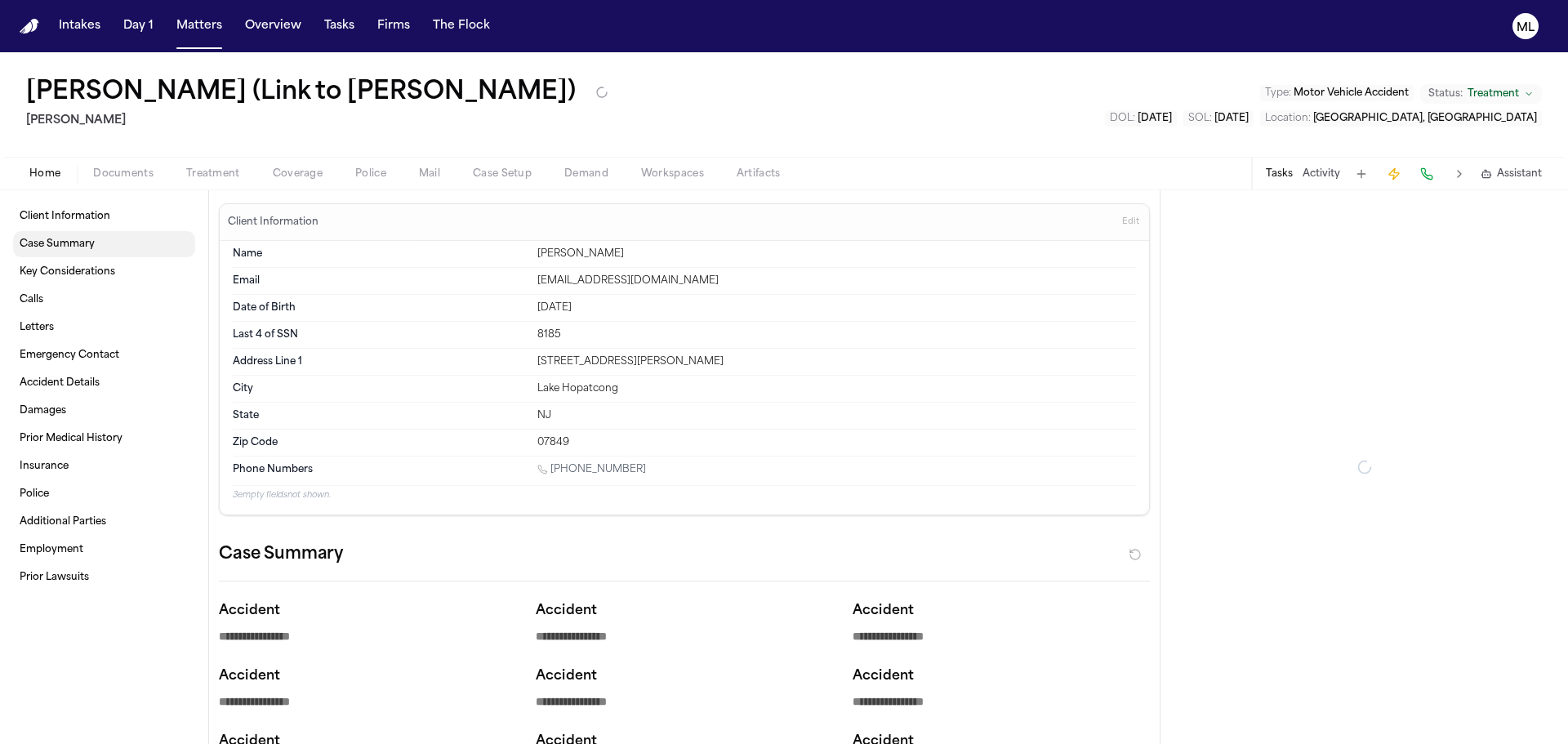
type textarea "*"
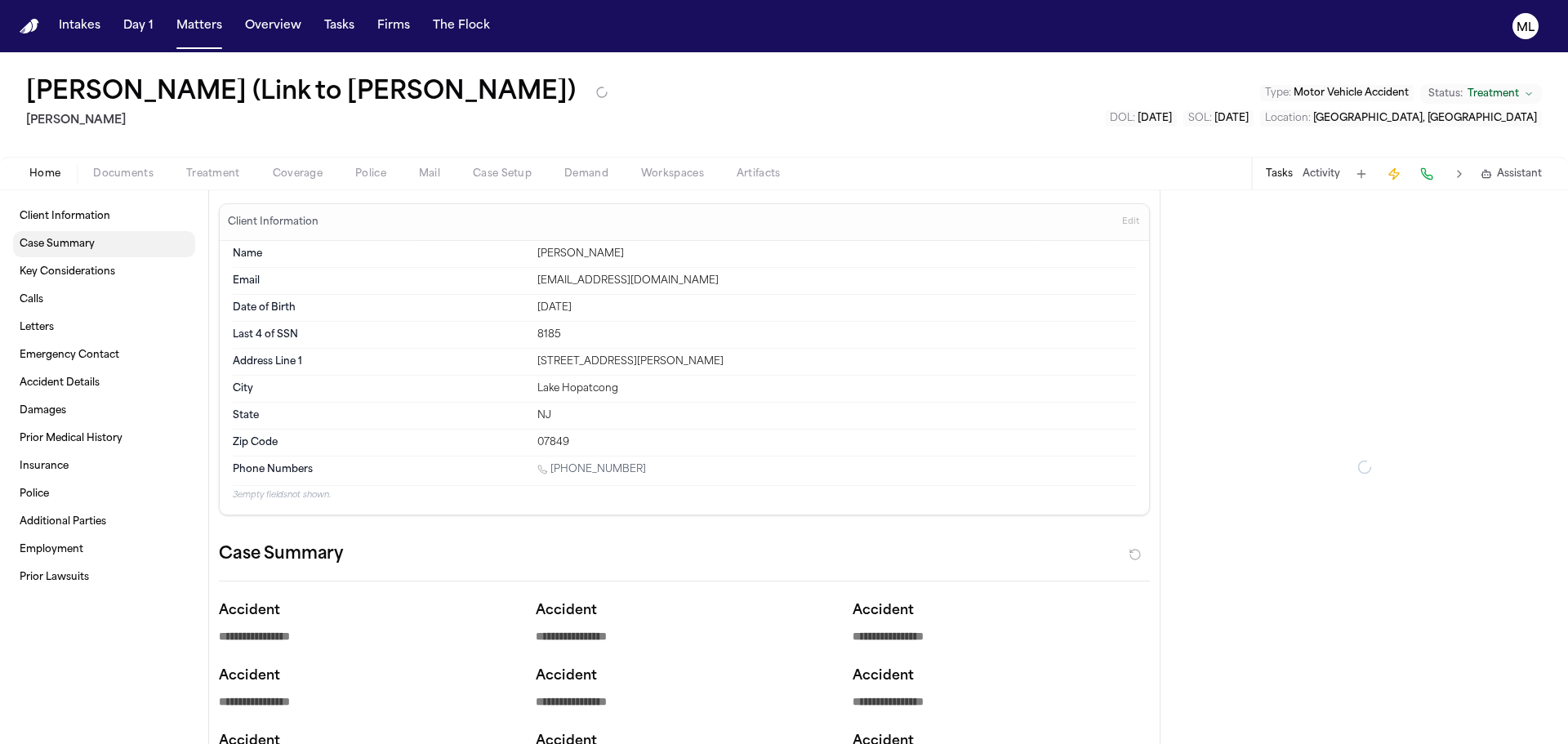
type textarea "*"
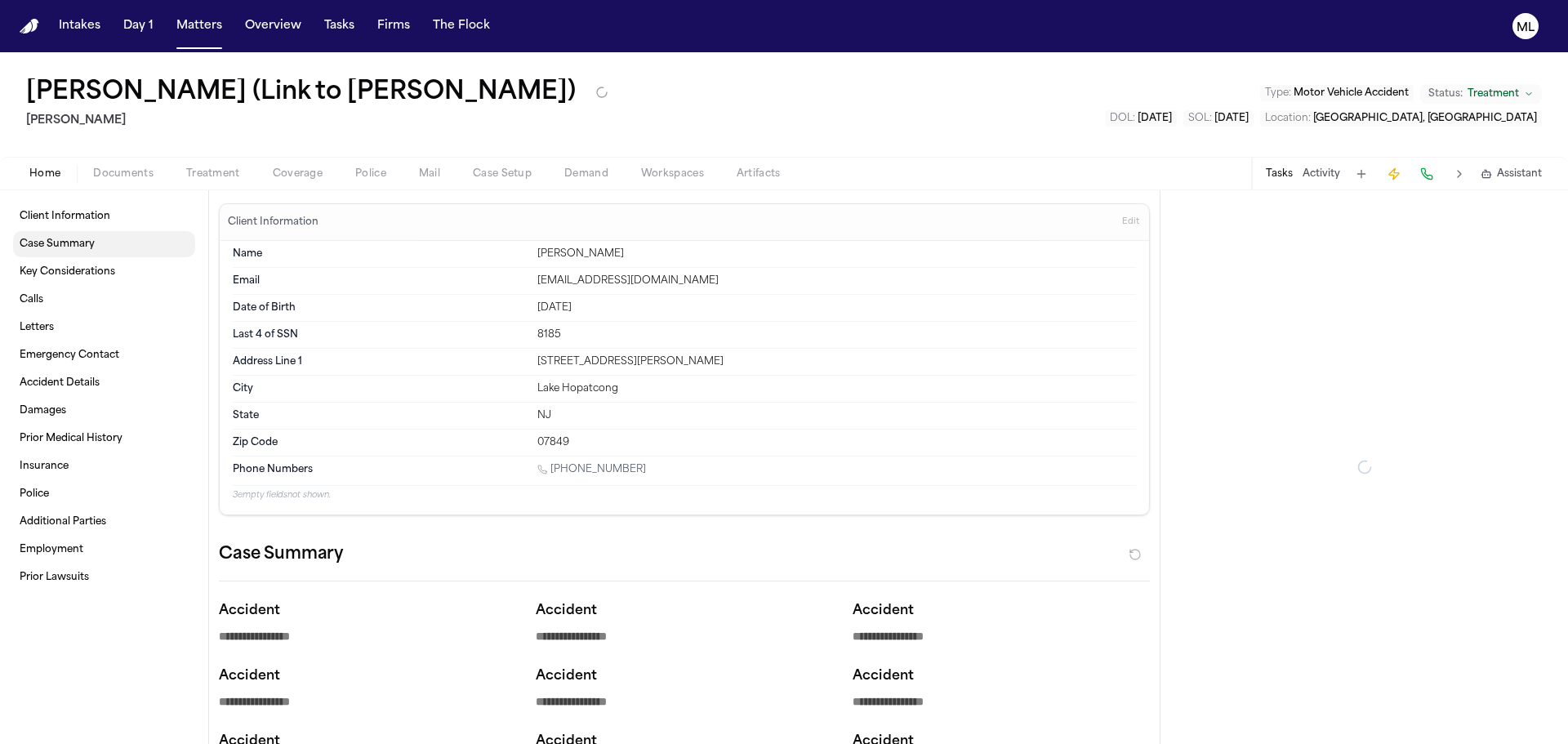
type textarea "*"
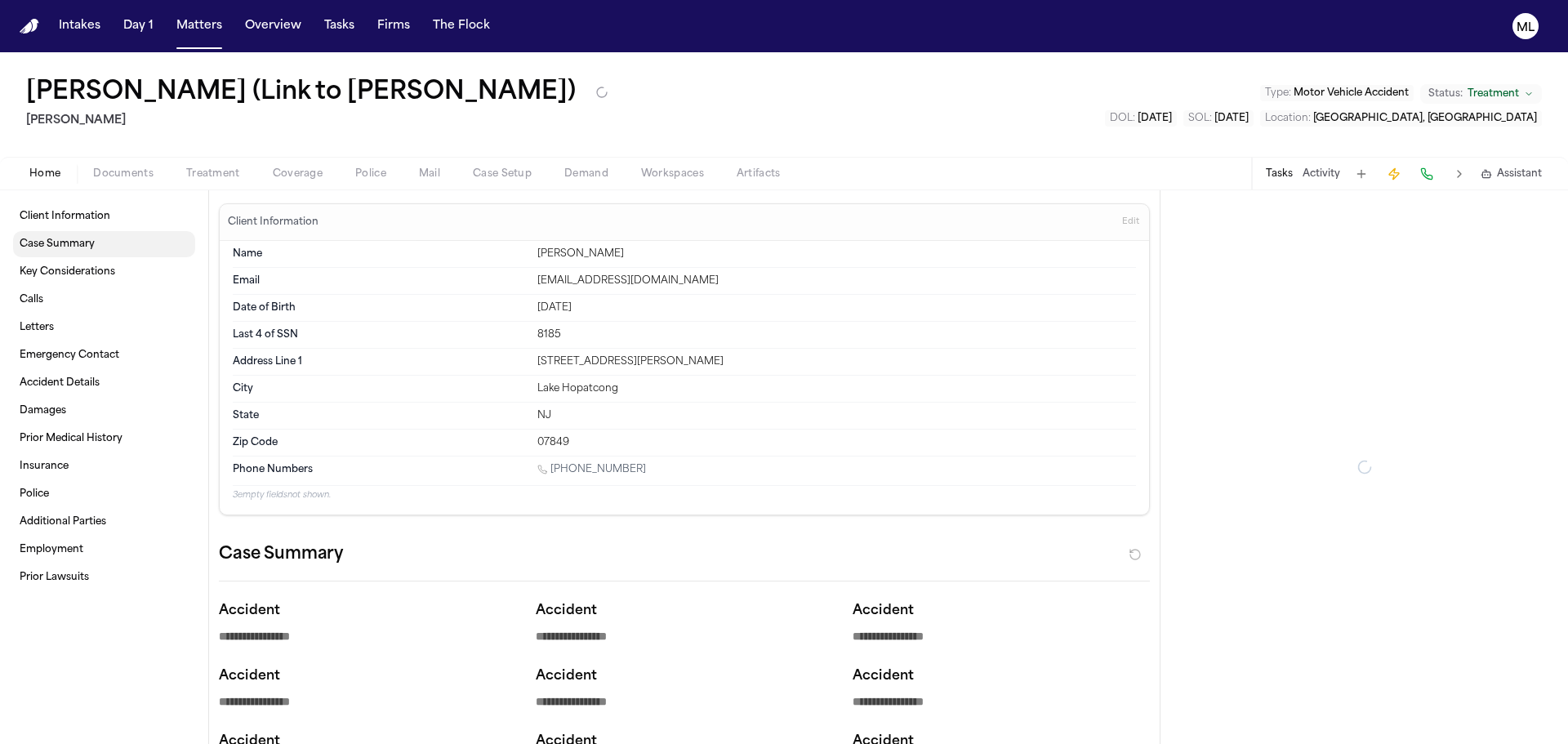
type textarea "*"
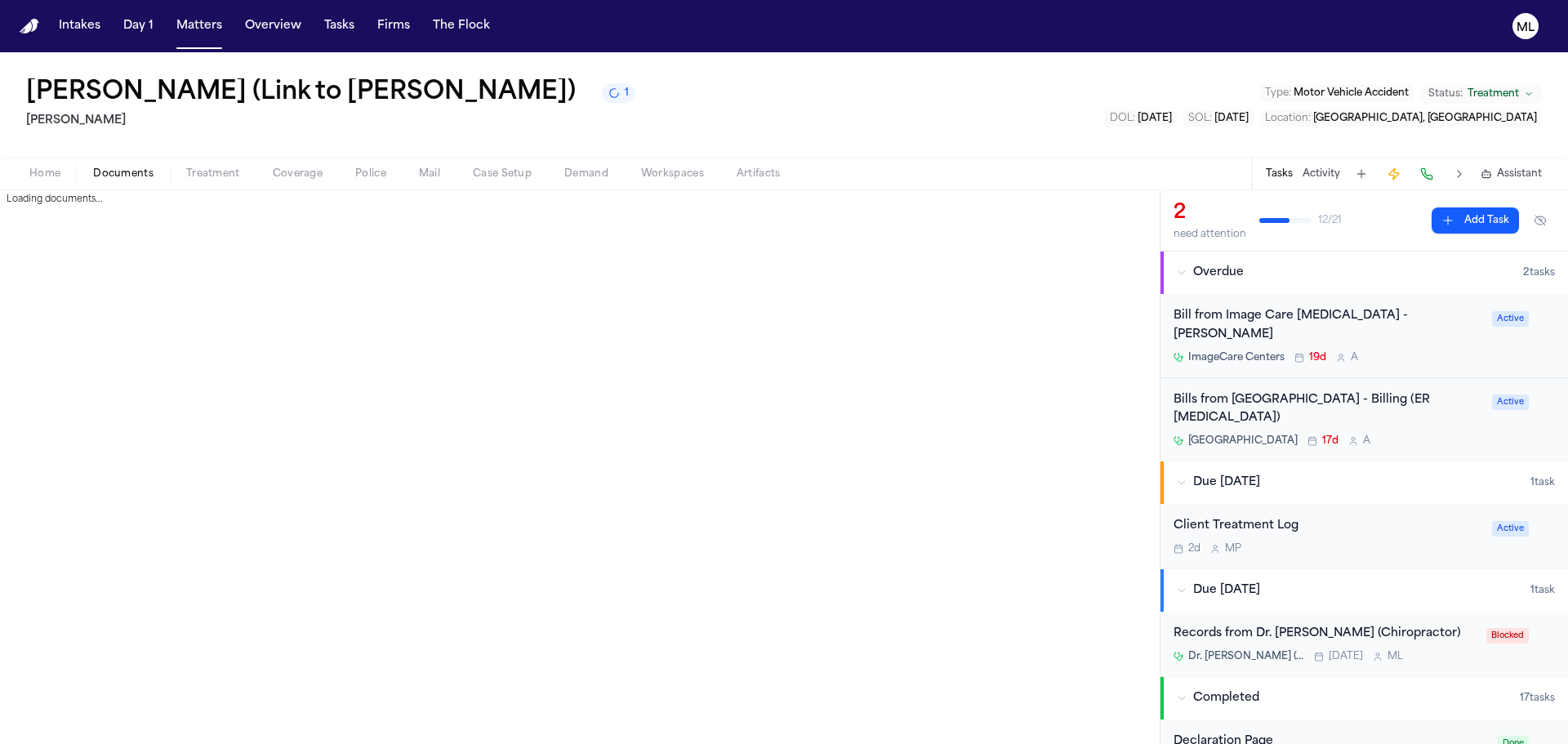
click at [109, 172] on span "Documents" at bounding box center [123, 174] width 60 height 13
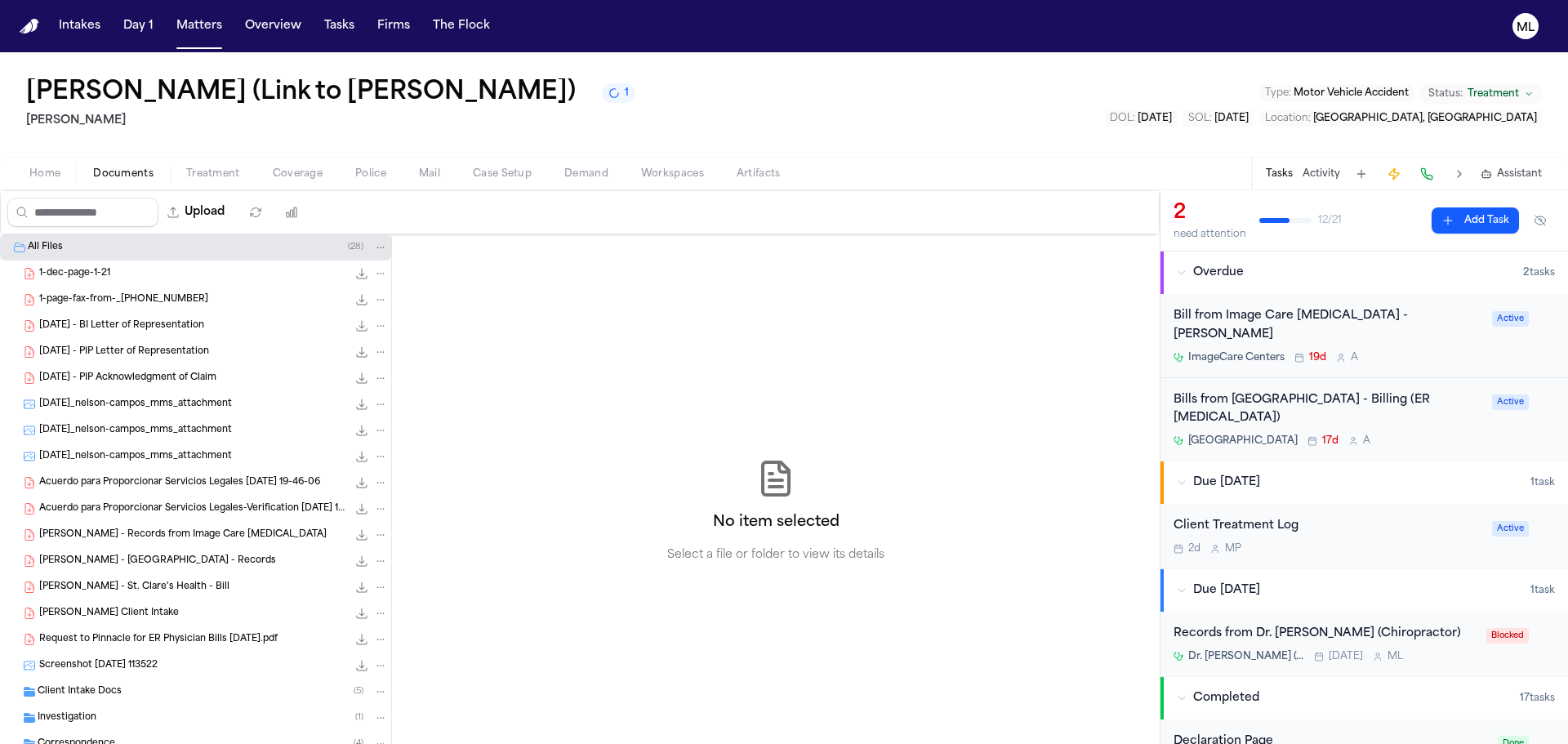
click at [151, 372] on span "[DATE] - PIP Acknowledgment of Claim" at bounding box center [128, 378] width 177 height 14
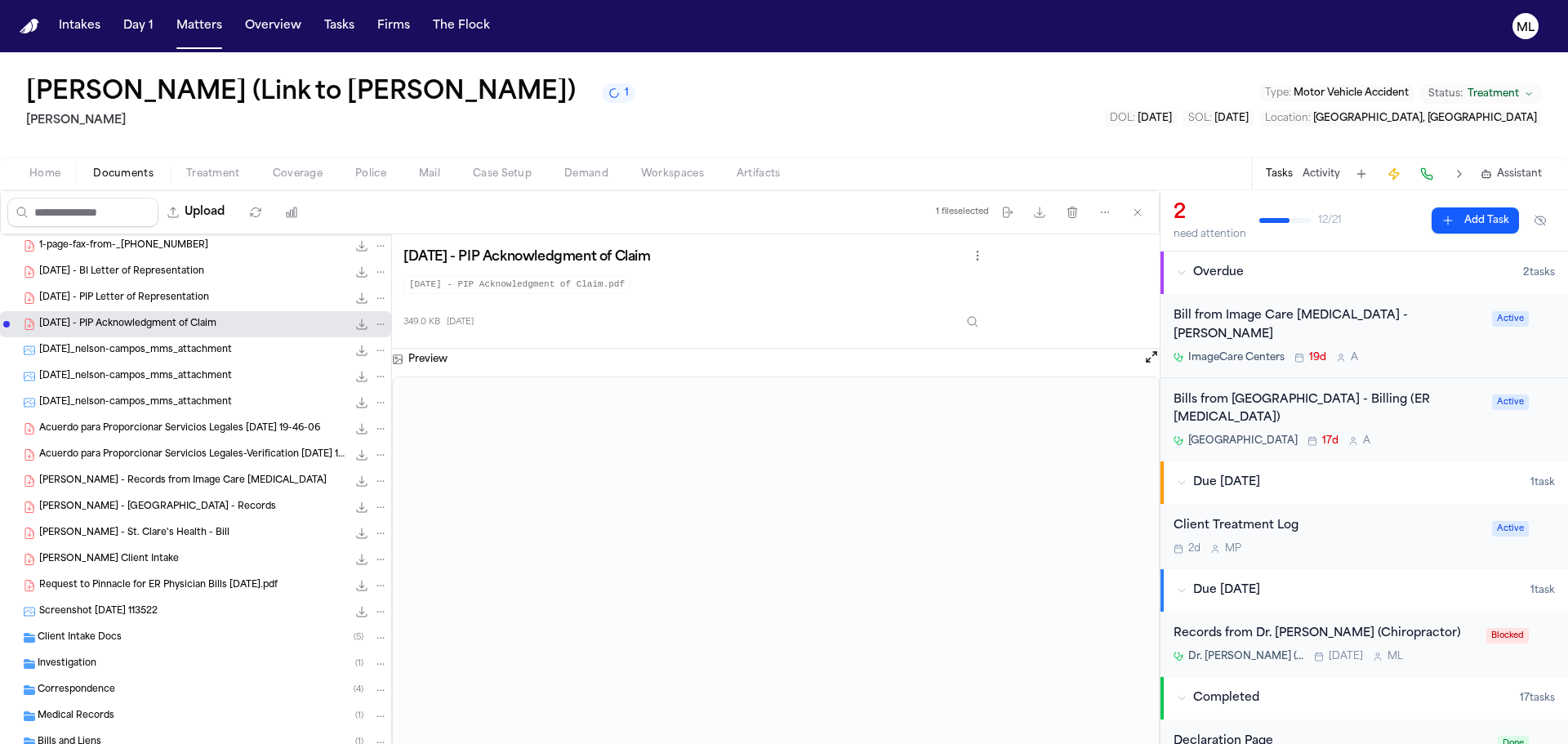
scroll to position [103, 0]
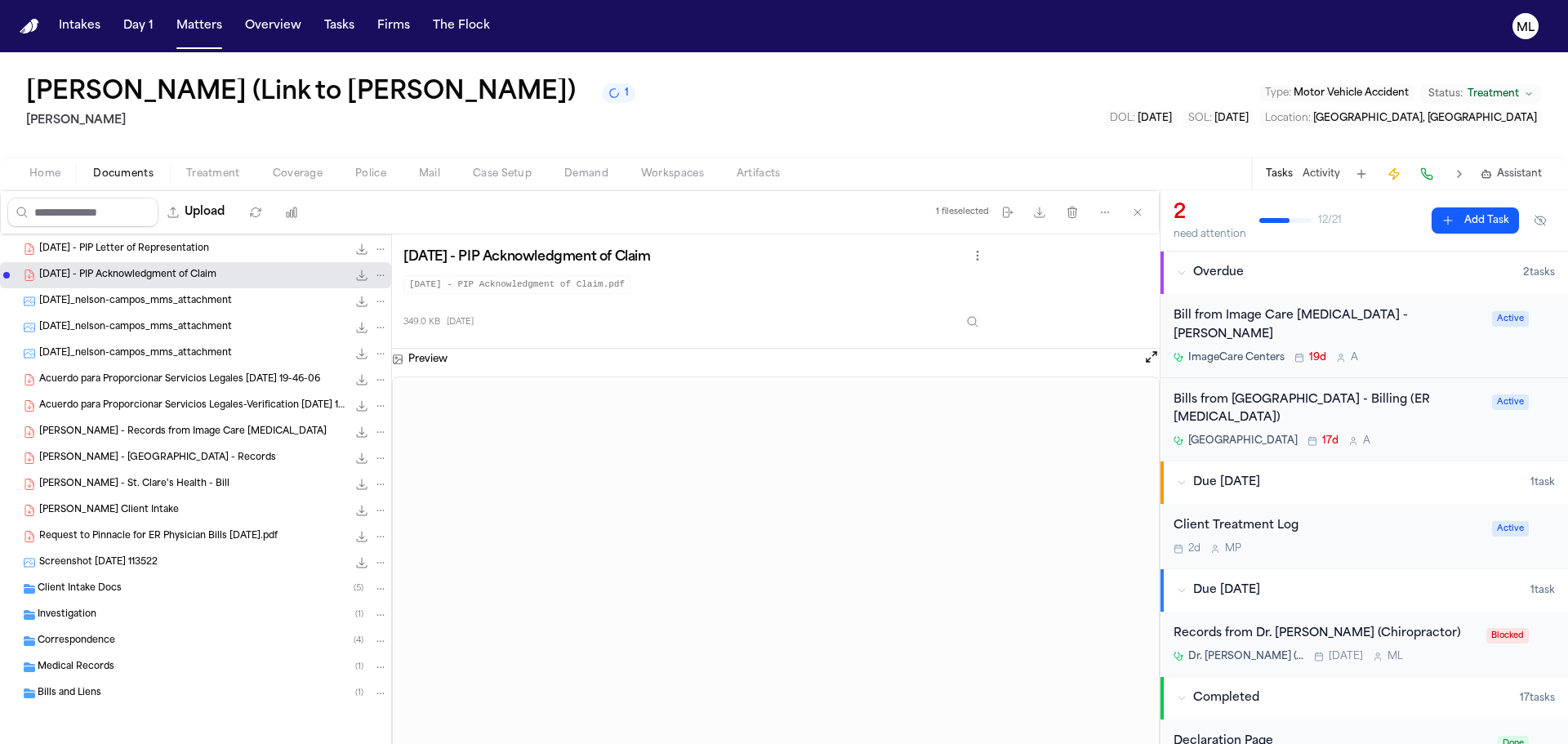
click at [114, 634] on span "Correspondence" at bounding box center [77, 641] width 78 height 14
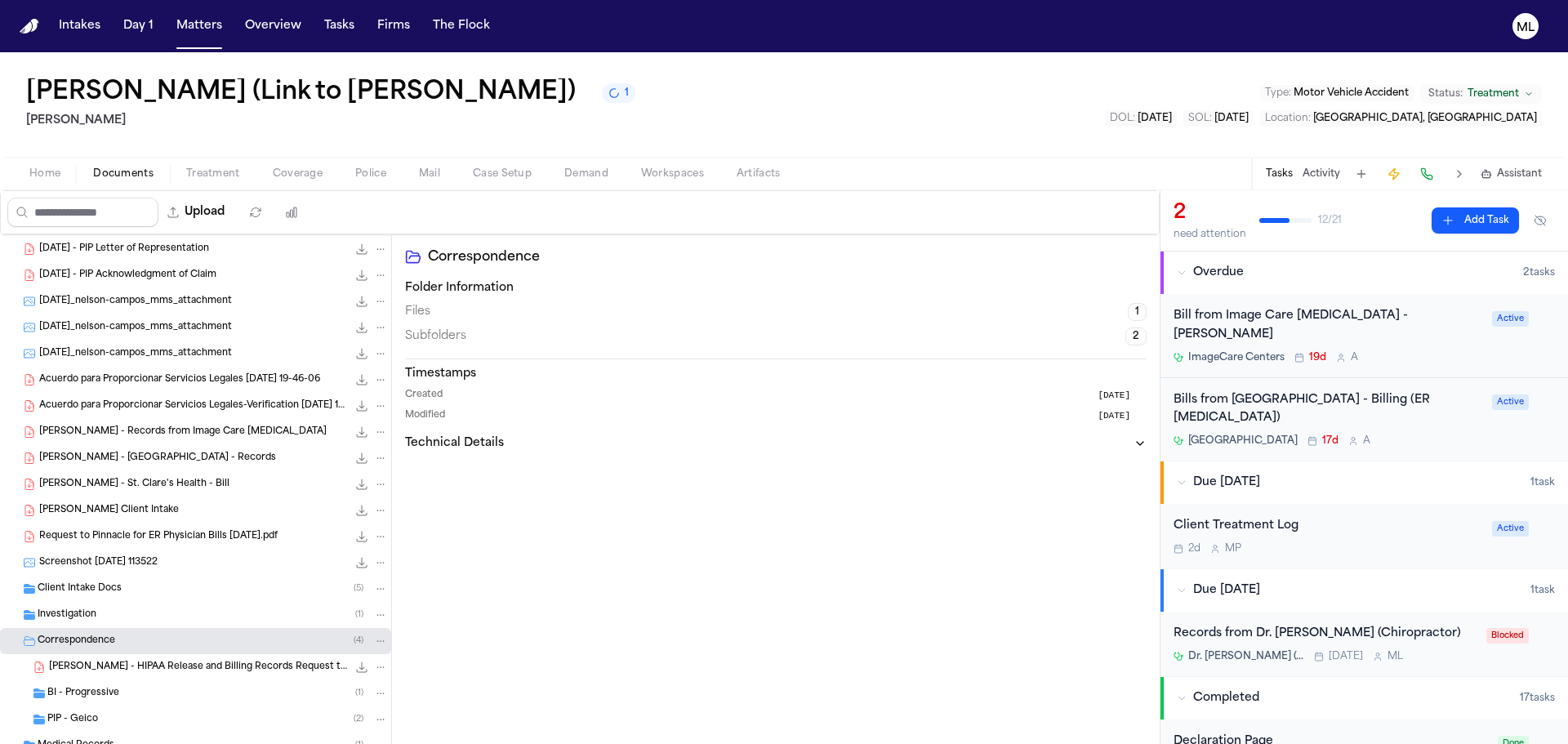
scroll to position [181, 0]
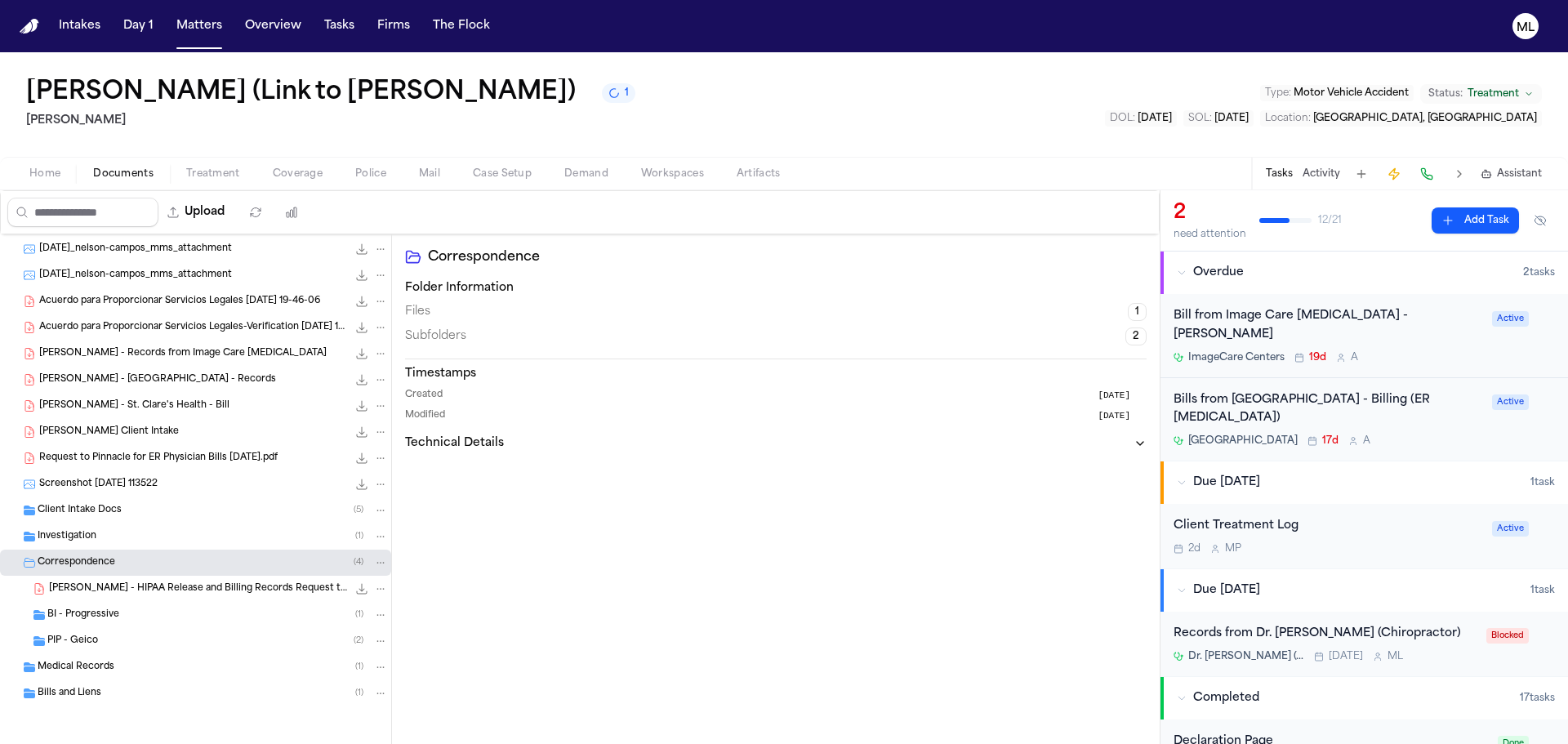
click at [123, 629] on div "PIP - Geico ( 2 )" at bounding box center [196, 641] width 391 height 26
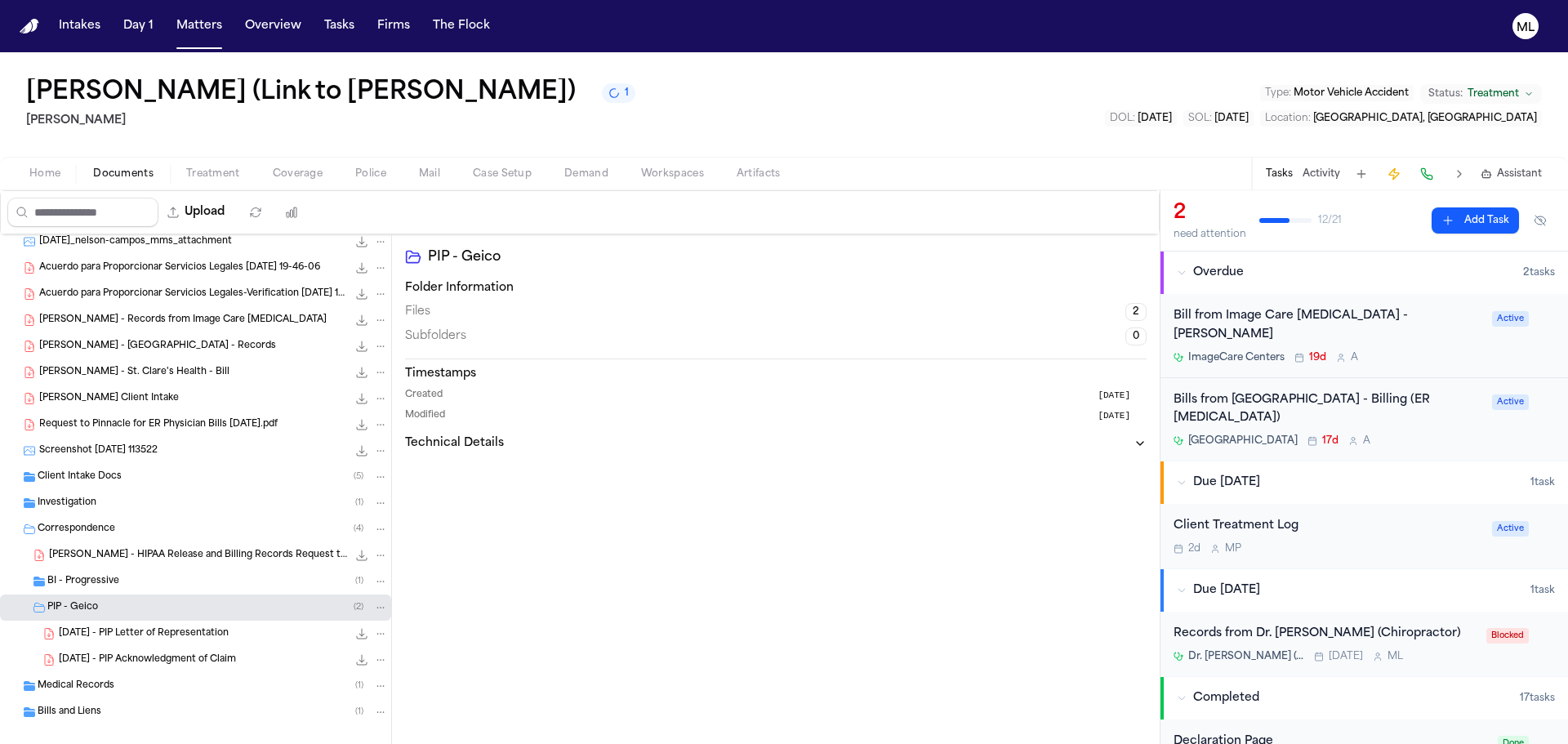
scroll to position [233, 0]
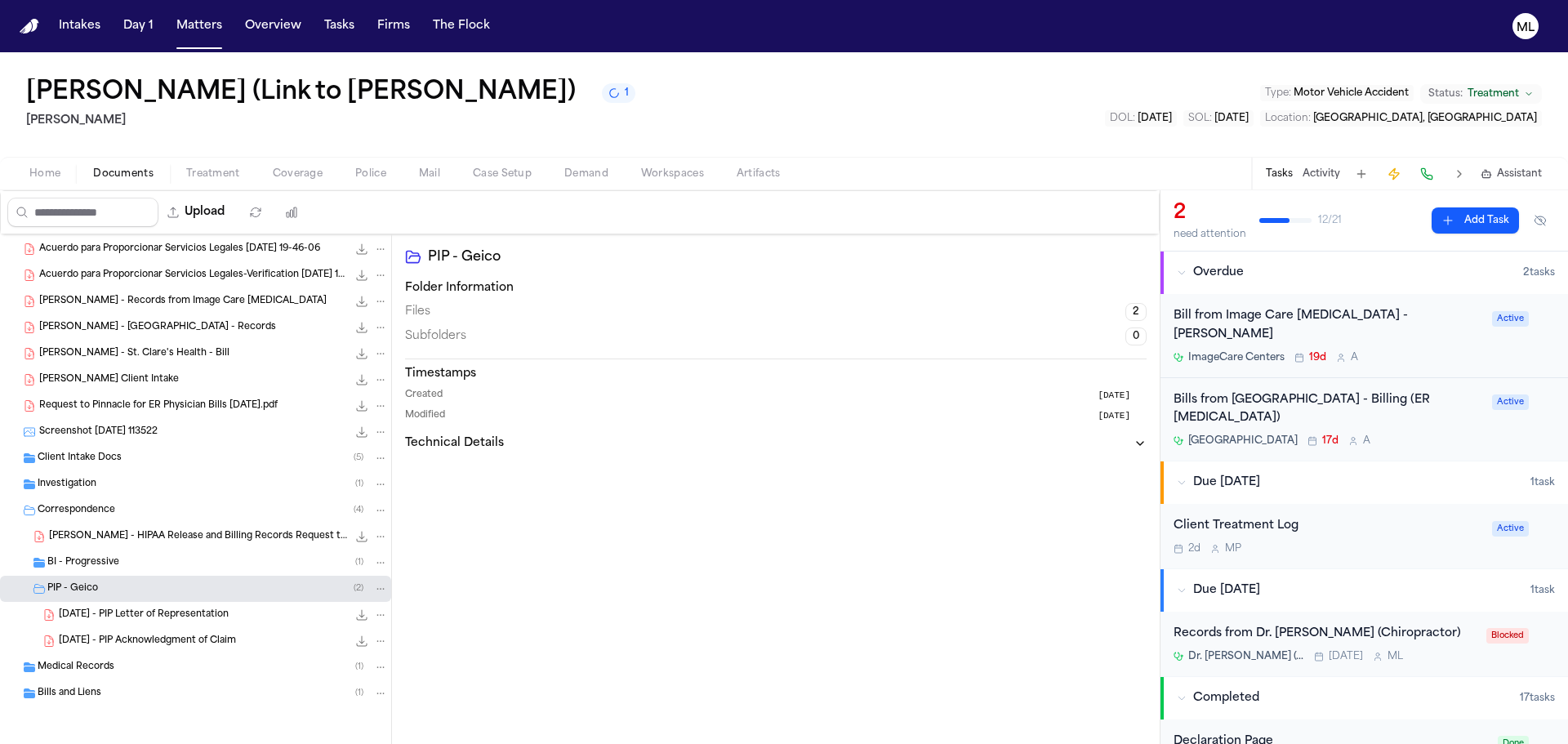
click at [184, 637] on span "[DATE] - PIP Acknowledgment of Claim" at bounding box center [147, 641] width 177 height 14
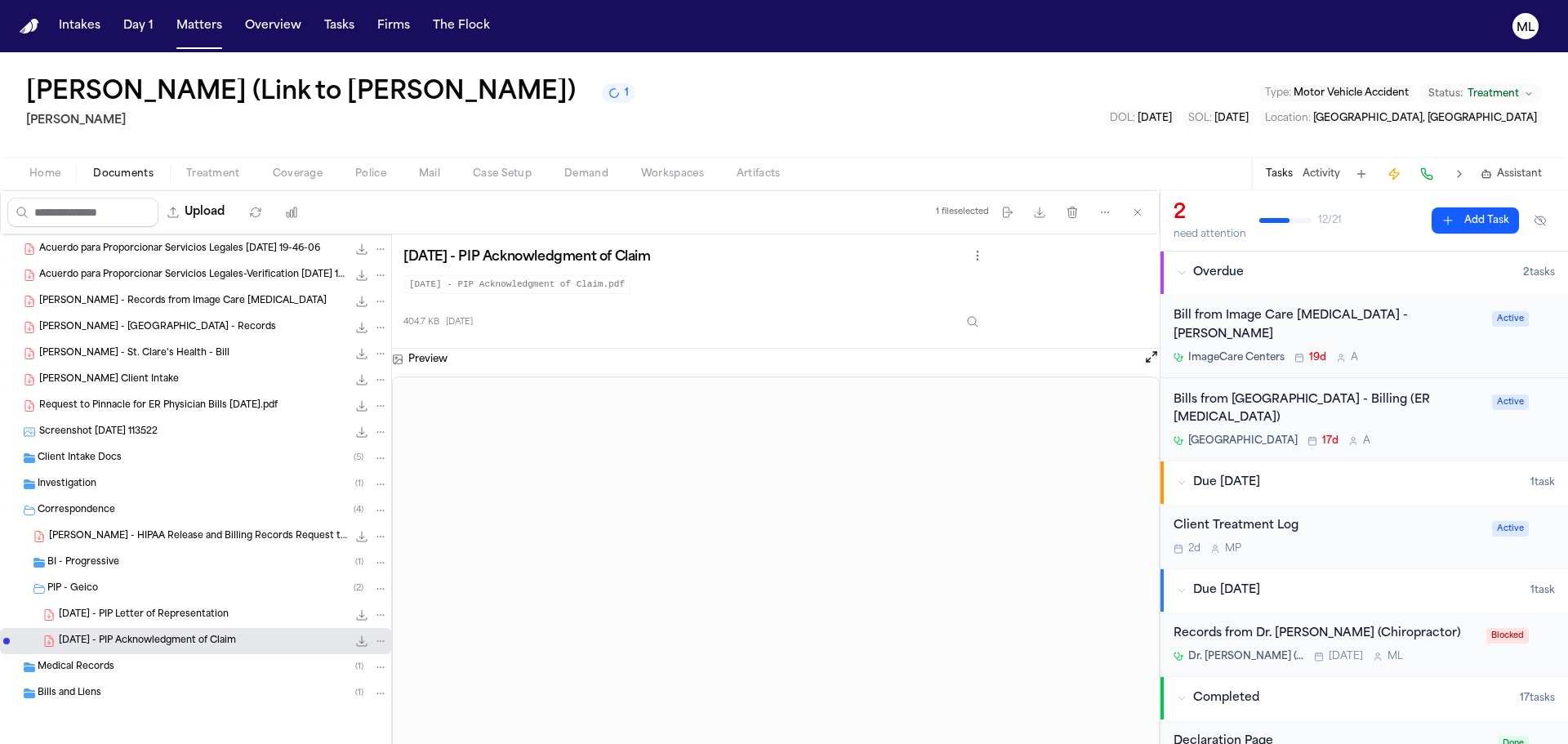
click at [126, 563] on div "BI - Progressive ( 1 )" at bounding box center [217, 563] width 341 height 15
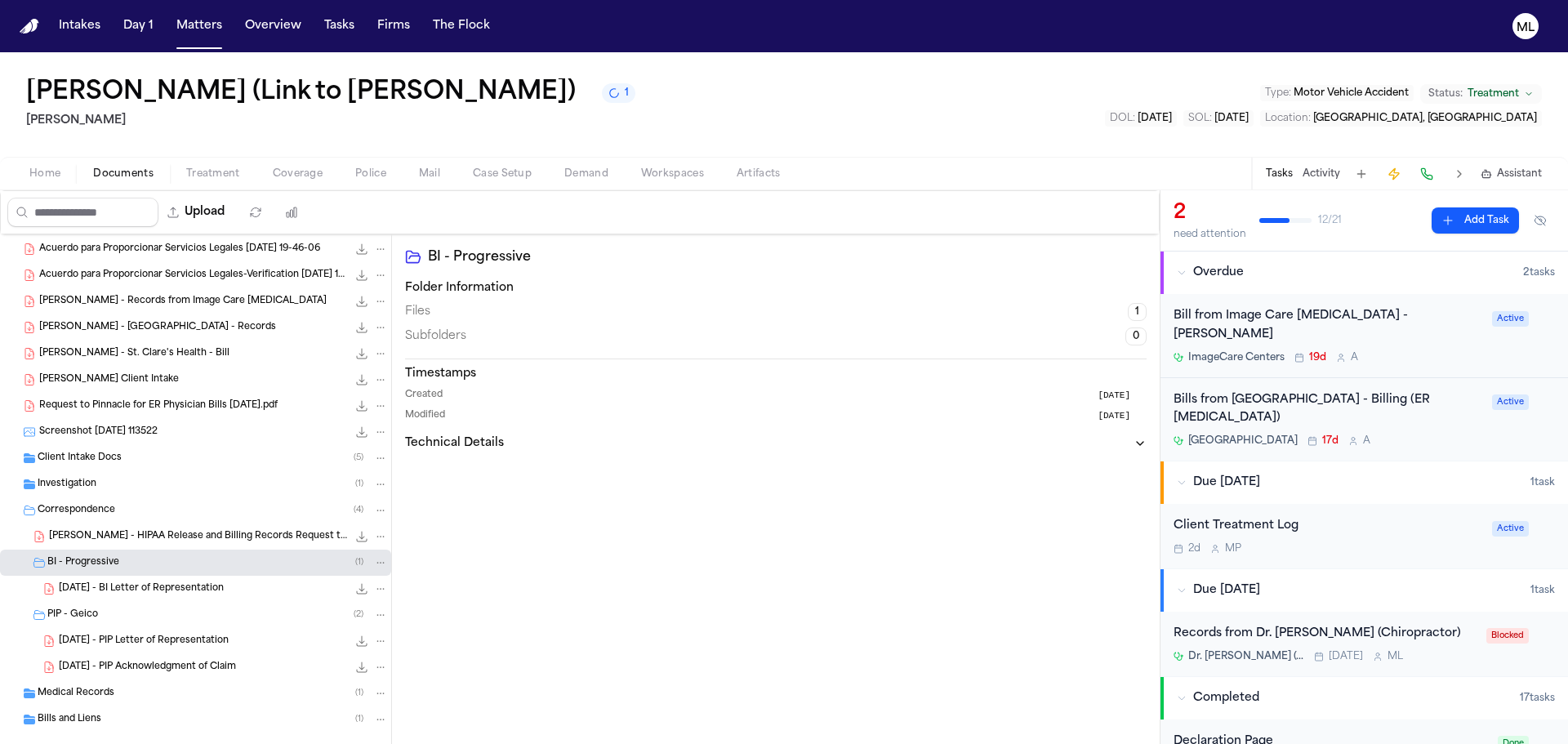
click at [222, 584] on span "[DATE] - BI Letter of Representation" at bounding box center [141, 589] width 165 height 14
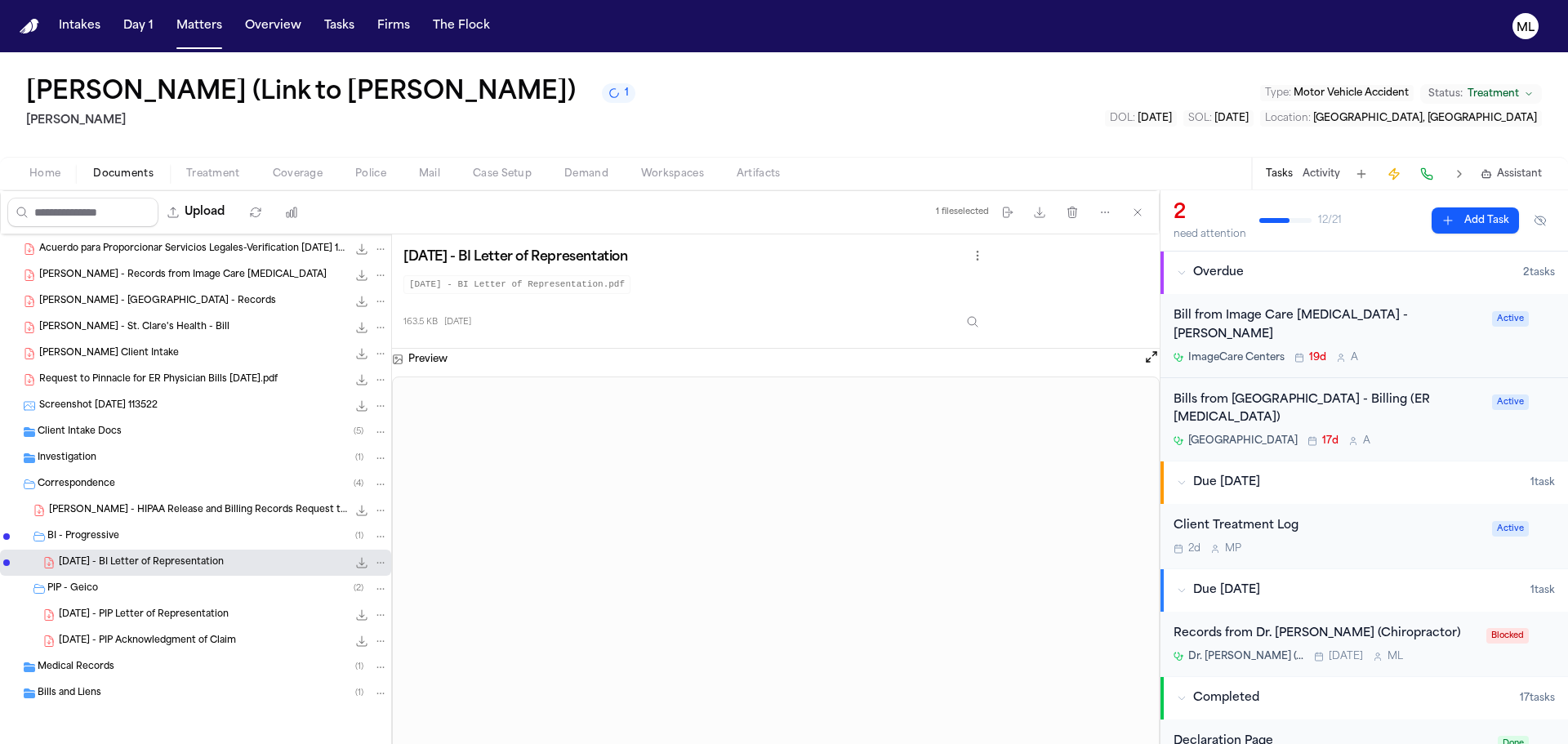
drag, startPoint x: 88, startPoint y: 658, endPoint x: 104, endPoint y: 643, distance: 21.9
click at [87, 658] on div "Medical Records ( 1 )" at bounding box center [196, 667] width 391 height 26
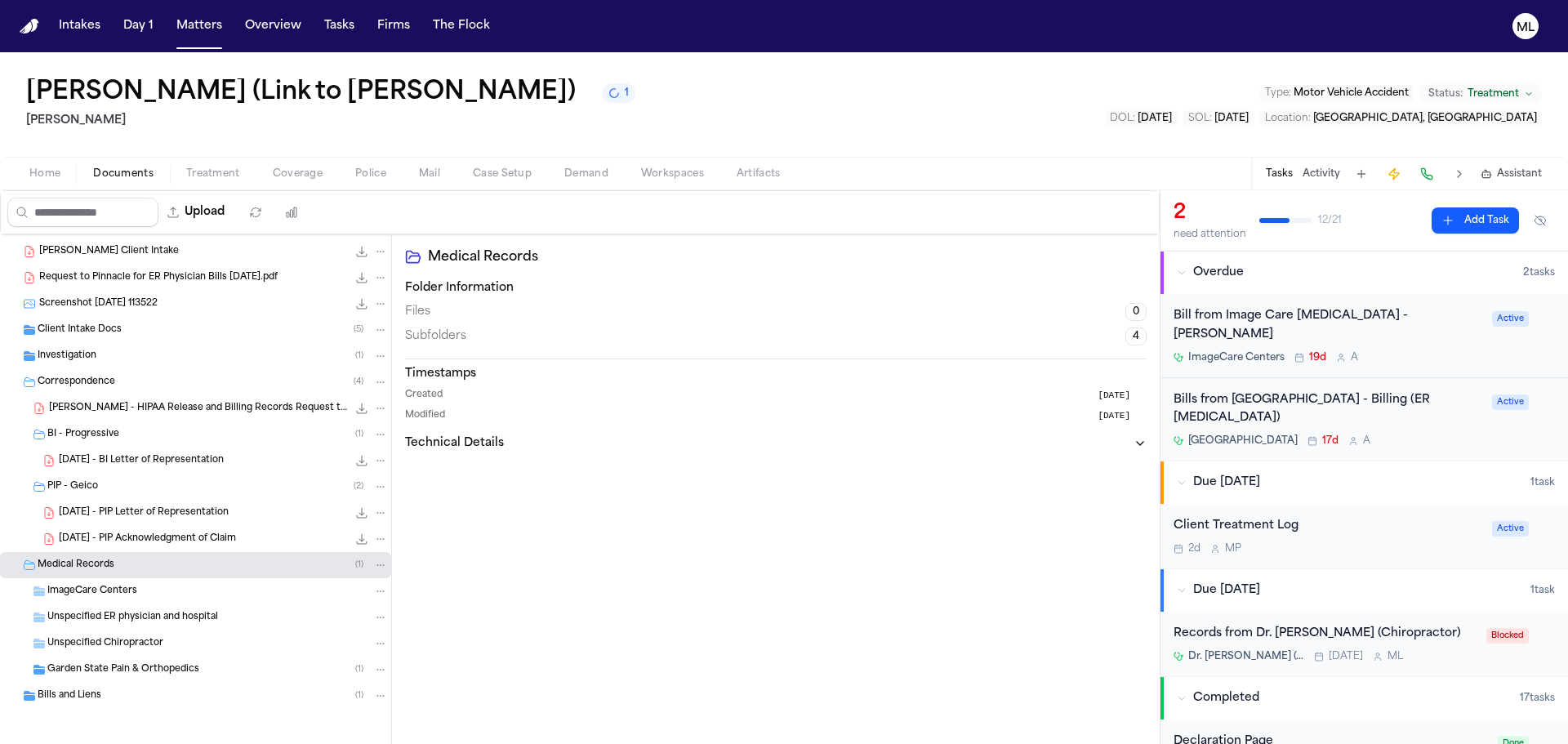
scroll to position [364, 0]
click at [155, 664] on span "Garden State Pain & Orthopedics" at bounding box center [123, 667] width 152 height 14
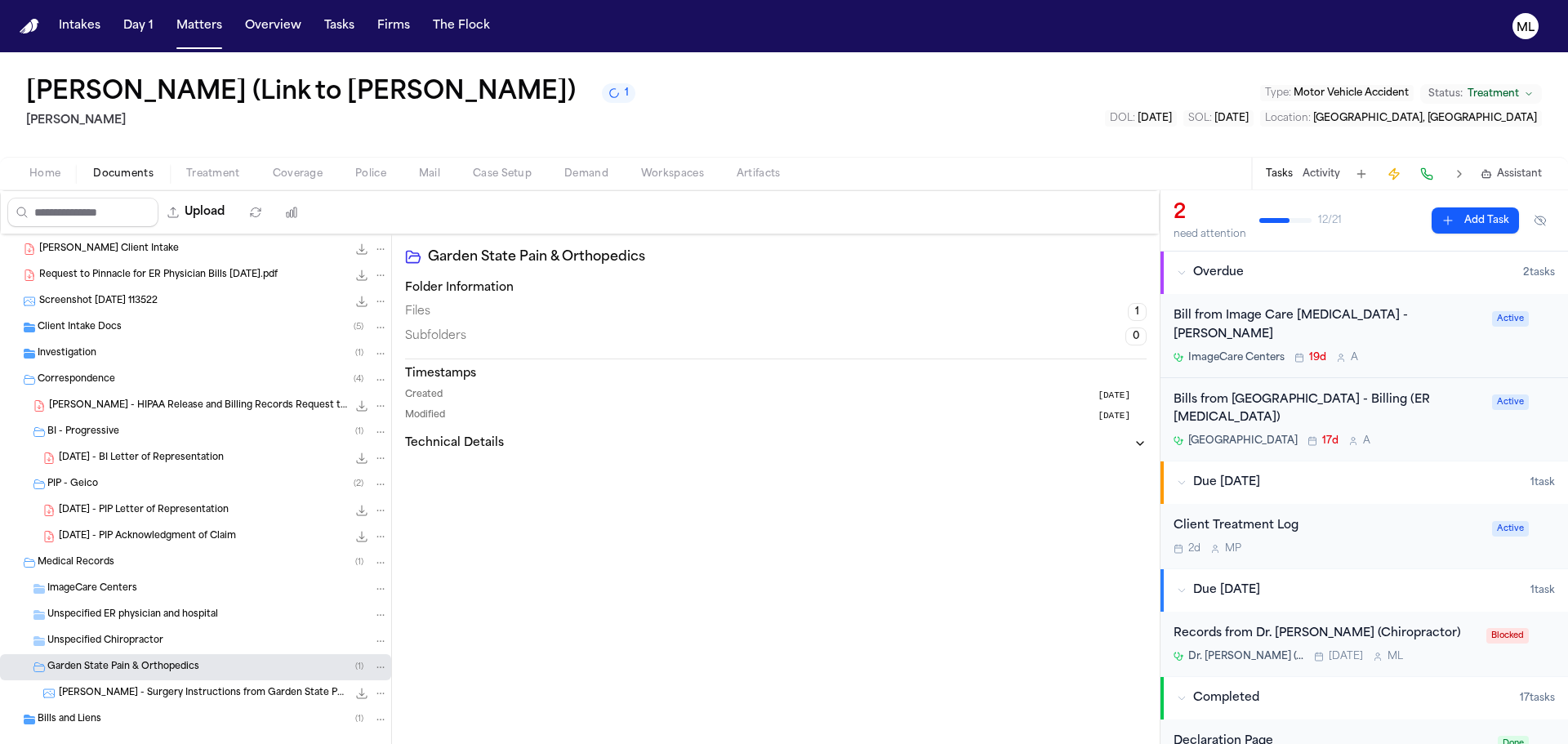
scroll to position [390, 0]
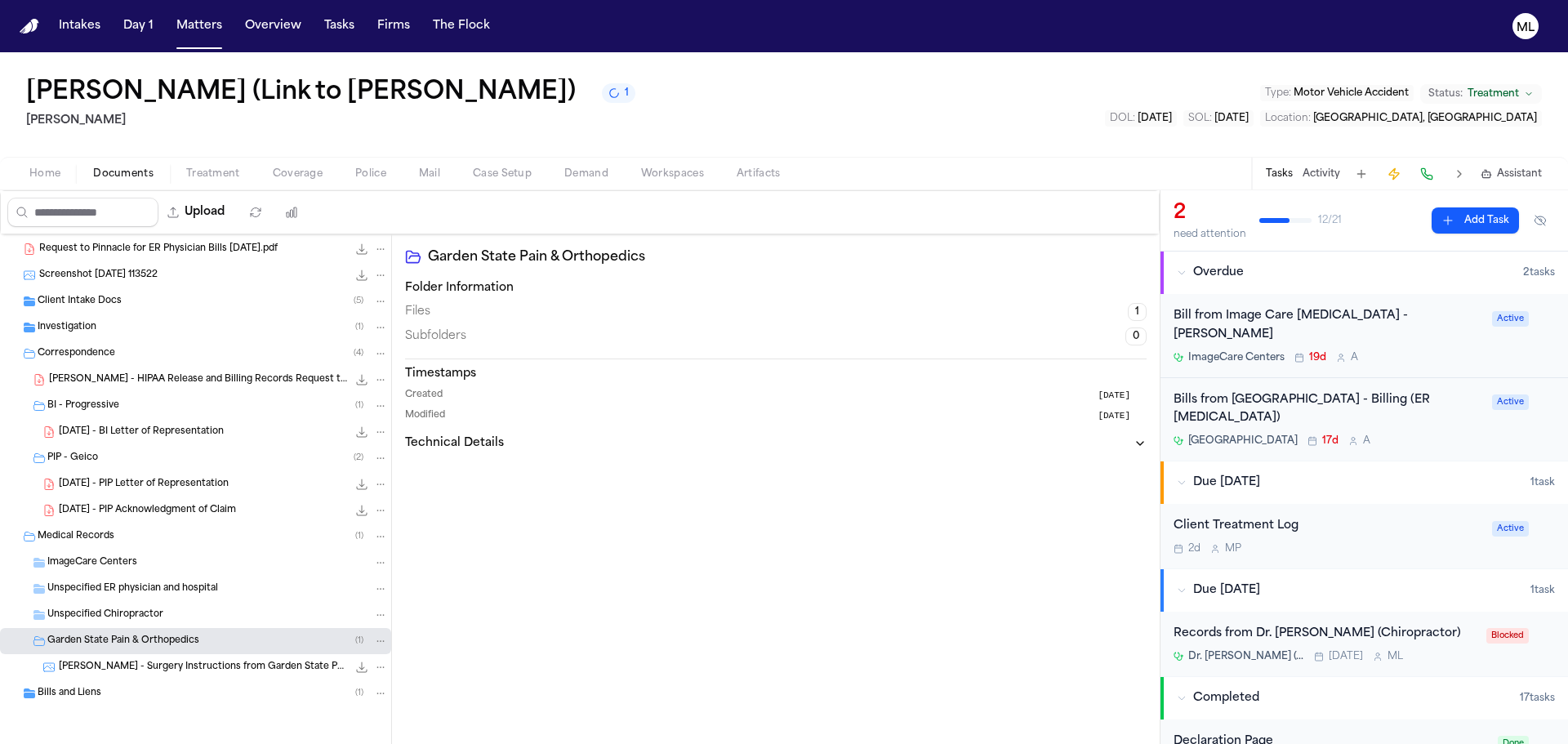
click at [201, 666] on span "[PERSON_NAME] - Surgery Instructions from Garden State Pain & Orthopedics - [DA…" at bounding box center [202, 667] width 288 height 14
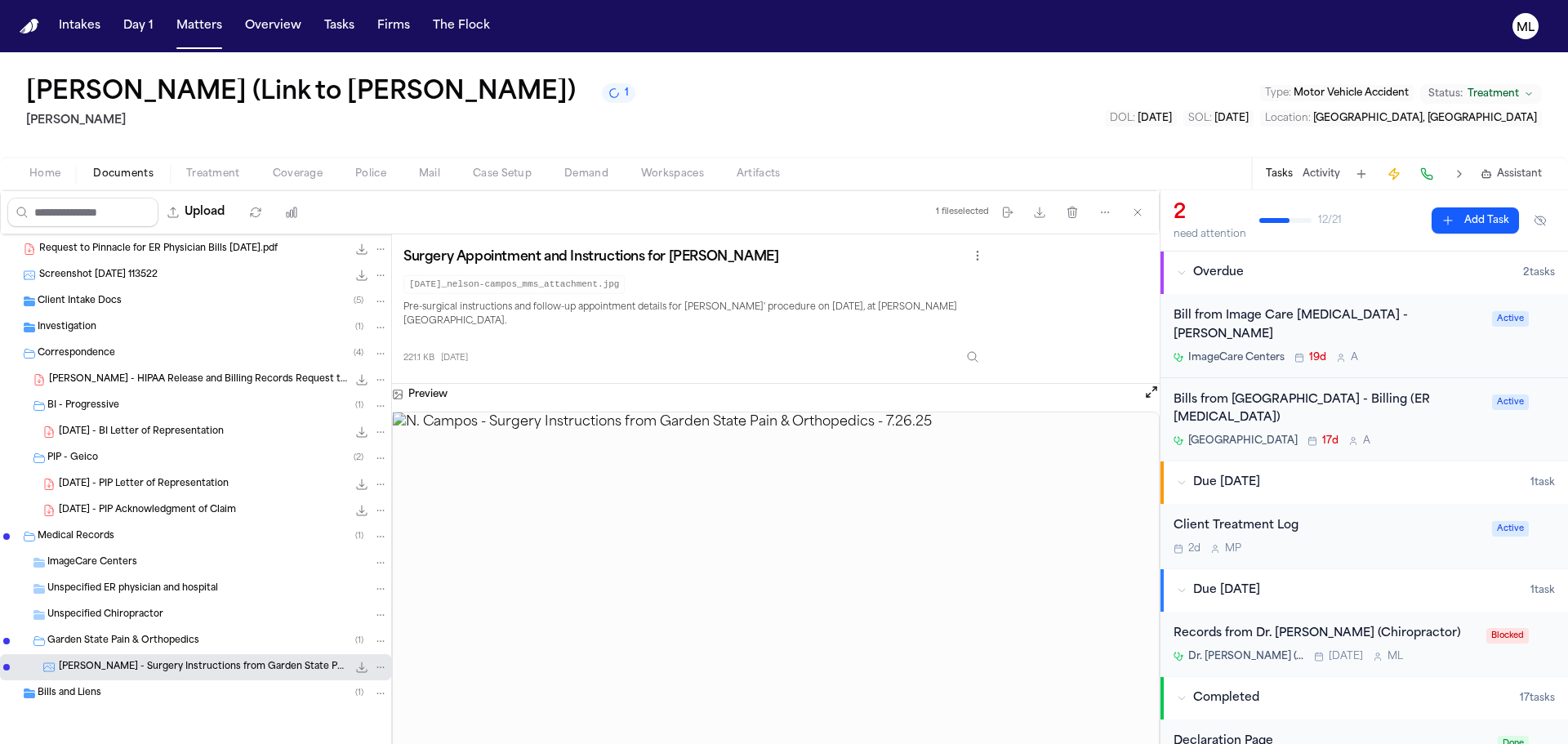
click at [101, 682] on div "Bills and Liens ( 1 )" at bounding box center [196, 693] width 391 height 26
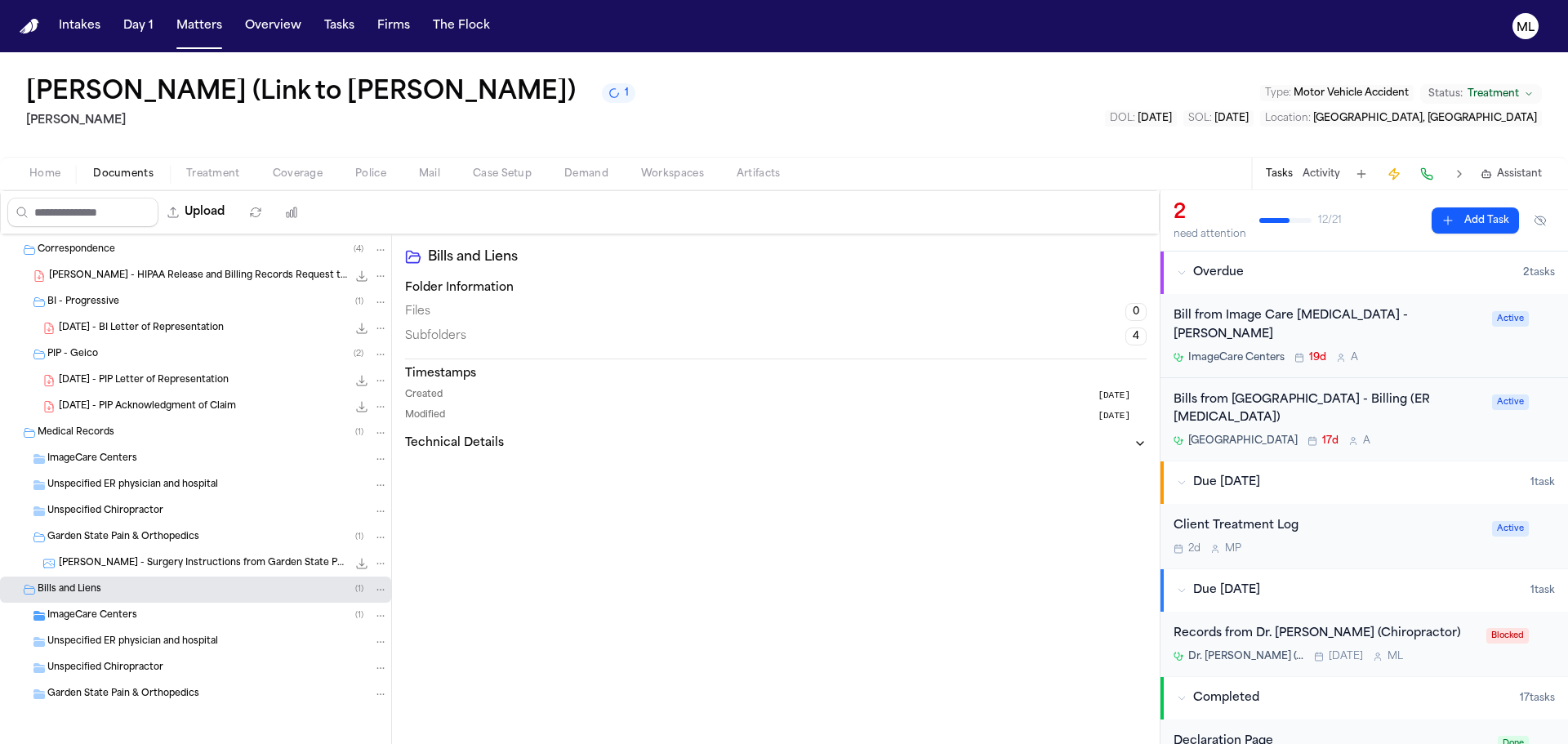
scroll to position [495, 0]
click at [140, 607] on div "ImageCare Centers ( 1 )" at bounding box center [217, 615] width 341 height 15
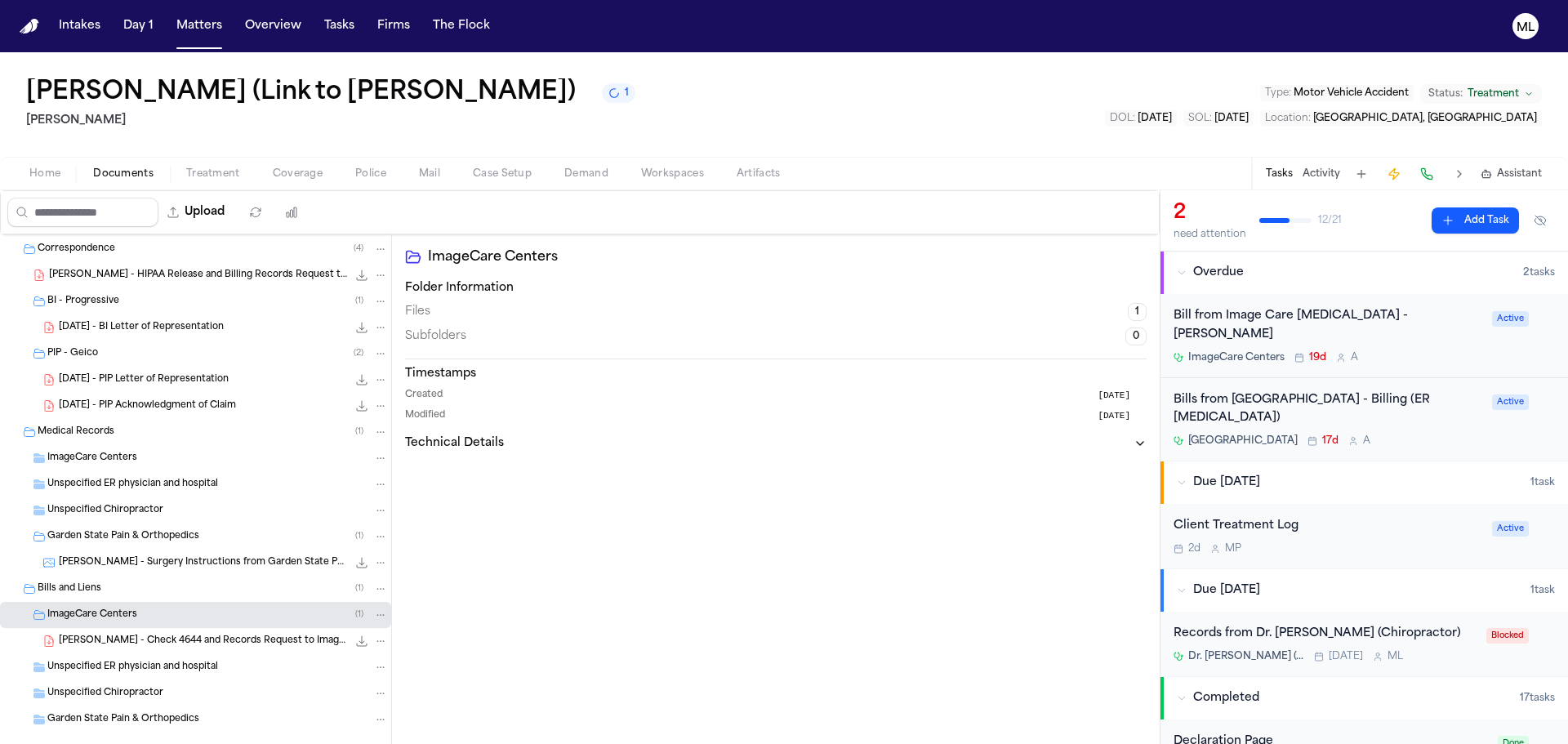
click at [163, 627] on div "ImageCare Centers ( 1 )" at bounding box center [196, 615] width 391 height 26
click at [163, 611] on div "ImageCare Centers ( 1 )" at bounding box center [217, 615] width 341 height 15
click at [165, 641] on span "[PERSON_NAME] - Check 4644 and Records Request to ImageCare - [DATE]" at bounding box center [202, 641] width 288 height 14
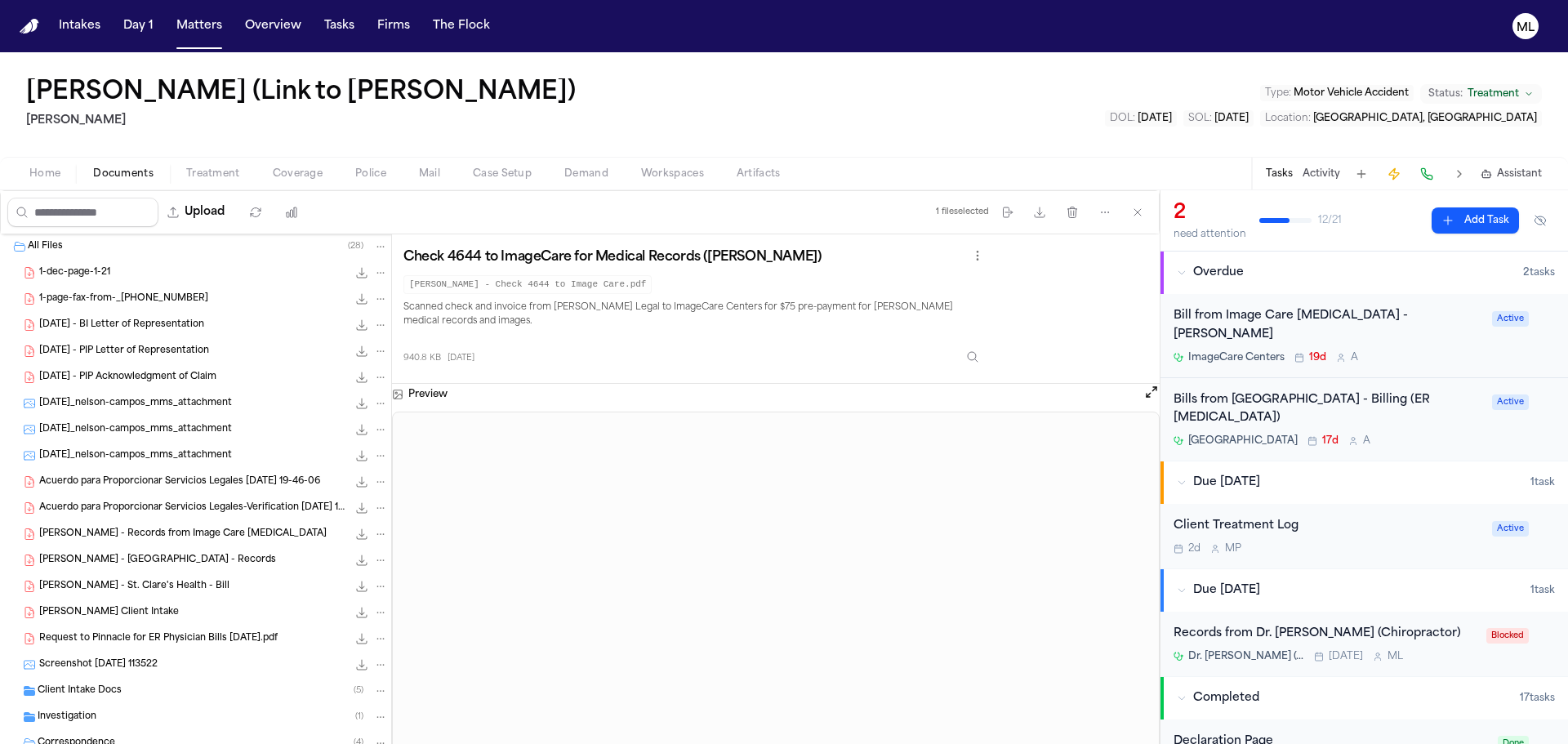
scroll to position [0, 0]
click at [179, 387] on div "[DATE] - PIP Acknowledgment of Claim 349.0 KB • PDF" at bounding box center [196, 378] width 391 height 26
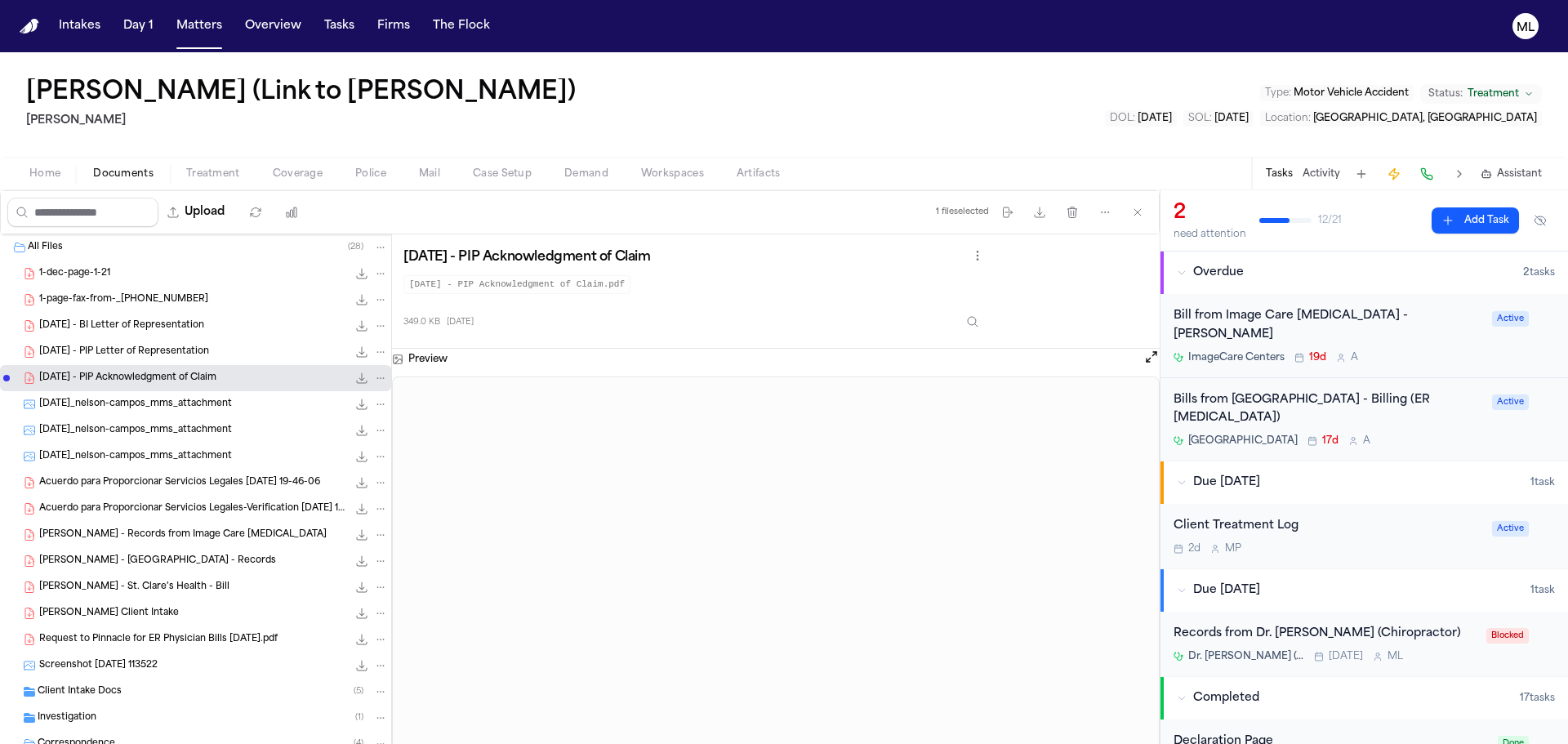
click at [71, 295] on span "1-page-fax-from-_[PHONE_NUMBER]" at bounding box center [124, 299] width 169 height 14
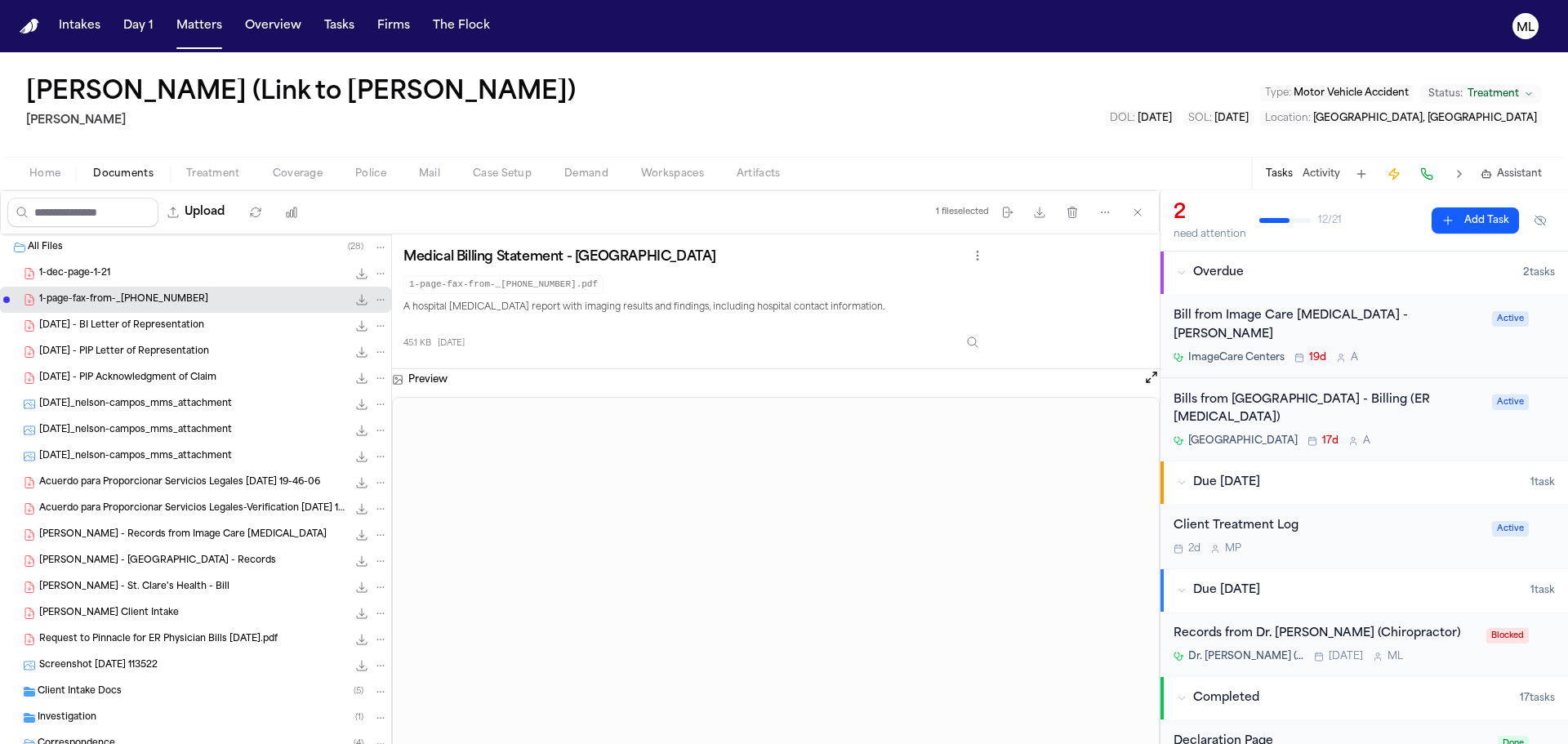
click at [85, 274] on span "1-dec-page-1-21" at bounding box center [75, 274] width 71 height 14
